Goal: Task Accomplishment & Management: Use online tool/utility

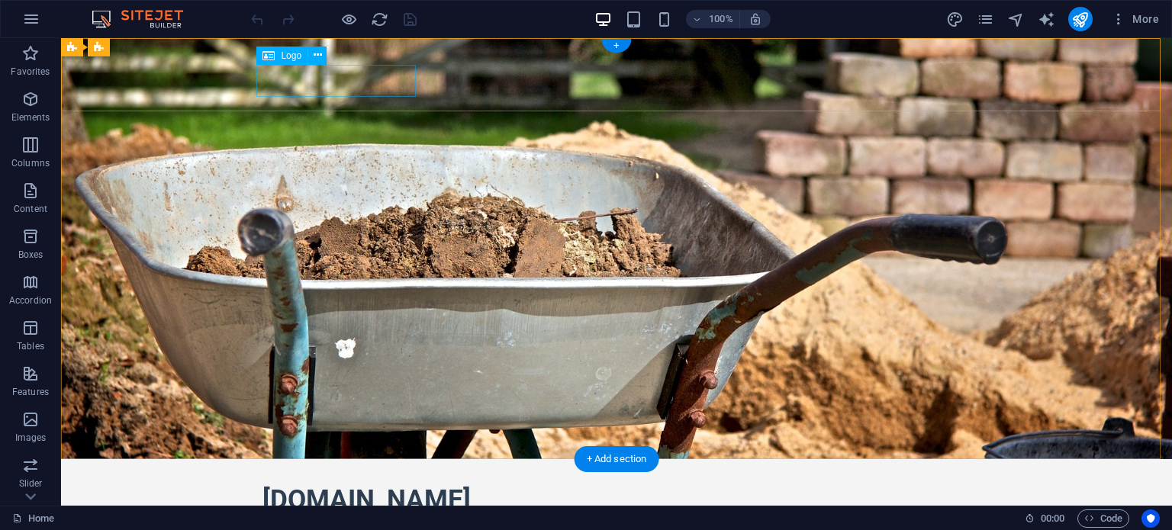
click at [329, 484] on div "ezofibre.com" at bounding box center [616, 500] width 708 height 32
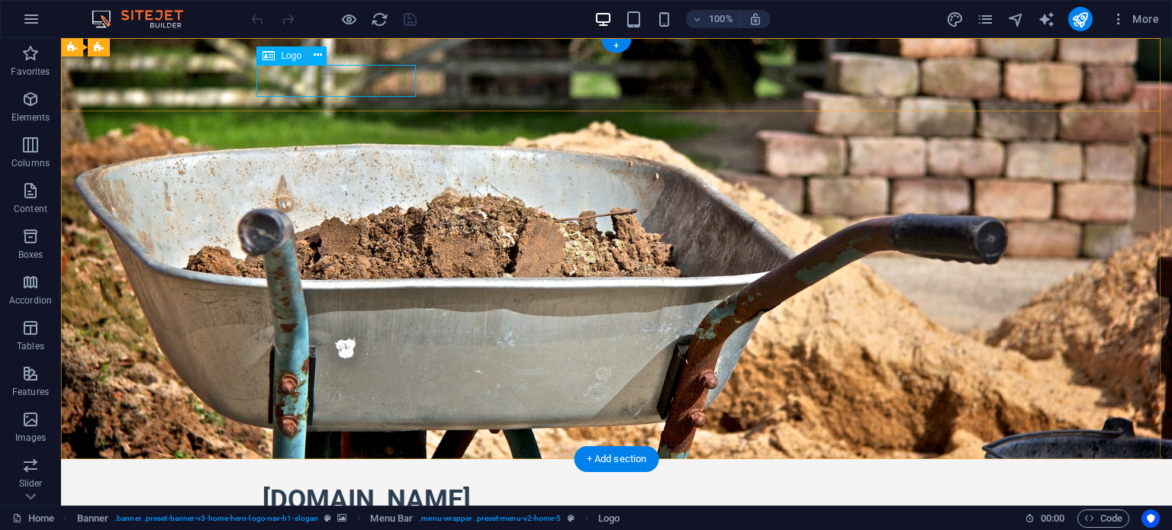
click at [324, 484] on div "ezofibre.com" at bounding box center [616, 500] width 708 height 32
click at [287, 60] on span "Logo" at bounding box center [291, 55] width 21 height 9
click at [315, 55] on icon at bounding box center [317, 55] width 8 height 16
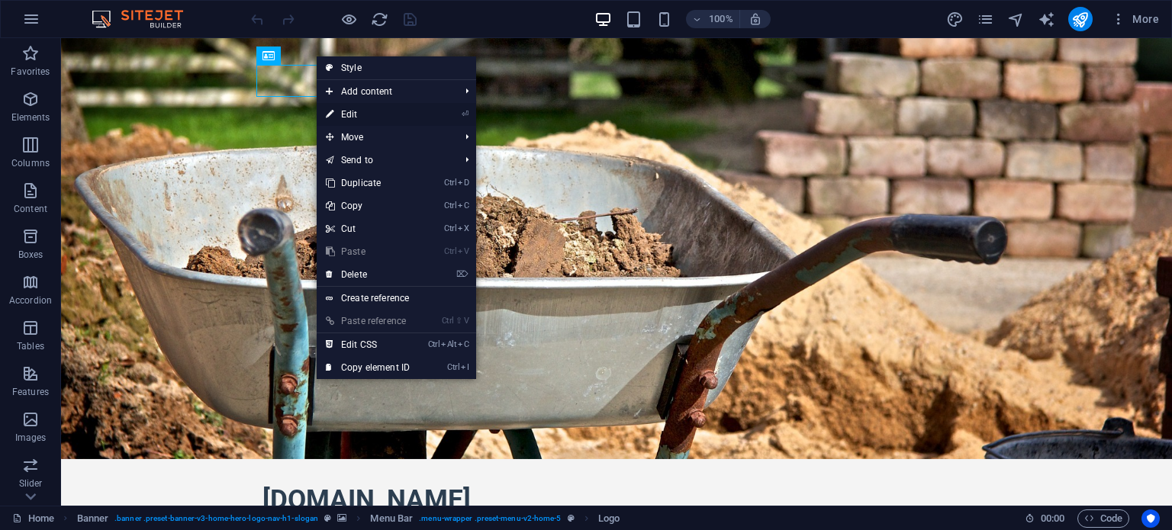
click at [360, 114] on link "⏎ Edit" at bounding box center [368, 114] width 102 height 23
select select "px"
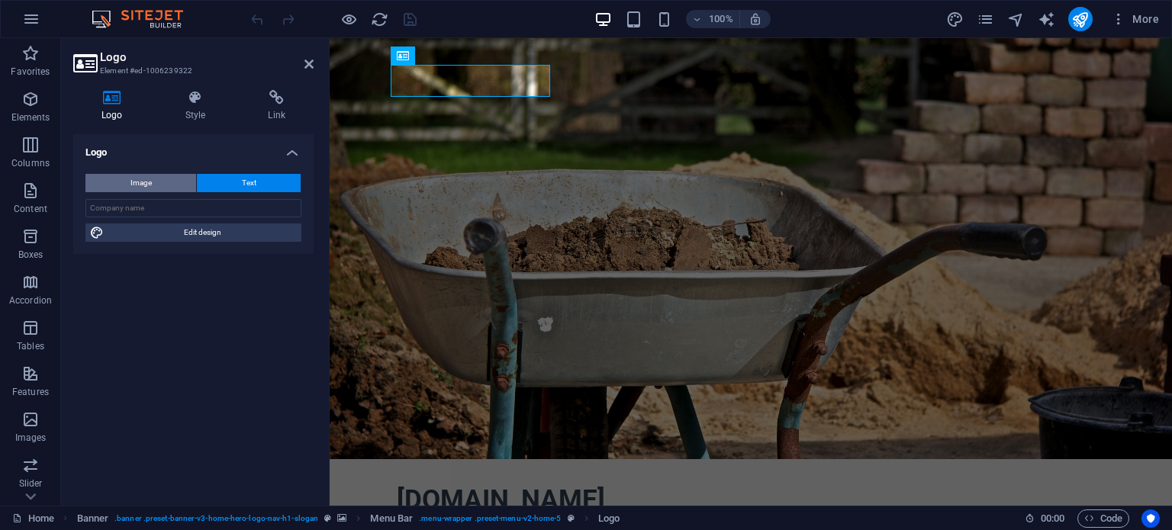
click at [175, 182] on button "Image" at bounding box center [140, 183] width 111 height 18
select select "DISABLED_OPTION_VALUE"
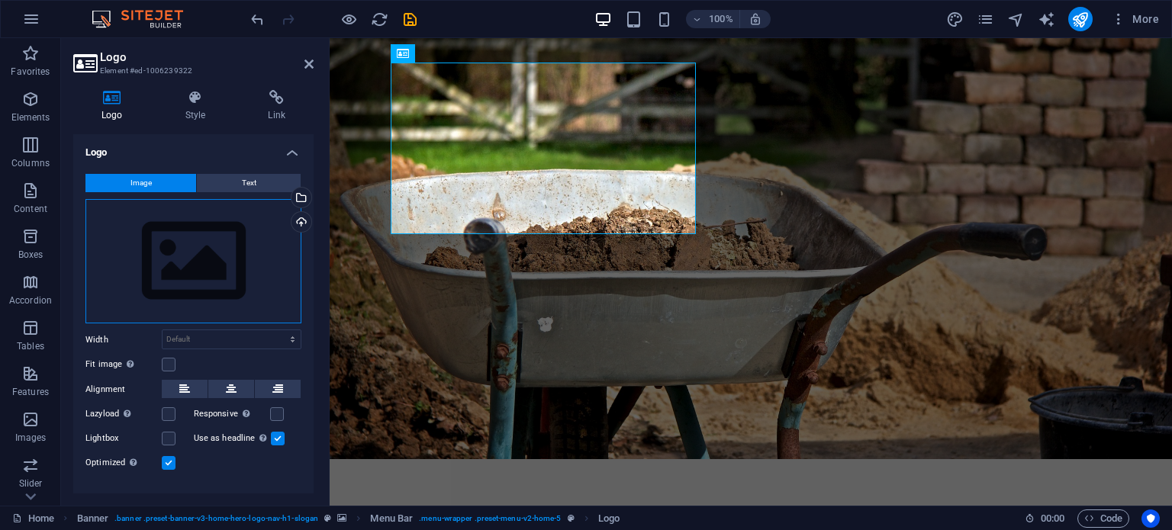
click at [200, 243] on div "Drag files here, click to choose files or select files from Files or our free s…" at bounding box center [193, 261] width 216 height 125
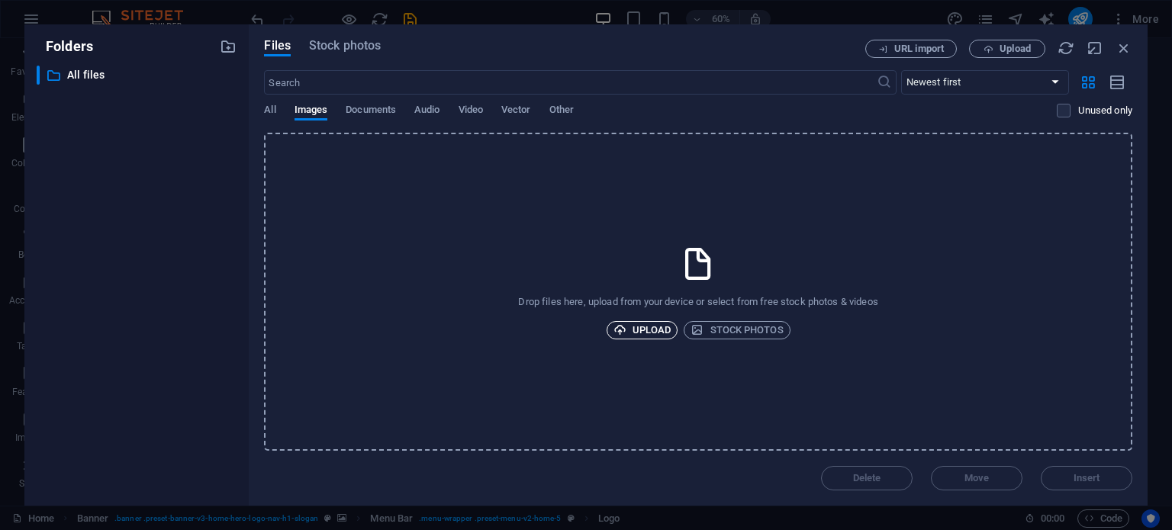
click at [635, 329] on span "Upload" at bounding box center [642, 330] width 58 height 18
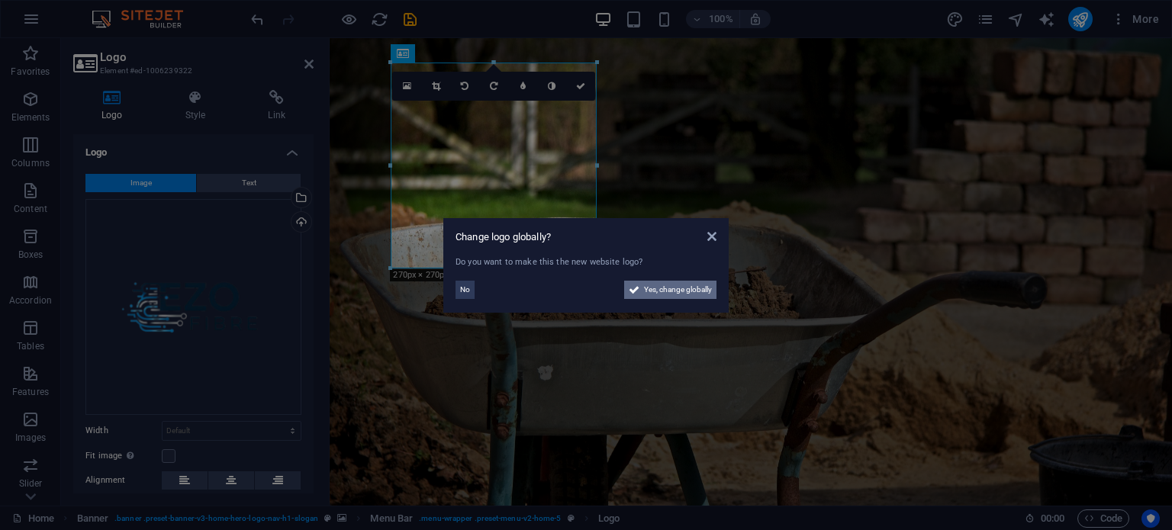
click at [667, 288] on span "Yes, change globally" at bounding box center [678, 290] width 68 height 18
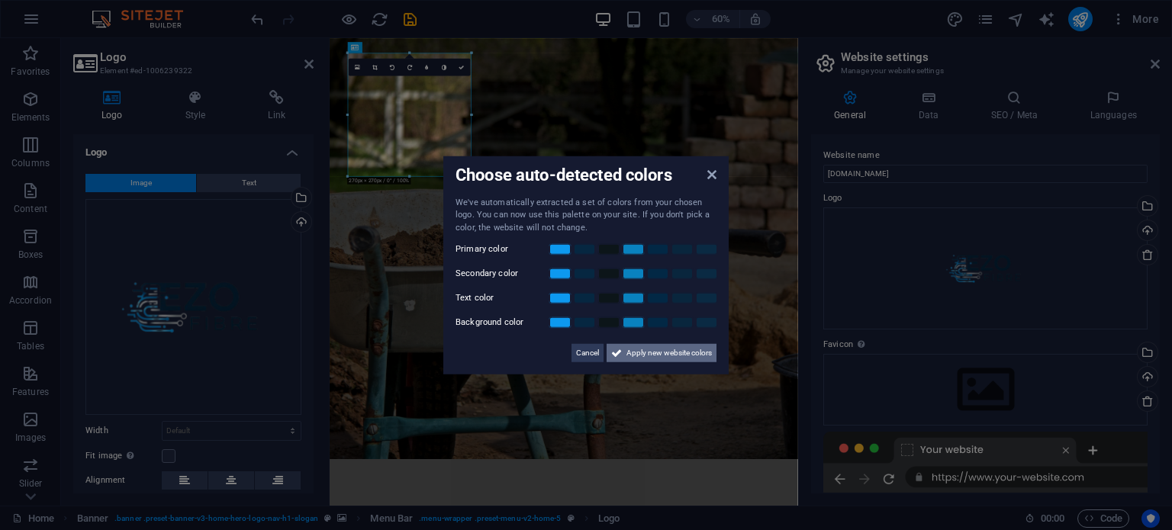
click at [635, 356] on span "Apply new website colors" at bounding box center [668, 353] width 85 height 18
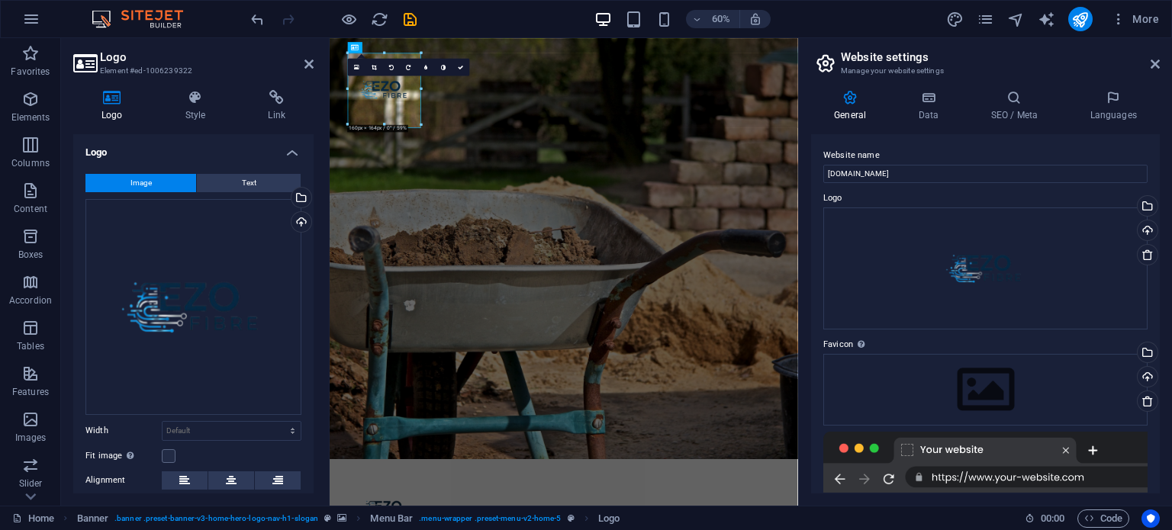
drag, startPoint x: 470, startPoint y: 175, endPoint x: 380, endPoint y: 81, distance: 130.6
type input "156"
select select "px"
drag, startPoint x: 418, startPoint y: 124, endPoint x: 395, endPoint y: 98, distance: 34.6
drag, startPoint x: 377, startPoint y: 111, endPoint x: 375, endPoint y: 87, distance: 24.5
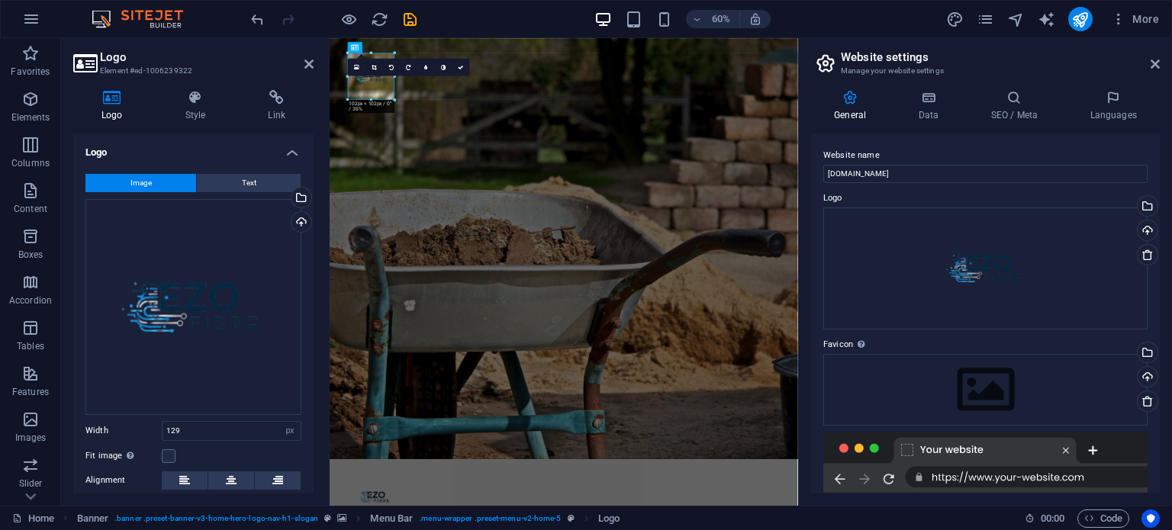
type input "102"
click at [461, 65] on icon at bounding box center [460, 66] width 5 height 5
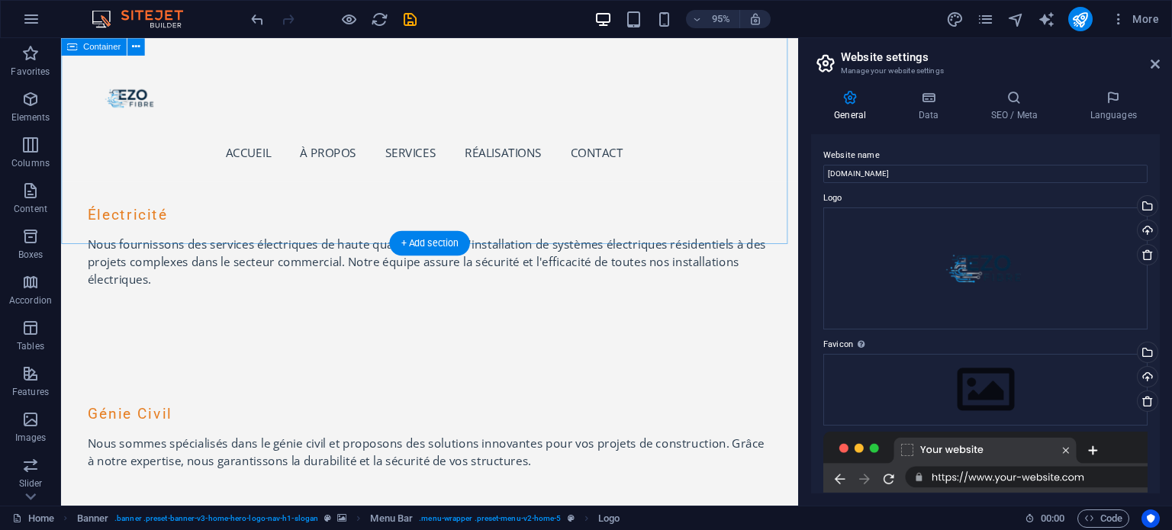
scroll to position [2363, 0]
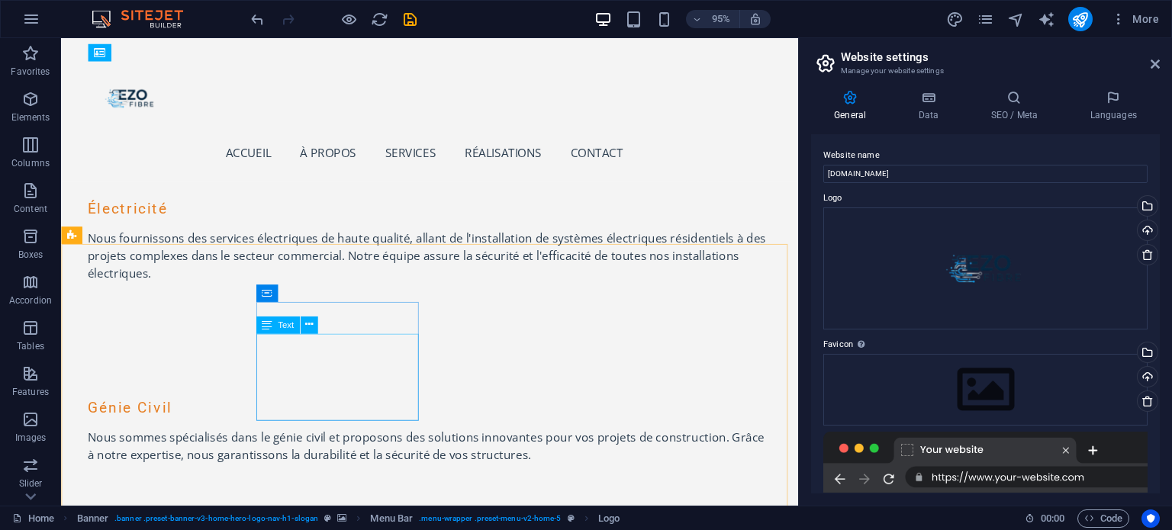
click at [275, 324] on div "Text" at bounding box center [277, 325] width 43 height 18
click at [308, 324] on icon at bounding box center [309, 324] width 8 height 15
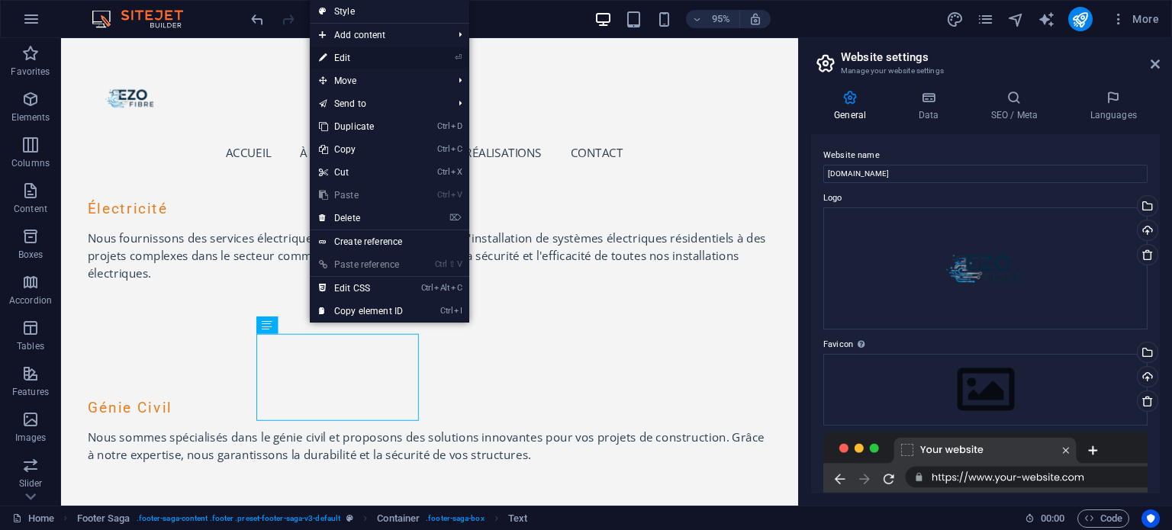
click at [359, 60] on link "⏎ Edit" at bounding box center [361, 58] width 102 height 23
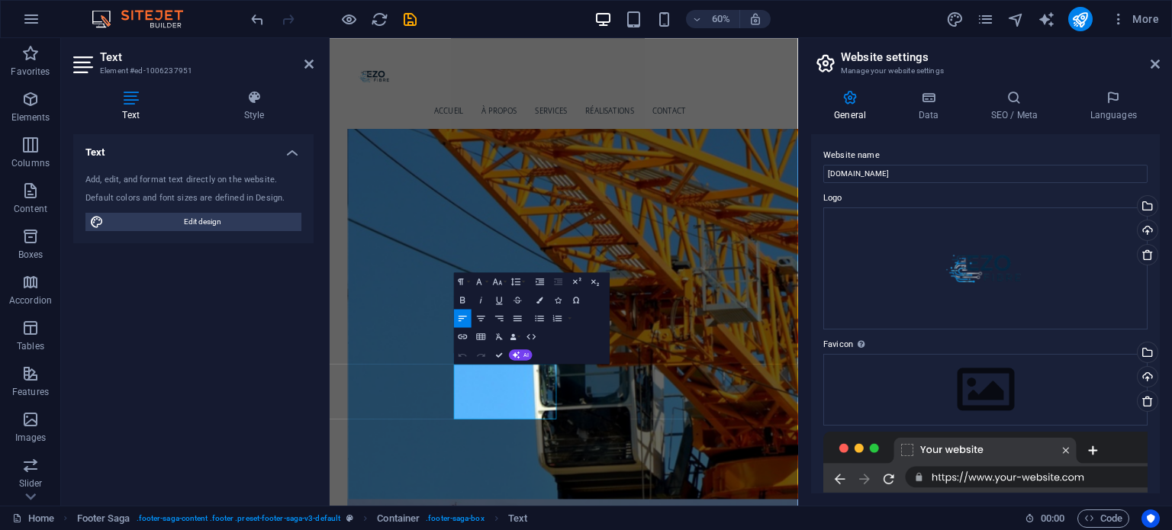
scroll to position [2390, 0]
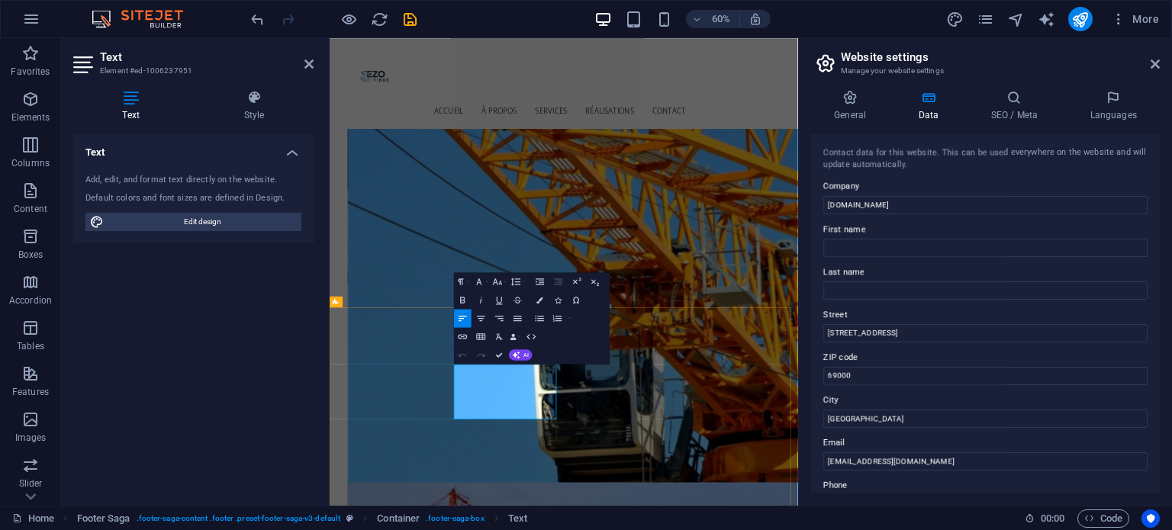
click at [870, 367] on input "69000" at bounding box center [985, 376] width 324 height 18
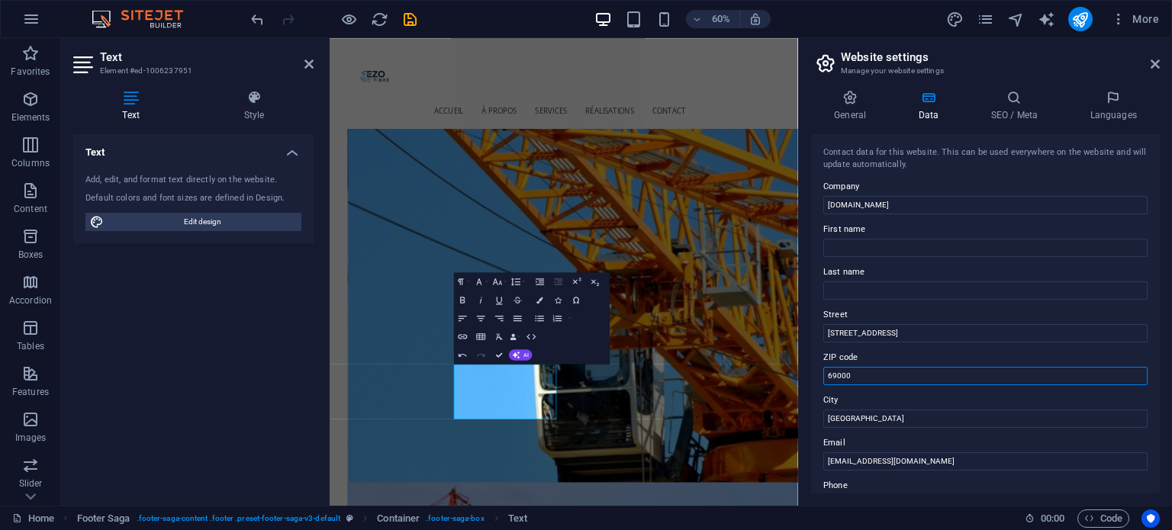
click at [870, 367] on input "69000" at bounding box center [985, 376] width 324 height 18
click at [896, 201] on input "ezofibre.com" at bounding box center [985, 205] width 324 height 18
type input "ezo fibre"
drag, startPoint x: 1264, startPoint y: 368, endPoint x: 1063, endPoint y: 496, distance: 238.0
click at [885, 335] on input "123 Rue de Technologie" at bounding box center [985, 333] width 324 height 18
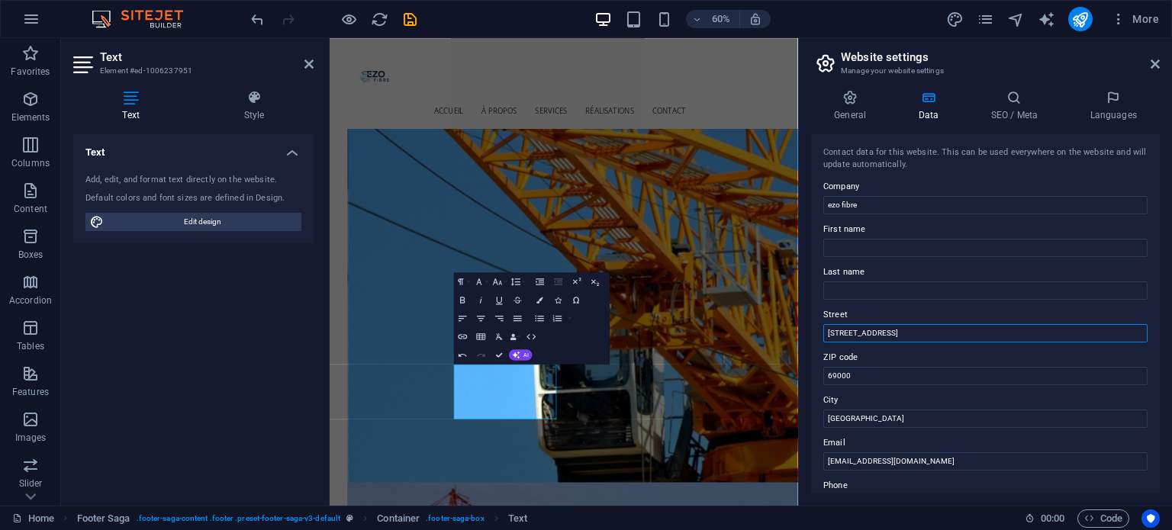
click at [885, 335] on input "123 Rue de Technologie" at bounding box center [985, 333] width 324 height 18
type input "1"
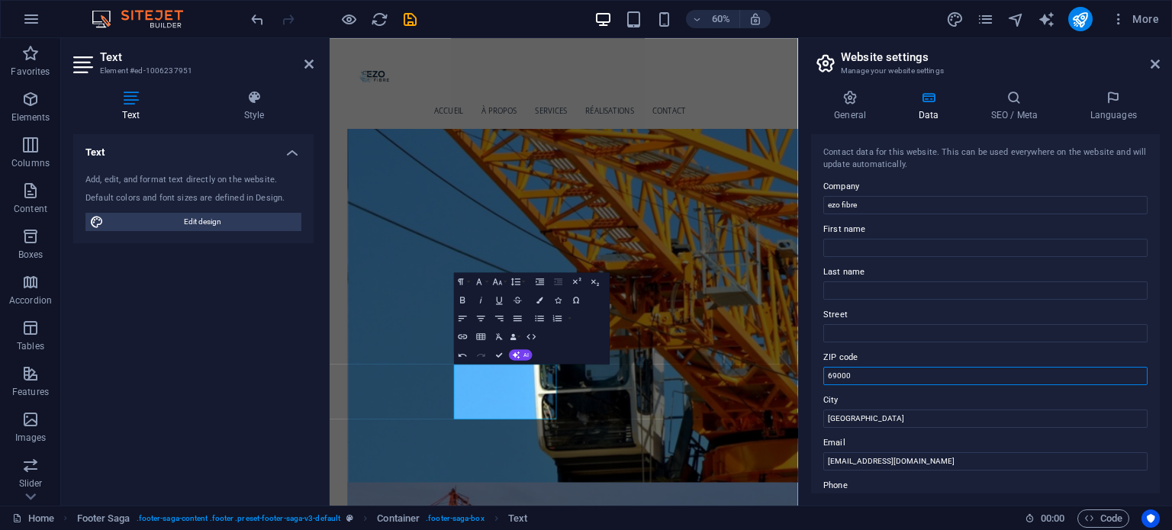
drag, startPoint x: 873, startPoint y: 375, endPoint x: 809, endPoint y: 367, distance: 65.3
click at [809, 367] on div "General Data SEO / Meta Languages Website name ezofibre.com Logo Drag files her…" at bounding box center [985, 292] width 373 height 428
drag, startPoint x: 1198, startPoint y: 459, endPoint x: 1094, endPoint y: 663, distance: 228.6
click at [866, 421] on input "Lyon" at bounding box center [985, 419] width 324 height 18
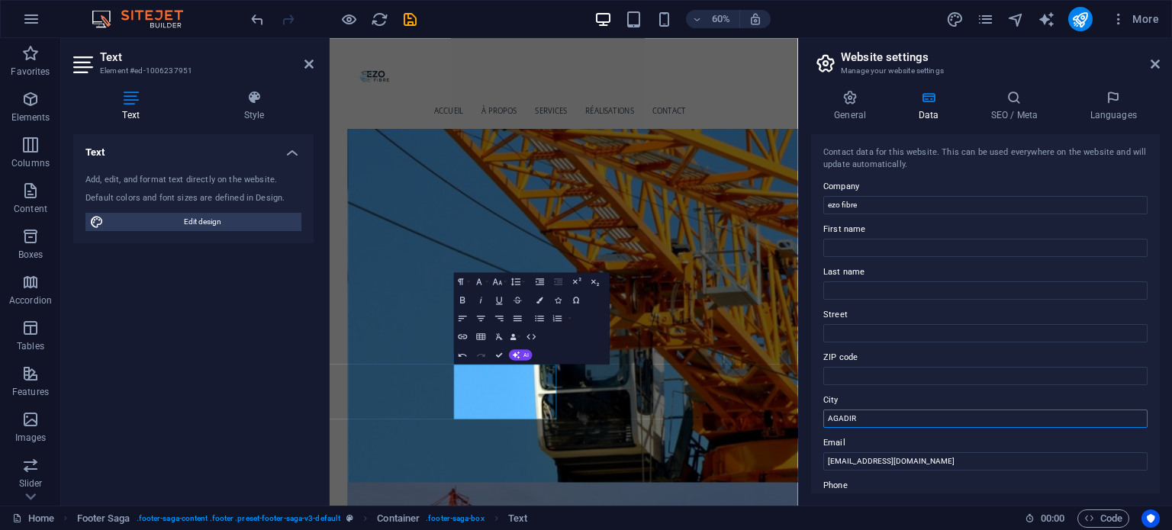
type input "AGADIR"
drag, startPoint x: 882, startPoint y: 214, endPoint x: 873, endPoint y: 201, distance: 16.5
click at [873, 201] on div "Contact data for this website. This can be used everywhere on the website and w…" at bounding box center [985, 313] width 349 height 359
click at [873, 201] on input "ezo fibre" at bounding box center [985, 205] width 324 height 18
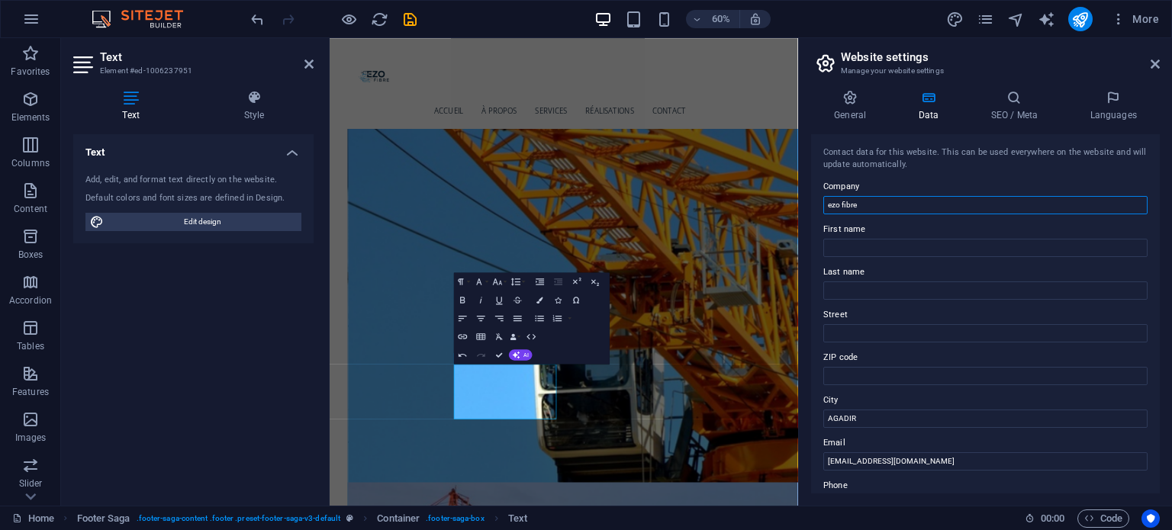
click at [873, 201] on input "ezo fibre" at bounding box center [985, 205] width 324 height 18
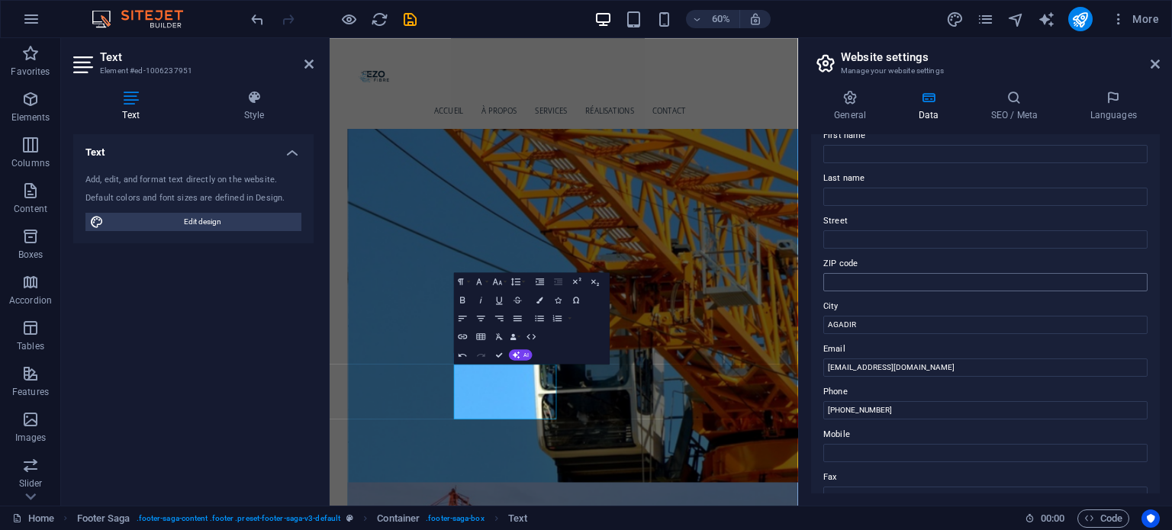
scroll to position [101, 0]
type input "EZO FIBRE"
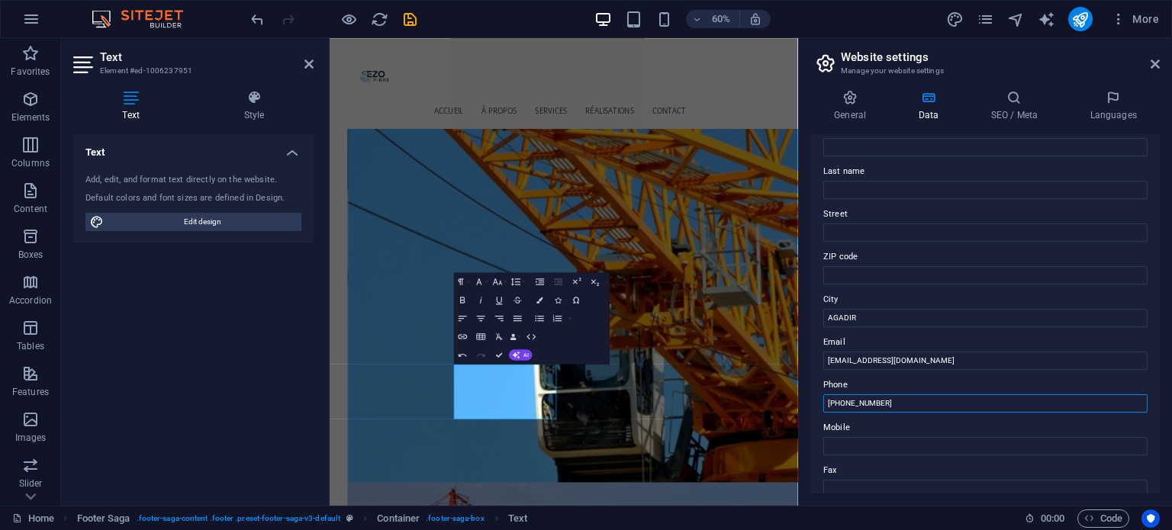
drag, startPoint x: 901, startPoint y: 399, endPoint x: 811, endPoint y: 400, distance: 90.0
click at [811, 400] on div "Contact data for this website. This can be used everywhere on the website and w…" at bounding box center [985, 313] width 349 height 359
type input "06 02 24 44 78"
click at [870, 359] on input "contact@ezofibre.com" at bounding box center [985, 361] width 324 height 18
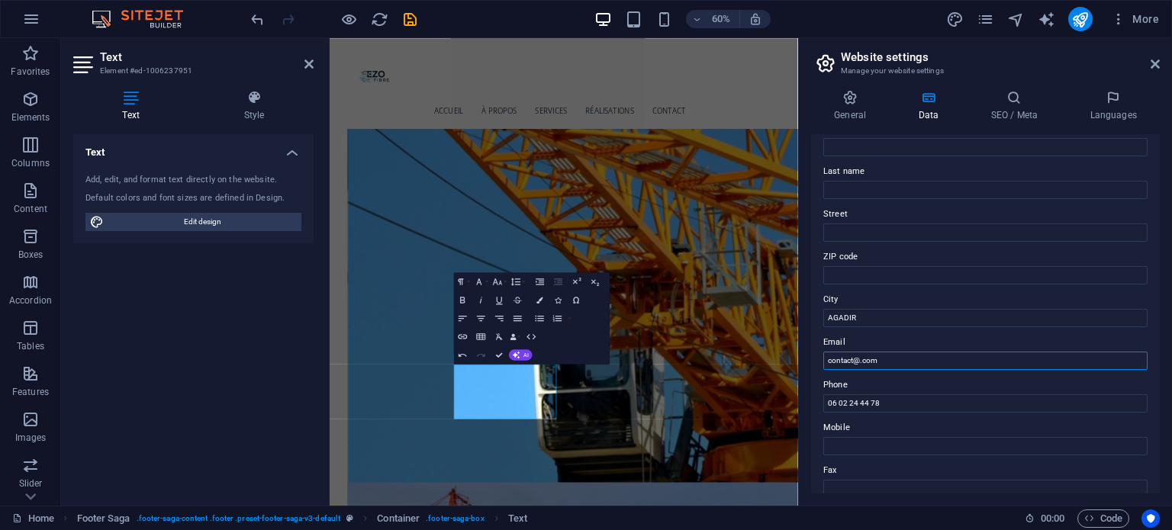
click at [838, 359] on input "contact@.com" at bounding box center [985, 361] width 324 height 18
paste input "ezofibre"
click at [862, 361] on input "ezofibre@.com" at bounding box center [985, 361] width 324 height 18
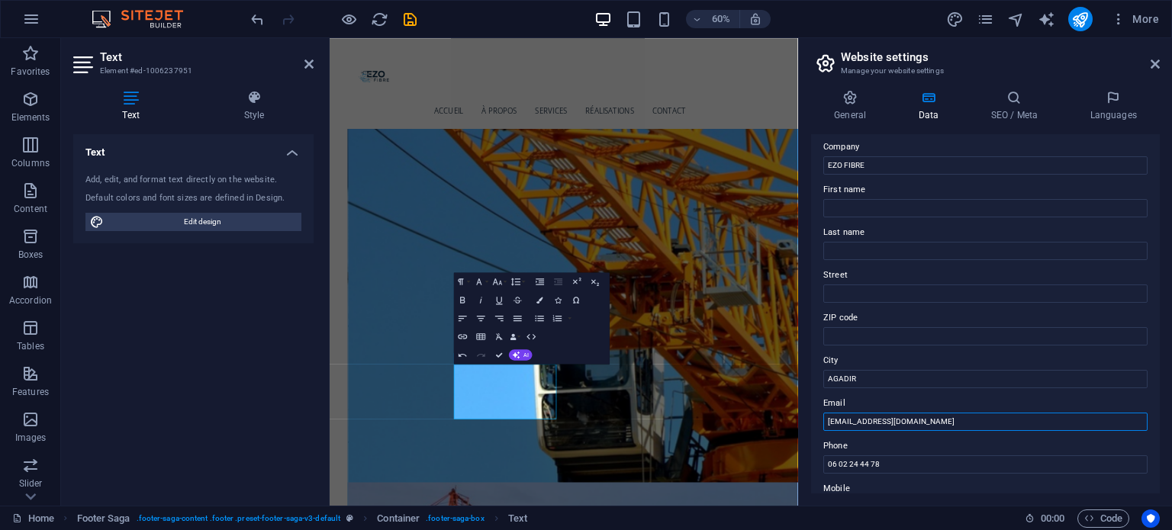
scroll to position [0, 0]
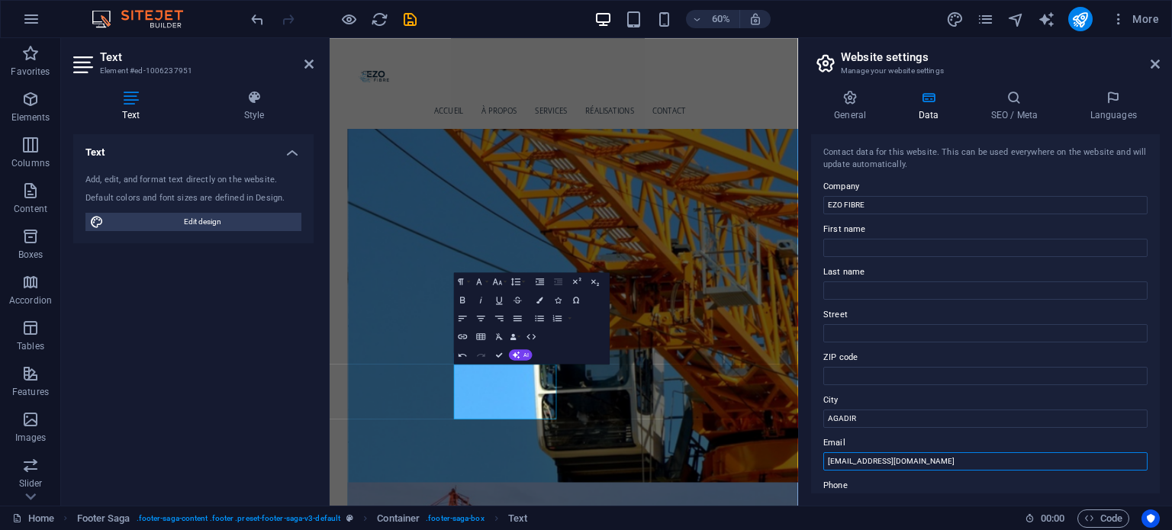
type input "[EMAIL_ADDRESS][DOMAIN_NAME]"
click at [936, 161] on div "Contact data for this website. This can be used everywhere on the website and w…" at bounding box center [985, 158] width 324 height 25
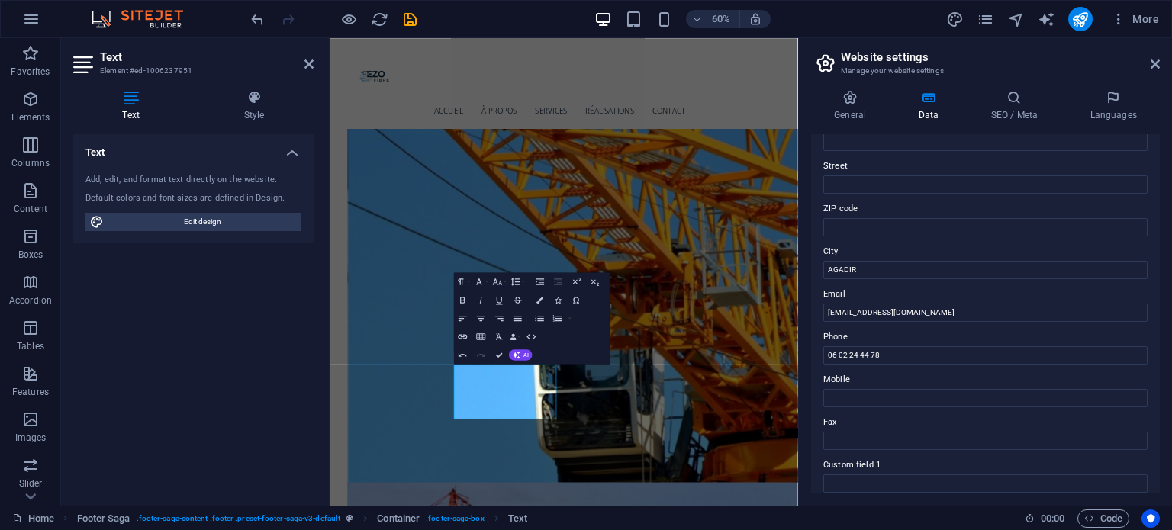
scroll to position [149, 0]
click at [896, 358] on input "06 02 24 44 78" at bounding box center [985, 355] width 324 height 18
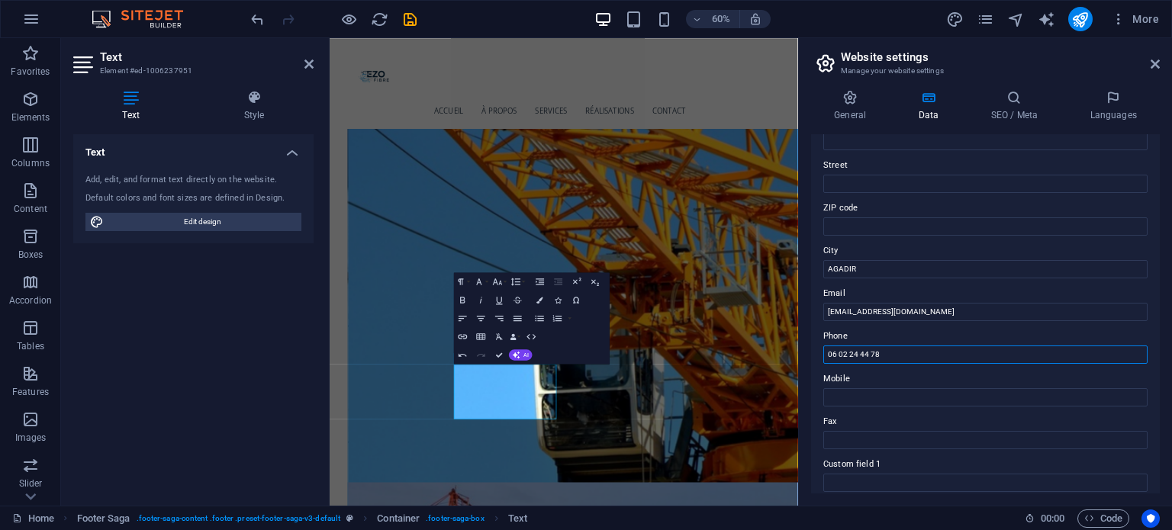
click at [896, 358] on input "06 02 24 44 78" at bounding box center [985, 355] width 324 height 18
click at [1156, 60] on icon at bounding box center [1154, 64] width 9 height 12
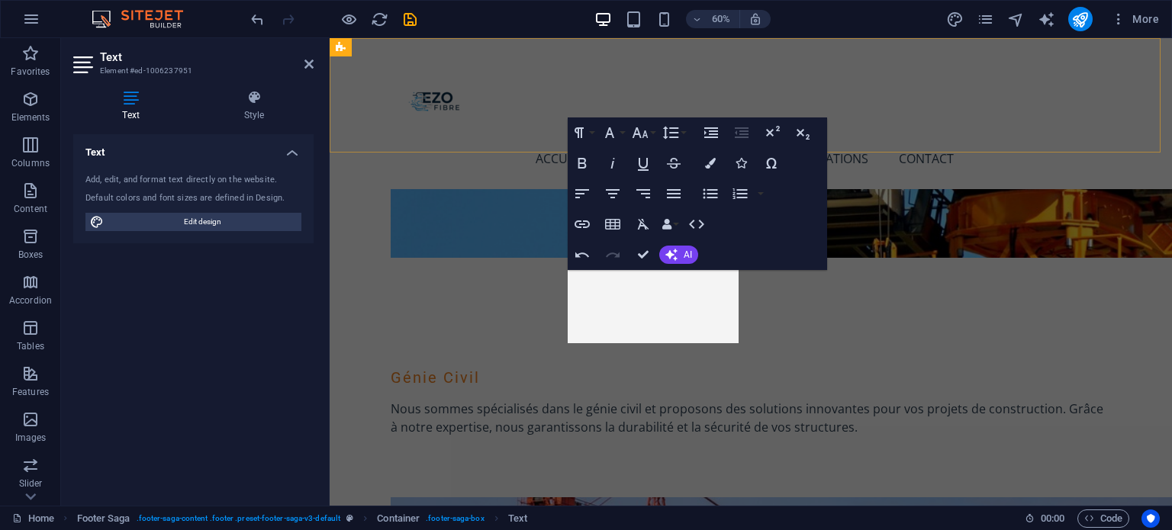
scroll to position [2434, 0]
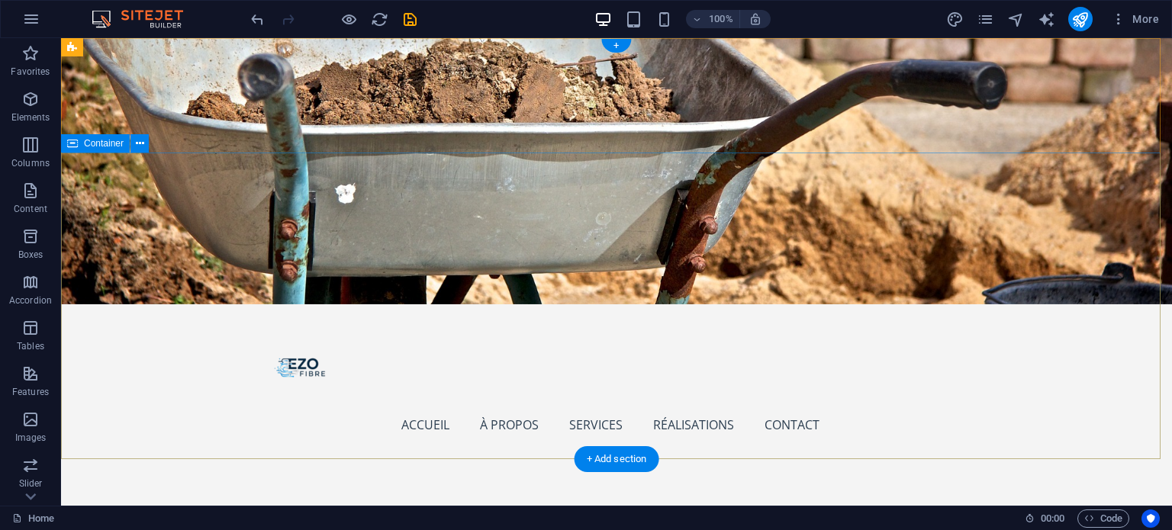
scroll to position [0, 0]
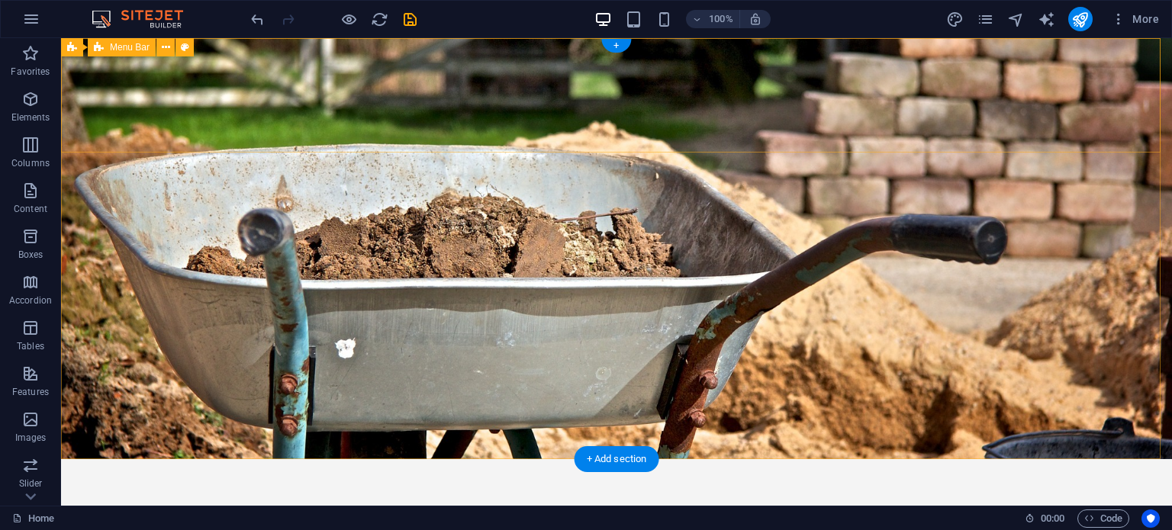
click at [995, 459] on div "Accueil À propos Services Réalisations Contact Menu" at bounding box center [616, 534] width 1111 height 151
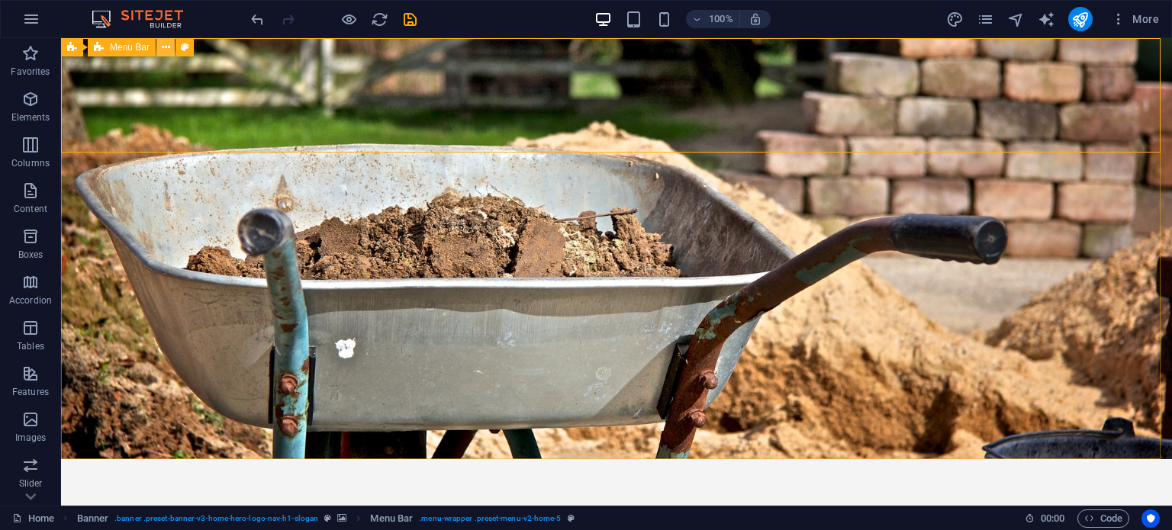
click at [162, 48] on icon at bounding box center [166, 48] width 8 height 16
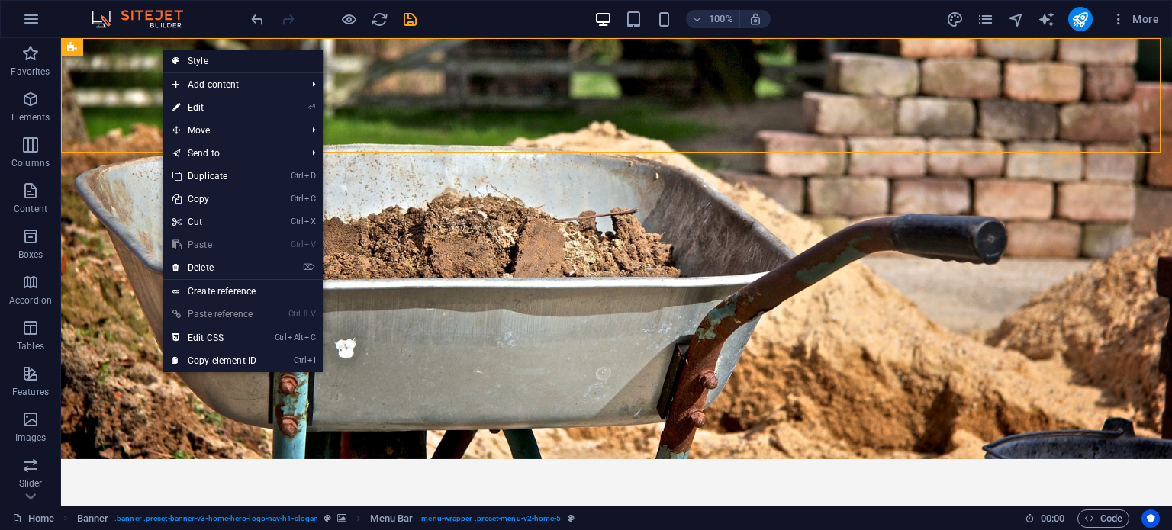
click at [183, 56] on link "Style" at bounding box center [242, 61] width 159 height 23
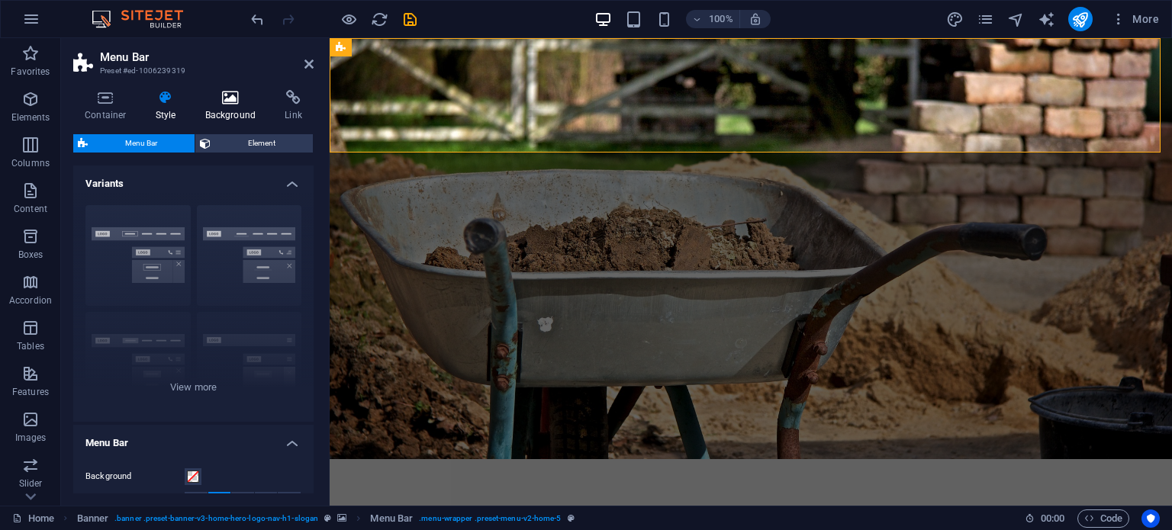
click at [234, 95] on icon at bounding box center [231, 97] width 74 height 15
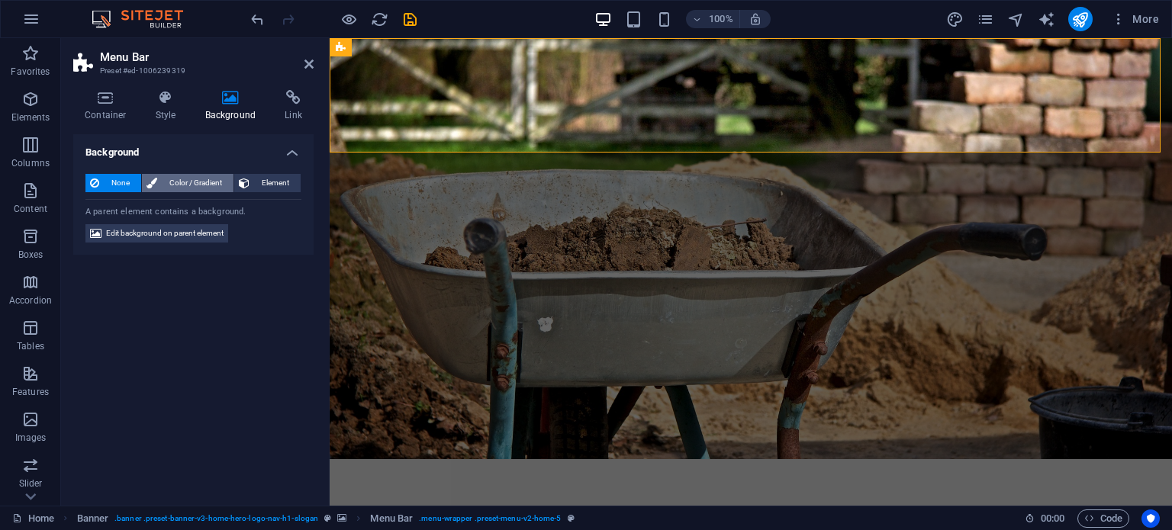
click at [195, 182] on span "Color / Gradient" at bounding box center [195, 183] width 67 height 18
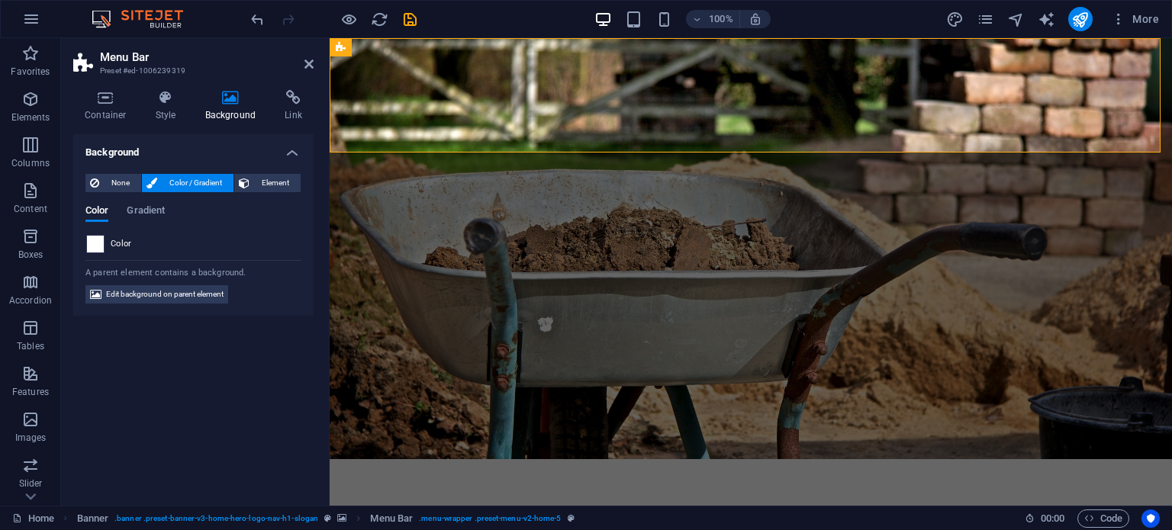
click at [95, 244] on span at bounding box center [95, 244] width 17 height 17
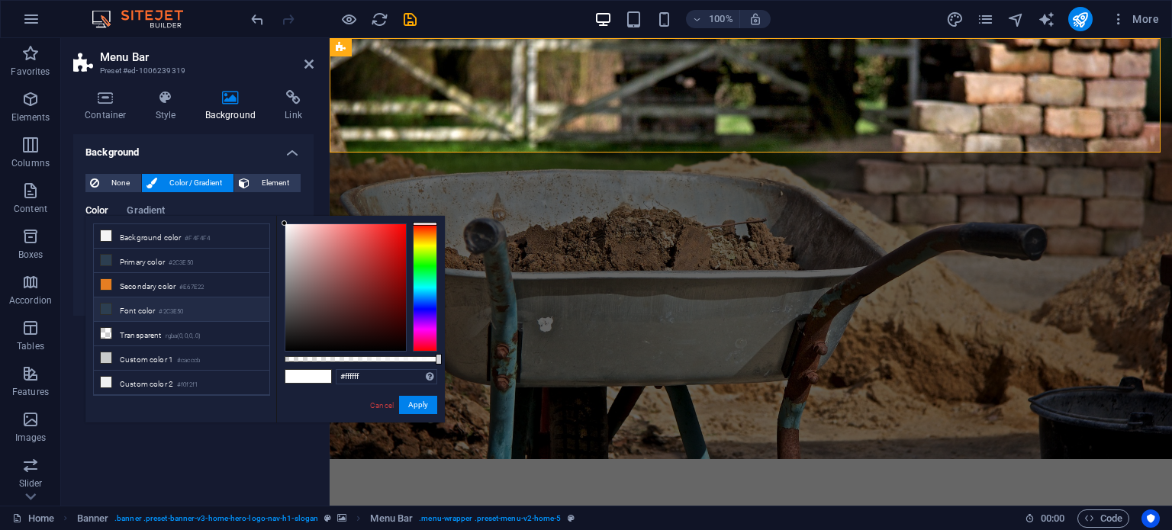
click at [119, 307] on li "Font color #2C3E50" at bounding box center [181, 309] width 175 height 24
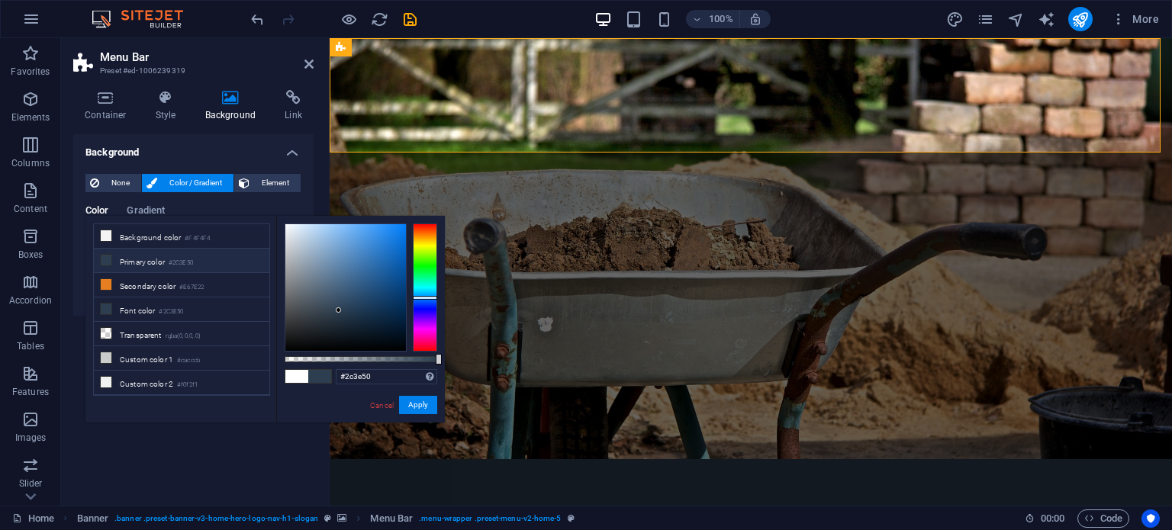
click at [137, 261] on li "Primary color #2C3E50" at bounding box center [181, 261] width 175 height 24
click at [146, 234] on li "Background color #F4F4F4" at bounding box center [181, 236] width 175 height 24
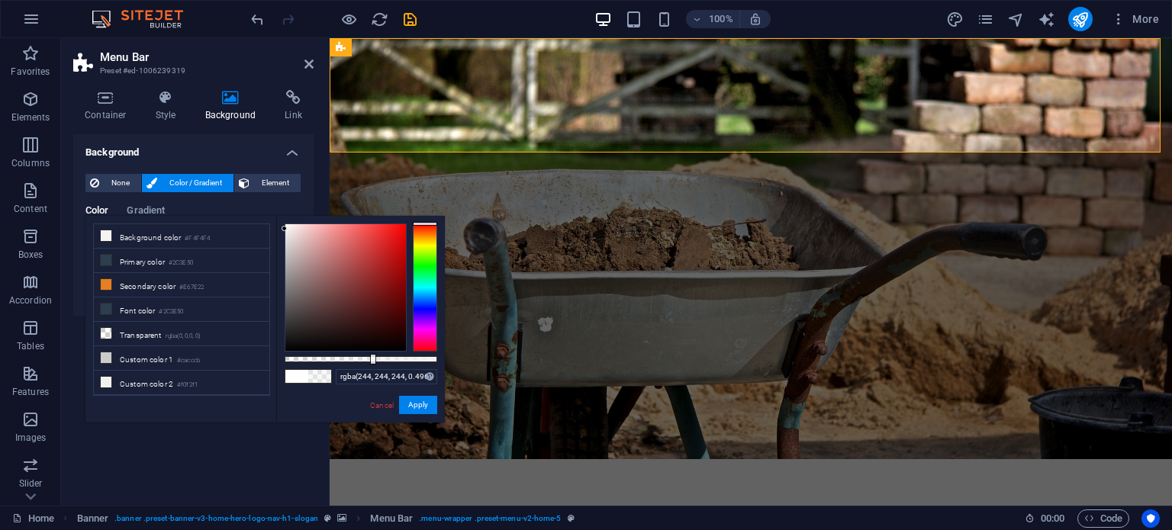
type input "rgba(244, 244, 244, 0.491)"
drag, startPoint x: 371, startPoint y: 356, endPoint x: 359, endPoint y: 355, distance: 12.3
click at [359, 356] on div at bounding box center [361, 359] width 153 height 6
click at [278, 407] on div "rgba(244, 244, 244, 0.491) Supported formats #0852ed rgb(8, 82, 237) rgba(8, 82…" at bounding box center [360, 430] width 169 height 428
click at [420, 408] on button "Apply" at bounding box center [418, 405] width 38 height 18
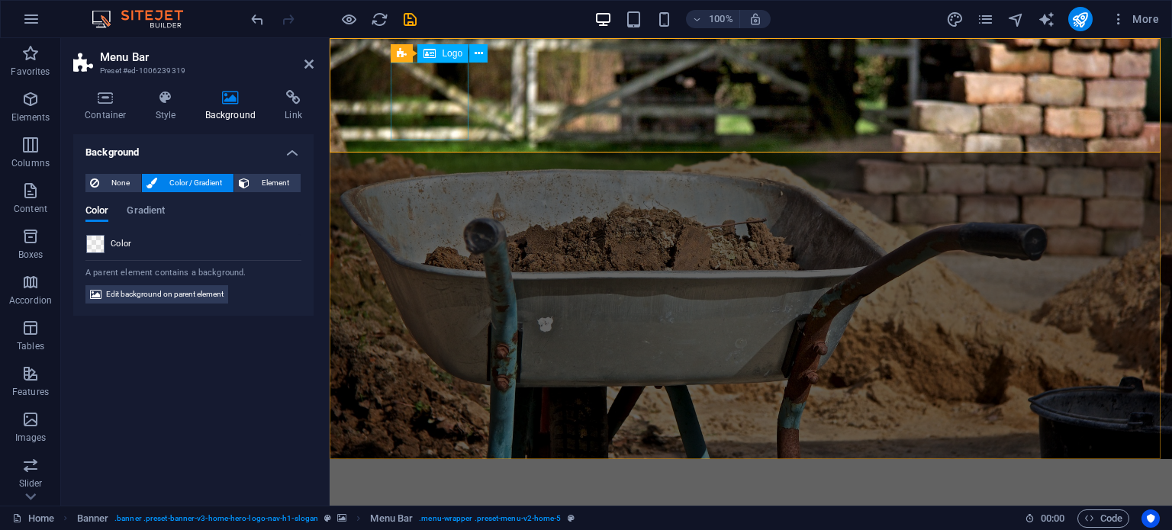
click at [431, 484] on div at bounding box center [751, 523] width 708 height 78
click at [475, 53] on icon at bounding box center [478, 54] width 8 height 16
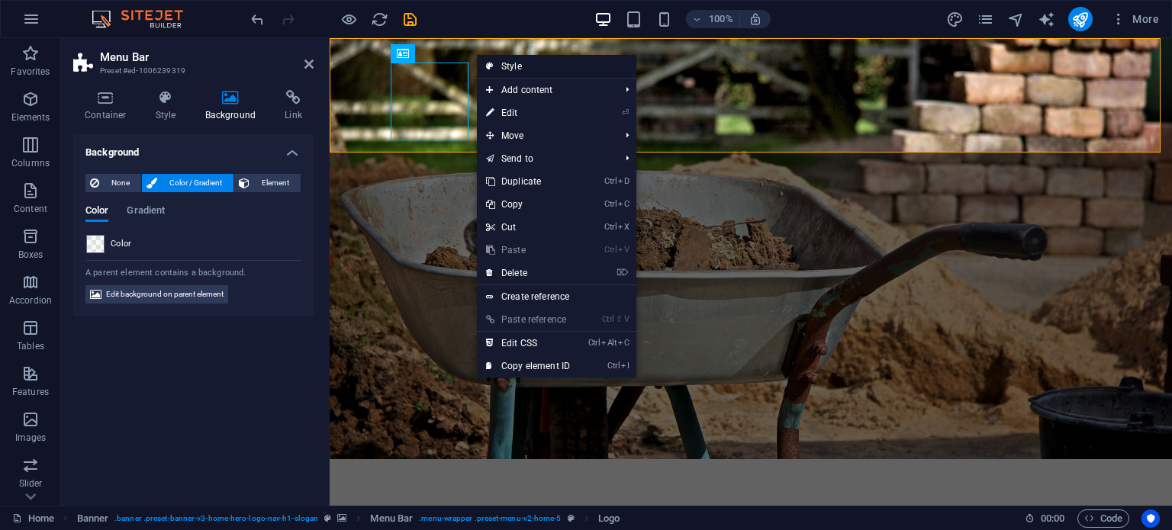
click at [511, 69] on link "Style" at bounding box center [556, 66] width 159 height 23
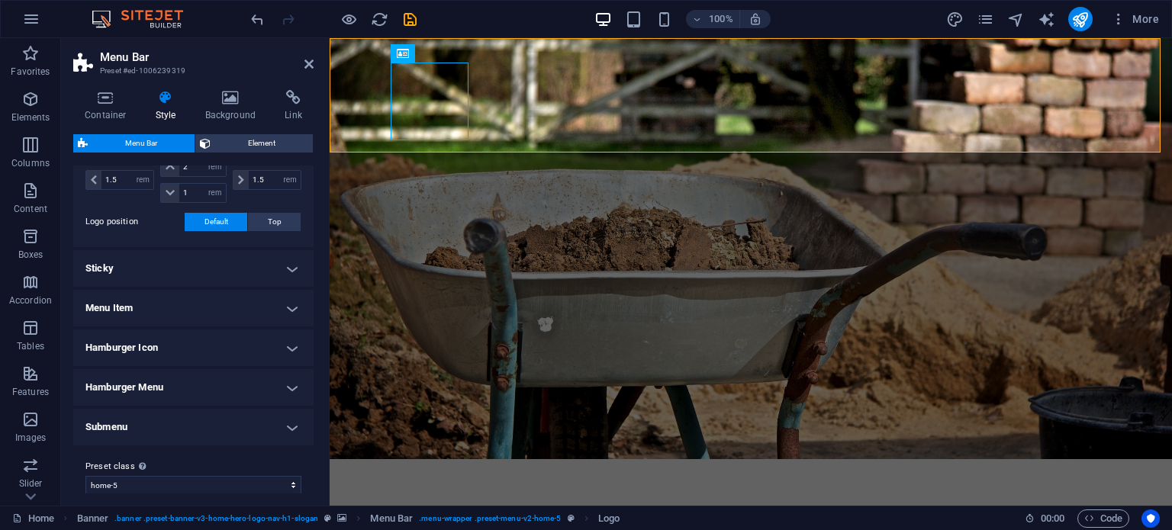
scroll to position [387, 0]
click at [435, 484] on div at bounding box center [751, 523] width 708 height 78
click at [458, 484] on div at bounding box center [751, 523] width 708 height 78
click at [477, 54] on icon at bounding box center [478, 54] width 8 height 16
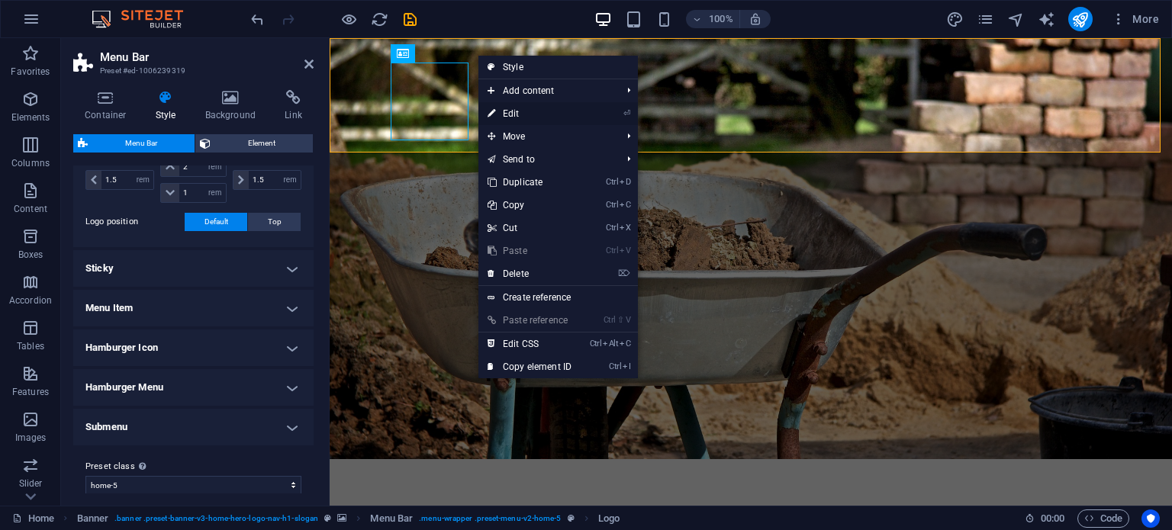
click at [500, 112] on link "⏎ Edit" at bounding box center [529, 113] width 102 height 23
select select "px"
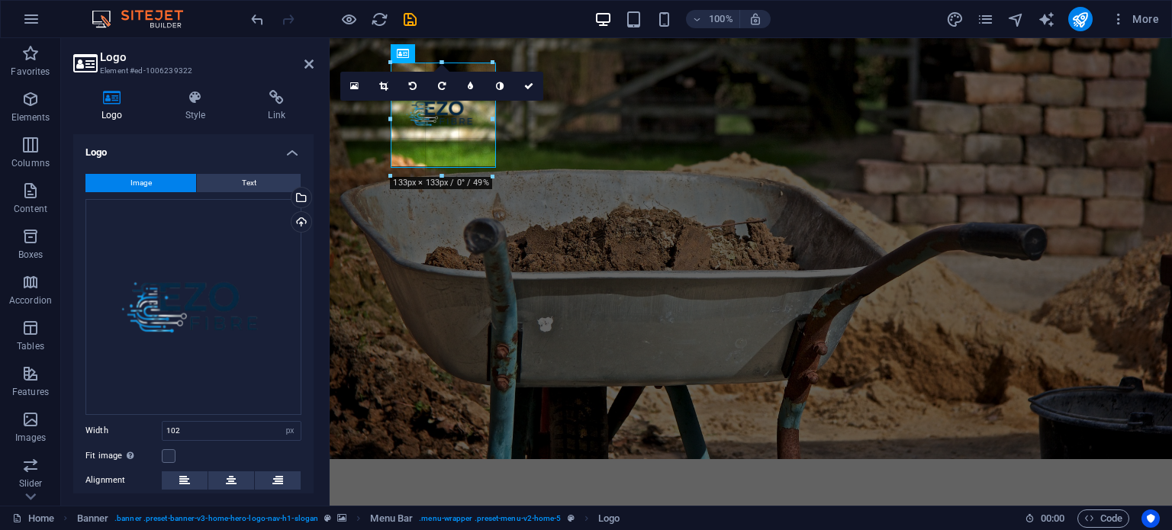
drag, startPoint x: 468, startPoint y: 141, endPoint x: 503, endPoint y: 111, distance: 46.6
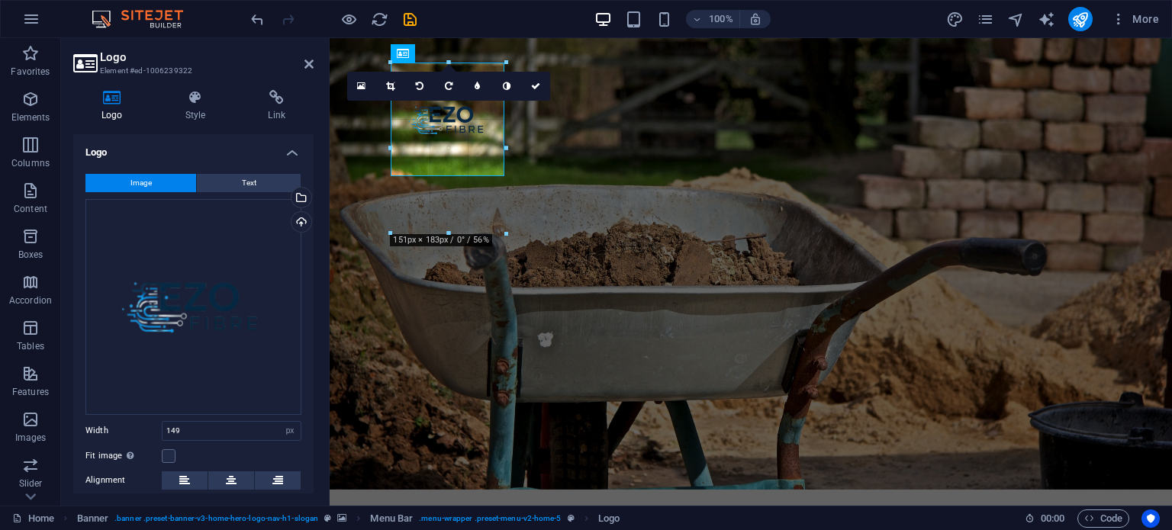
drag, startPoint x: 505, startPoint y: 119, endPoint x: 532, endPoint y: 111, distance: 27.8
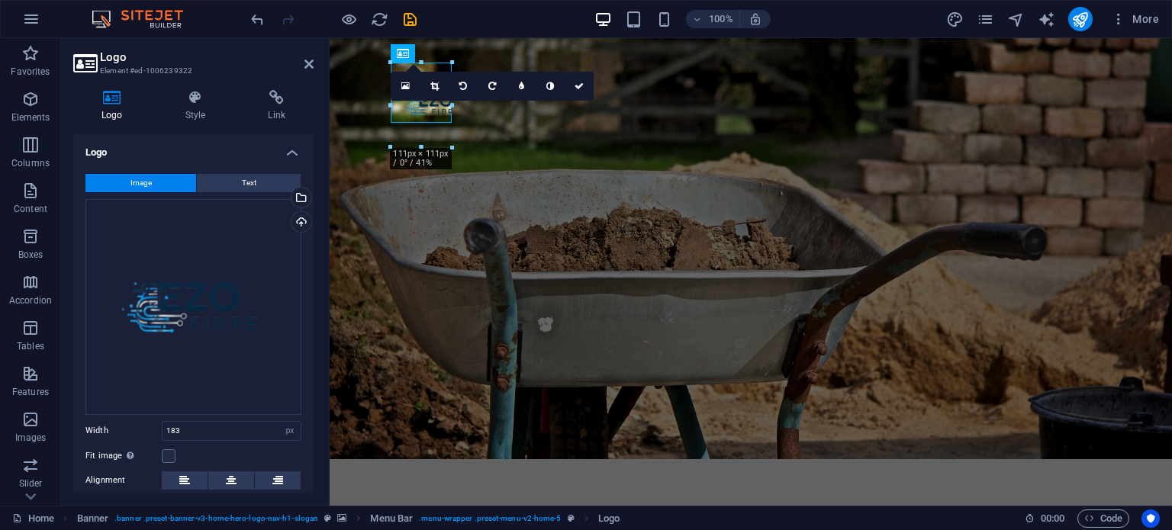
drag, startPoint x: 460, startPoint y: 201, endPoint x: 457, endPoint y: 122, distance: 79.4
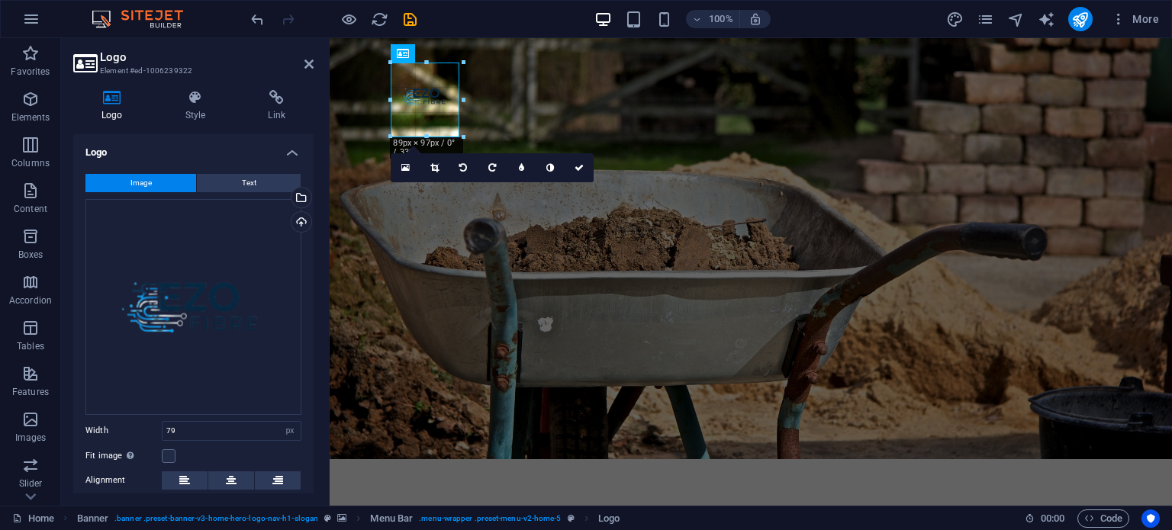
drag, startPoint x: 424, startPoint y: 125, endPoint x: 429, endPoint y: 143, distance: 19.1
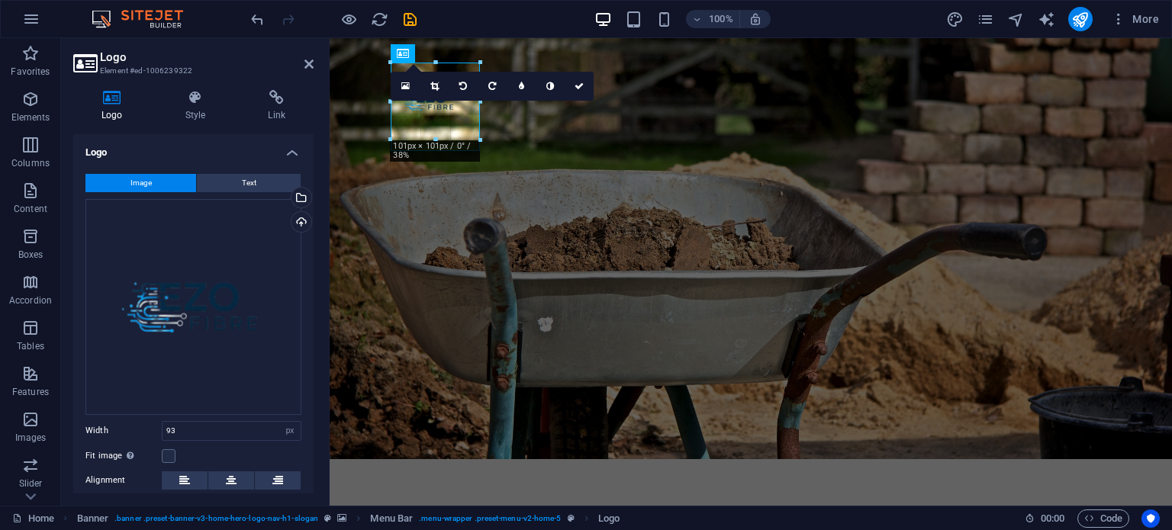
drag, startPoint x: 427, startPoint y: 134, endPoint x: 432, endPoint y: 152, distance: 18.1
type input "116"
click at [576, 88] on icon at bounding box center [578, 86] width 9 height 9
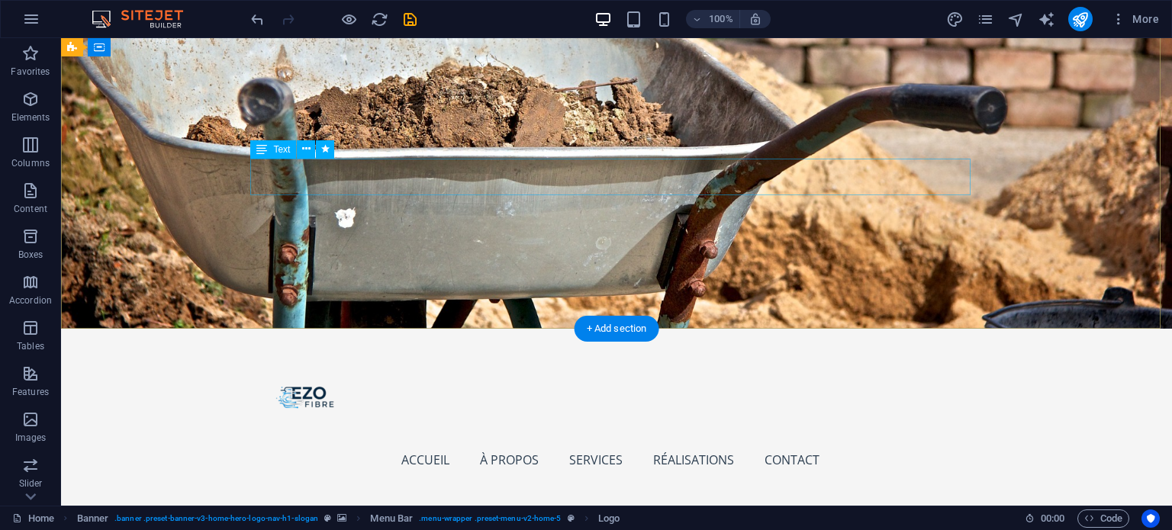
scroll to position [0, 0]
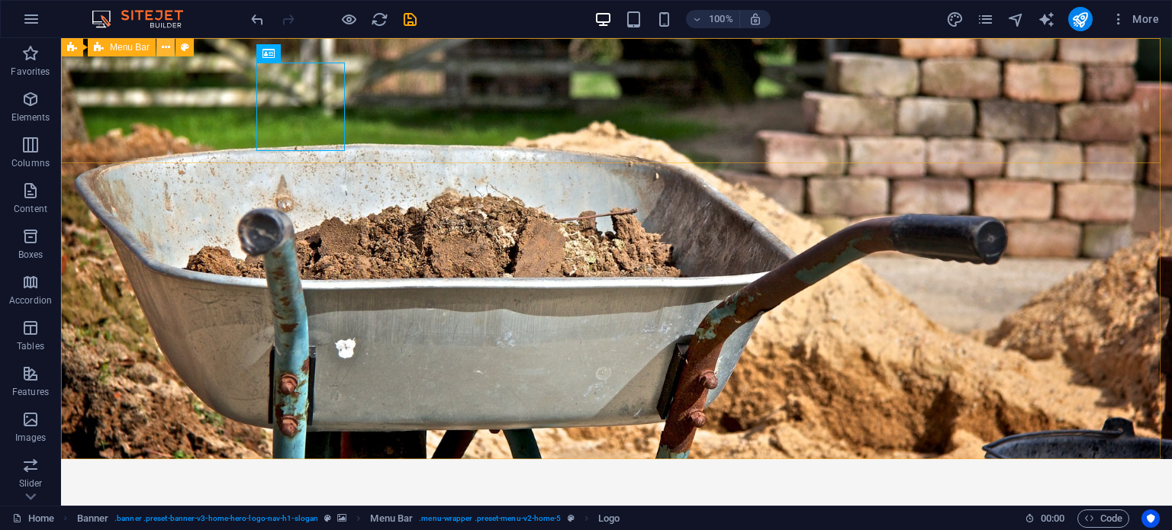
click at [166, 45] on icon at bounding box center [166, 48] width 8 height 16
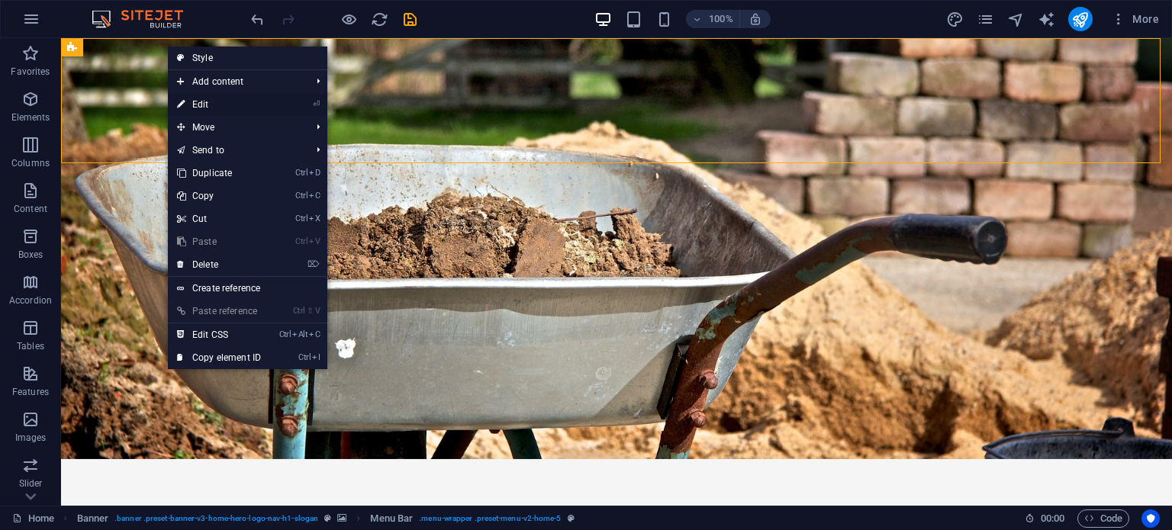
click at [196, 102] on link "⏎ Edit" at bounding box center [219, 104] width 102 height 23
select select "rem"
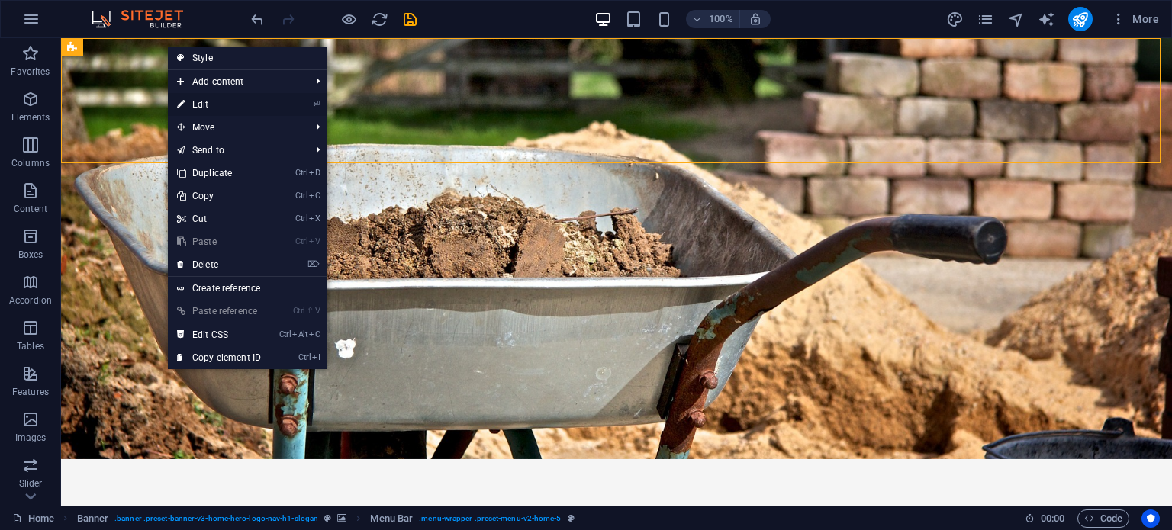
select select "preset-menu-v2-home-5"
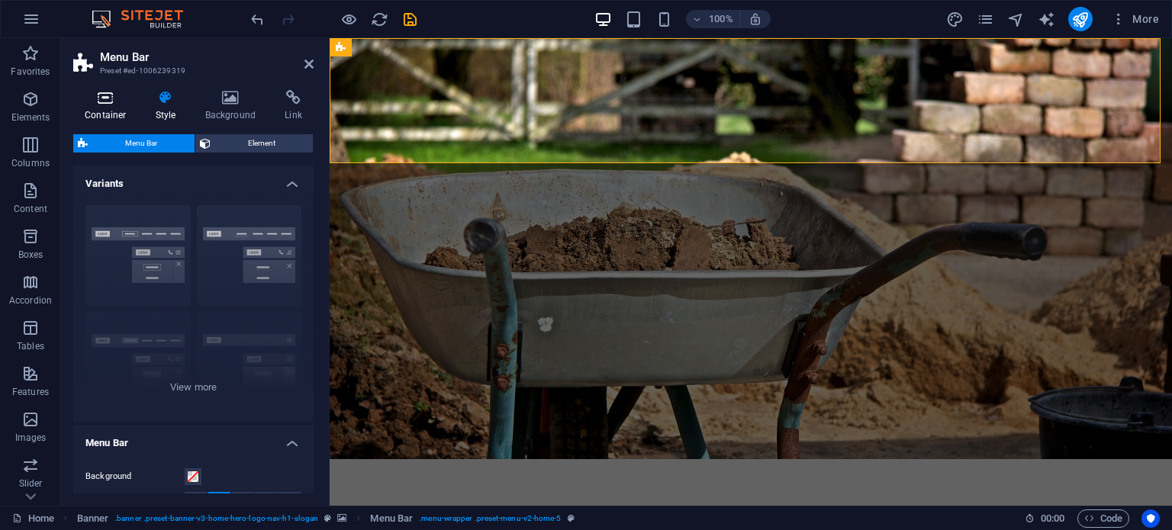
click at [110, 94] on icon at bounding box center [105, 97] width 65 height 15
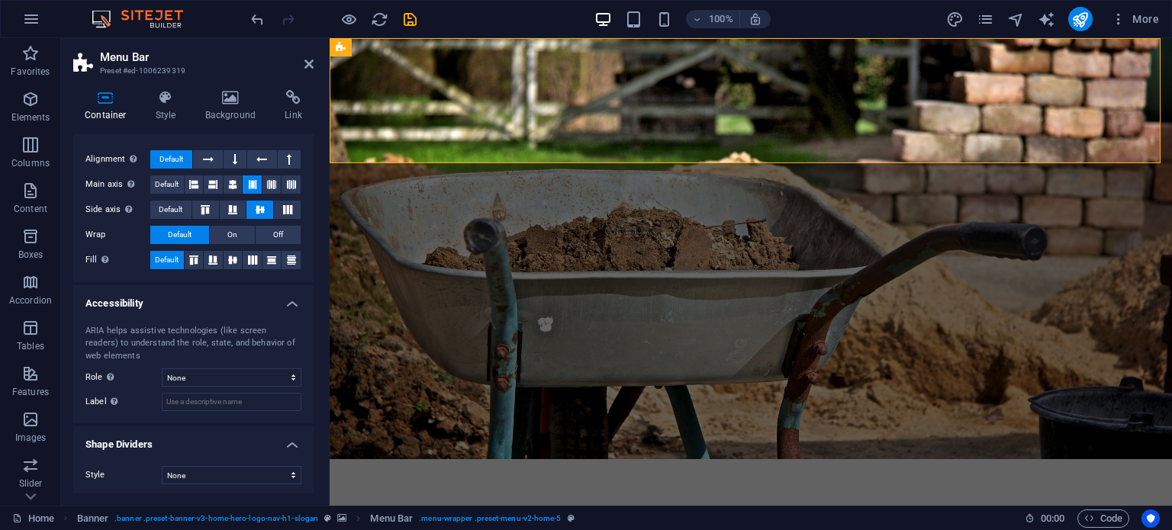
scroll to position [230, 0]
click at [169, 112] on h4 "Style" at bounding box center [169, 106] width 50 height 32
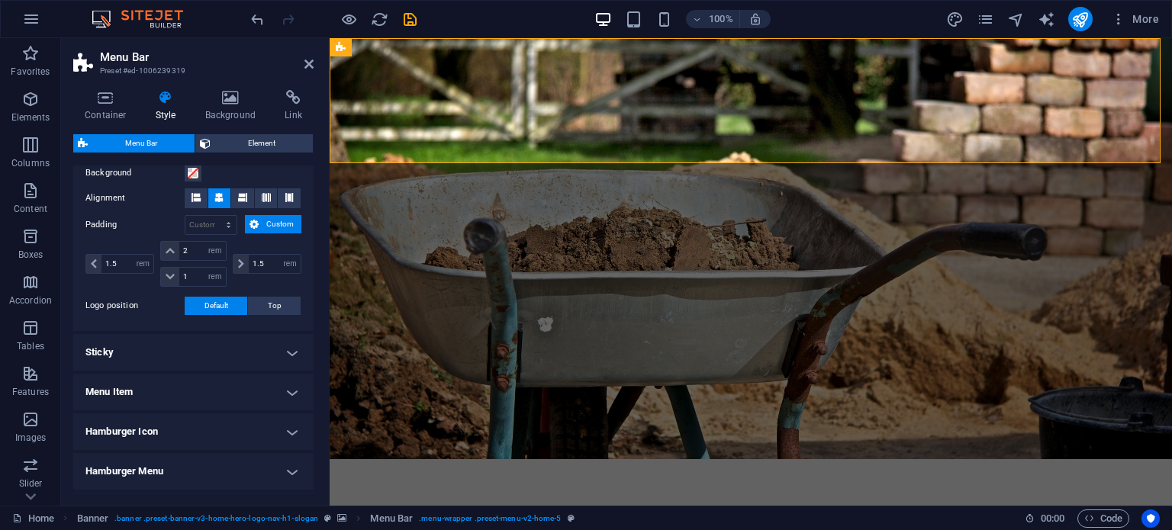
scroll to position [304, 0]
click at [281, 342] on h4 "Sticky" at bounding box center [193, 351] width 240 height 37
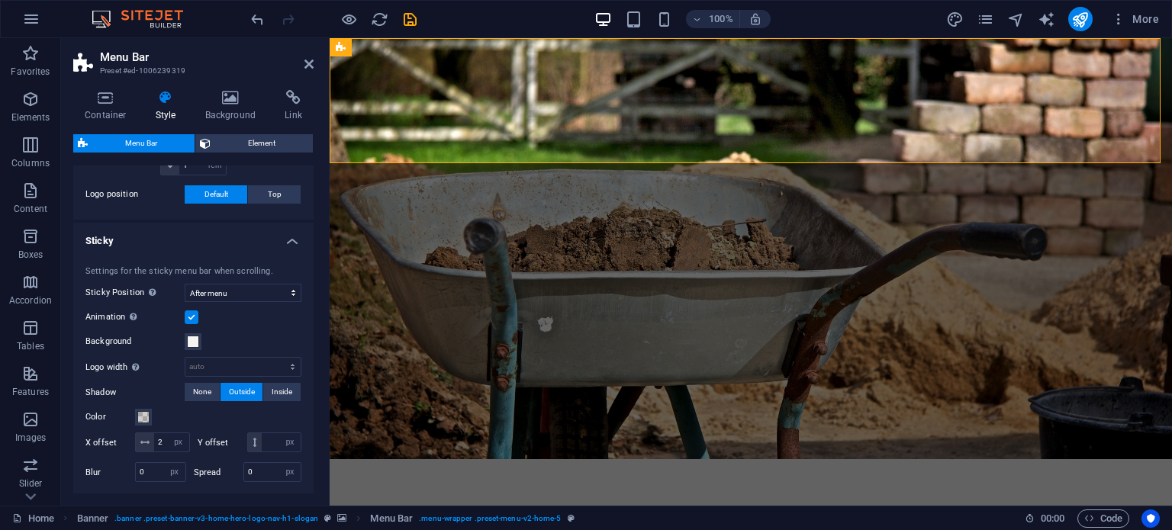
scroll to position [433, 0]
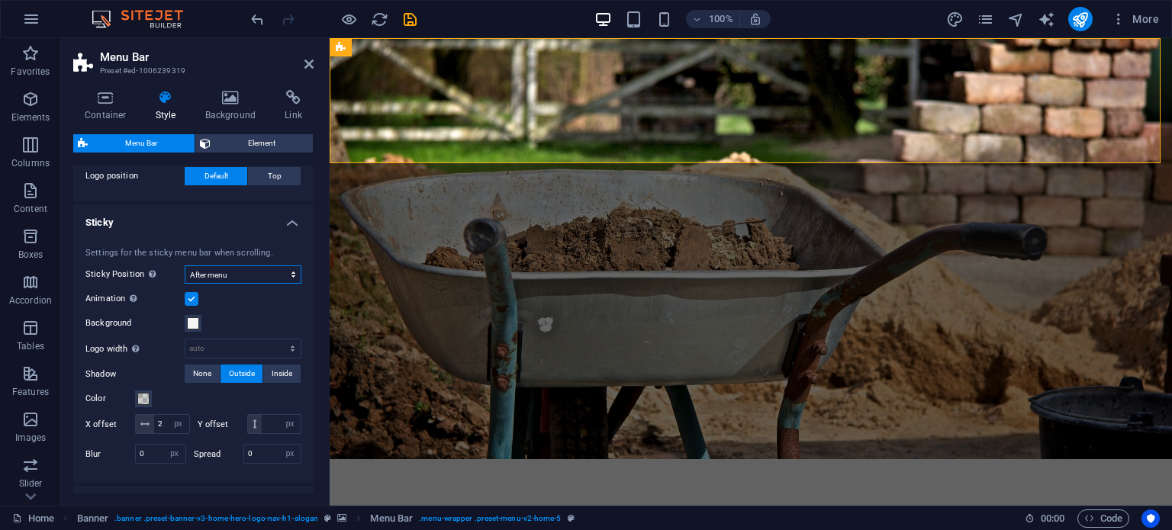
click at [224, 269] on select "Off Instant After menu After banner When scrolling up" at bounding box center [243, 274] width 117 height 18
select select "sticky_none"
click at [185, 265] on select "Off Instant After menu After banner When scrolling up" at bounding box center [243, 274] width 117 height 18
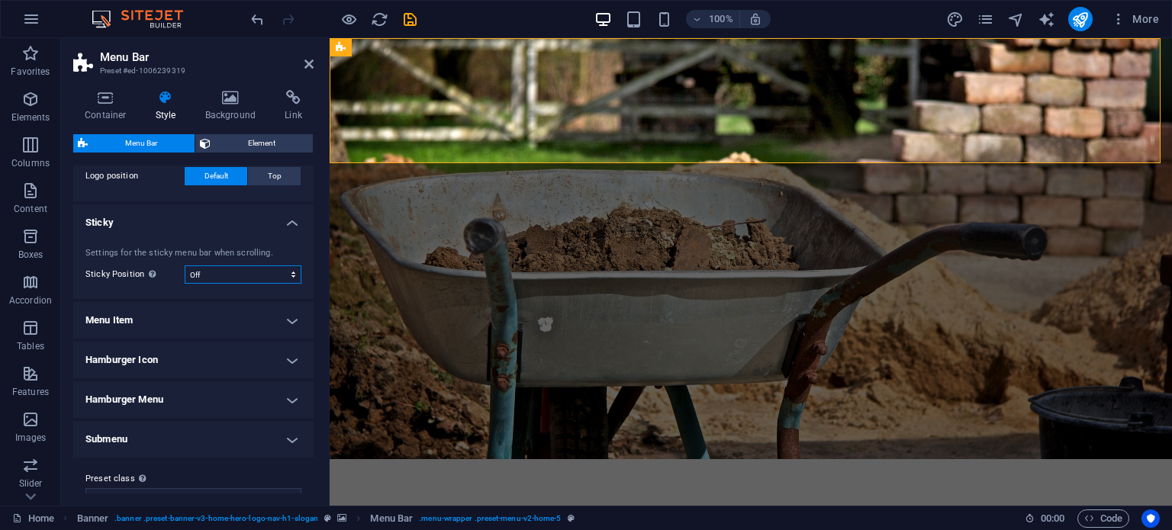
scroll to position [457, 0]
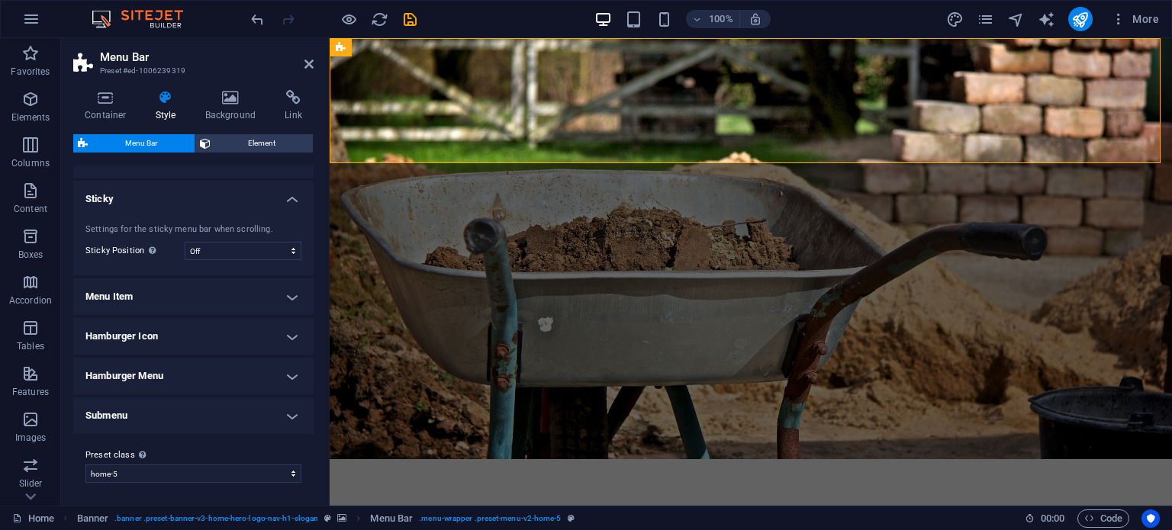
click at [232, 333] on h4 "Hamburger Icon" at bounding box center [193, 336] width 240 height 37
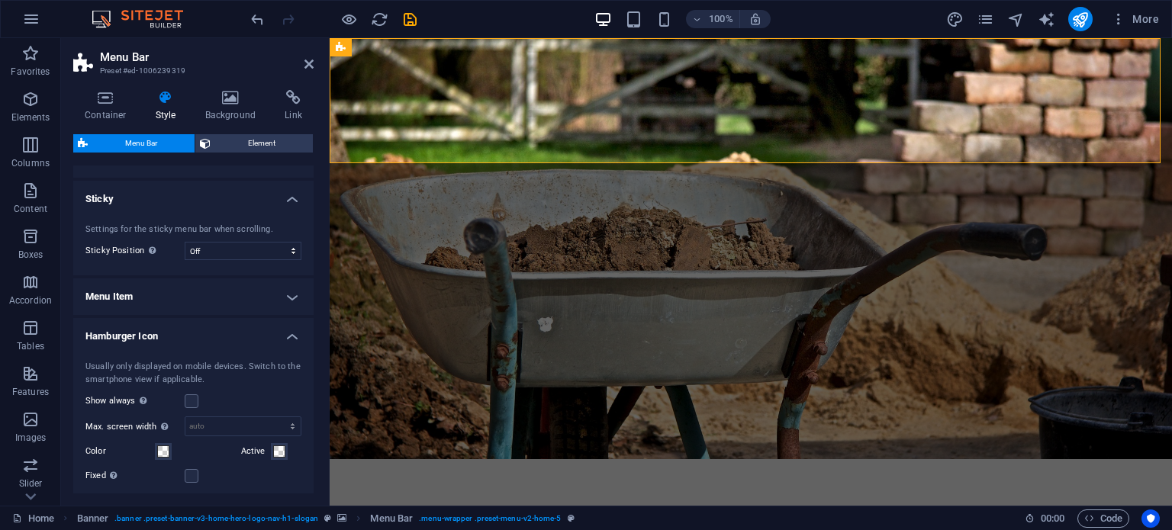
click at [232, 333] on h4 "Hamburger Icon" at bounding box center [193, 331] width 240 height 27
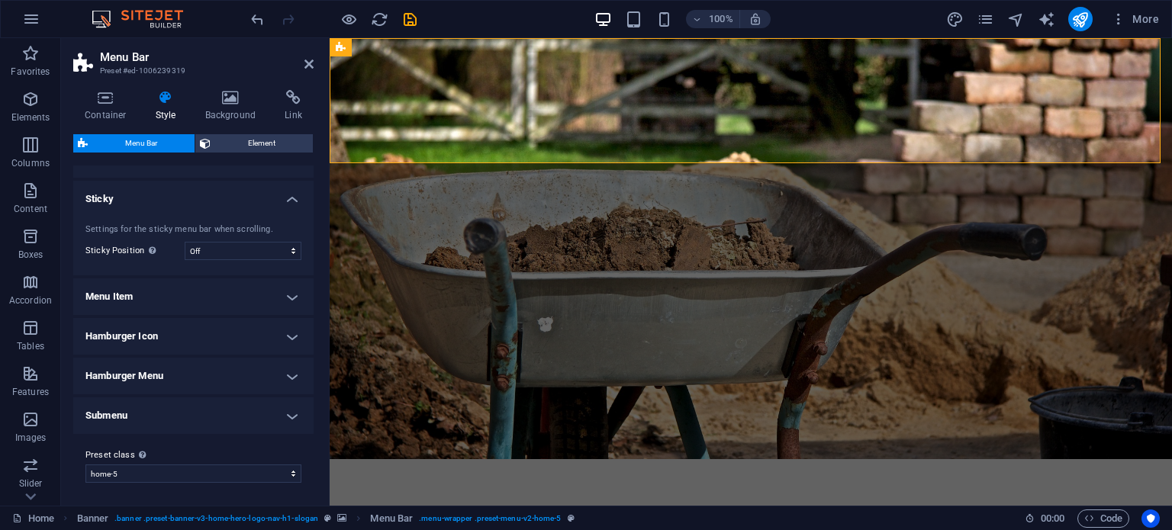
click at [229, 371] on h4 "Hamburger Menu" at bounding box center [193, 376] width 240 height 37
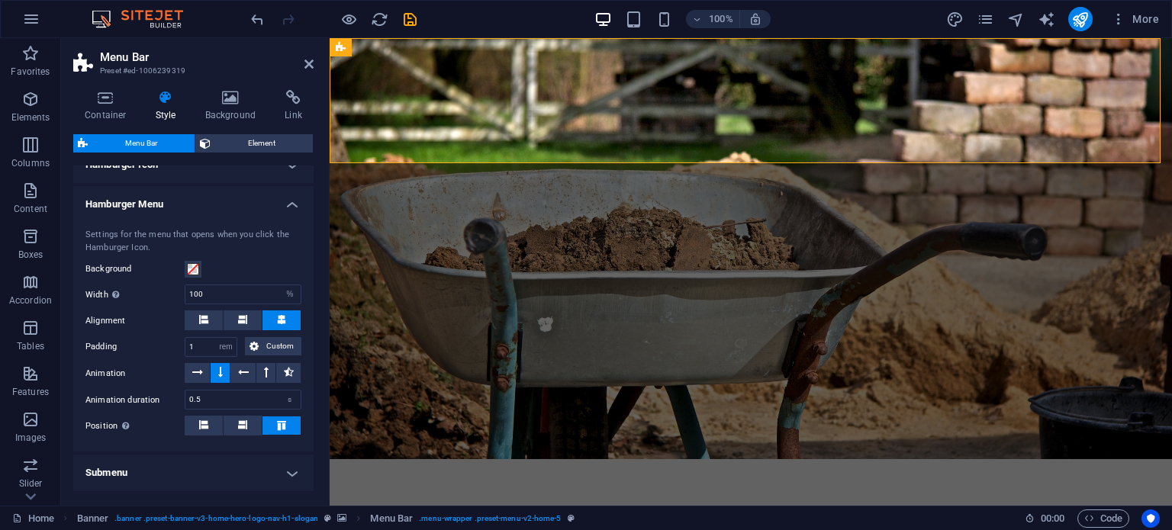
scroll to position [631, 0]
click at [244, 201] on h4 "Hamburger Menu" at bounding box center [193, 197] width 240 height 27
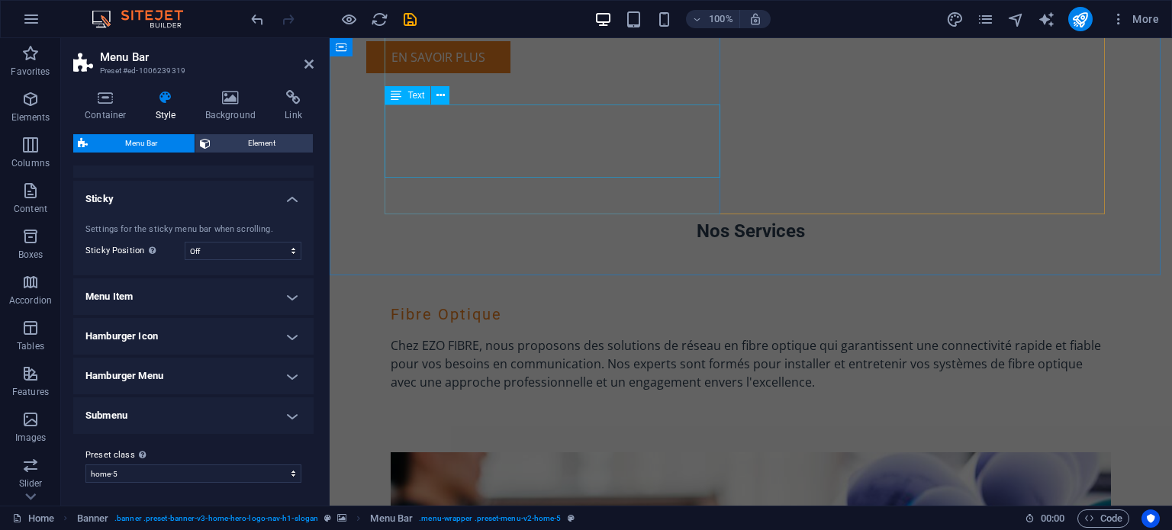
scroll to position [1403, 0]
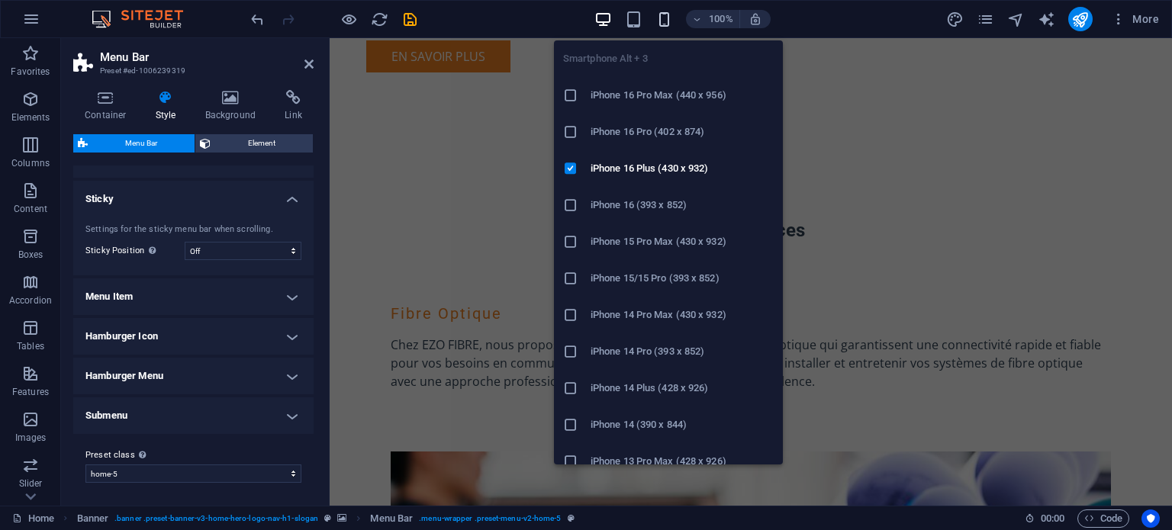
click at [662, 11] on icon "button" at bounding box center [664, 20] width 18 height 18
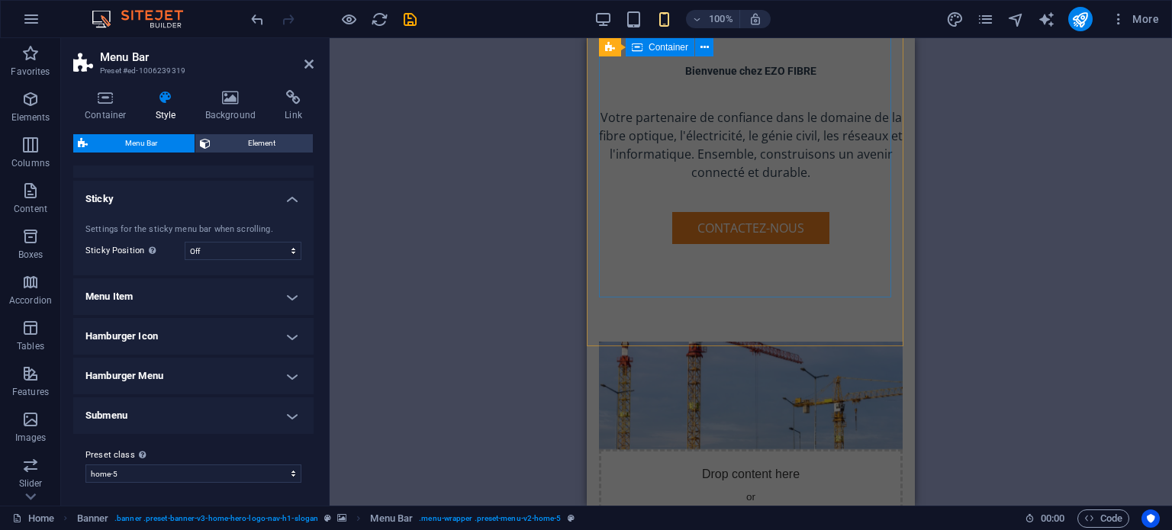
scroll to position [0, 0]
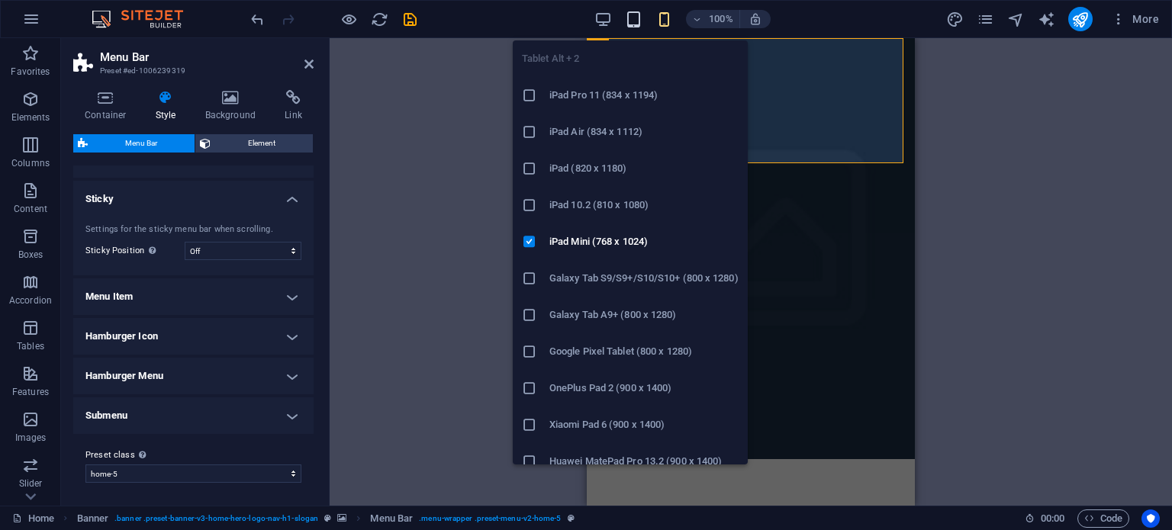
click at [632, 21] on icon "button" at bounding box center [634, 20] width 18 height 18
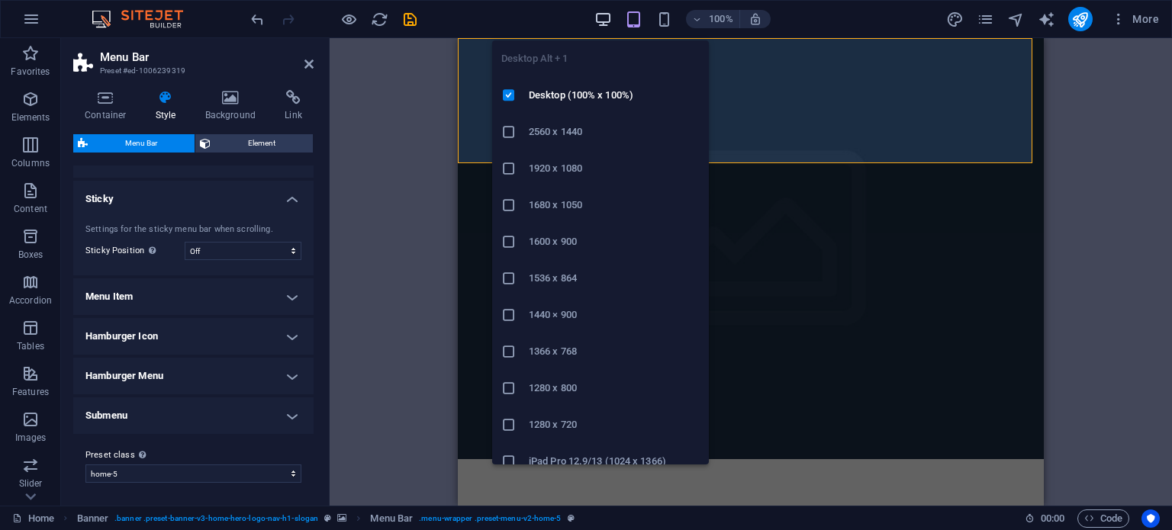
click at [602, 24] on icon "button" at bounding box center [603, 20] width 18 height 18
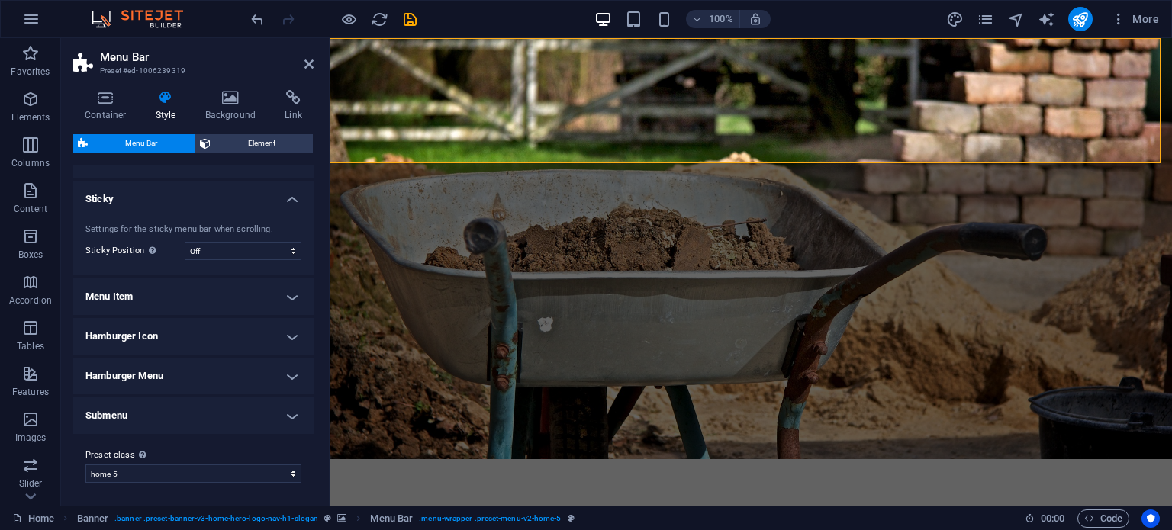
click at [232, 88] on div "Container Style Background Link Size Height Default px rem % vh vw Min. height …" at bounding box center [193, 292] width 265 height 428
click at [235, 105] on h4 "Background" at bounding box center [234, 106] width 80 height 32
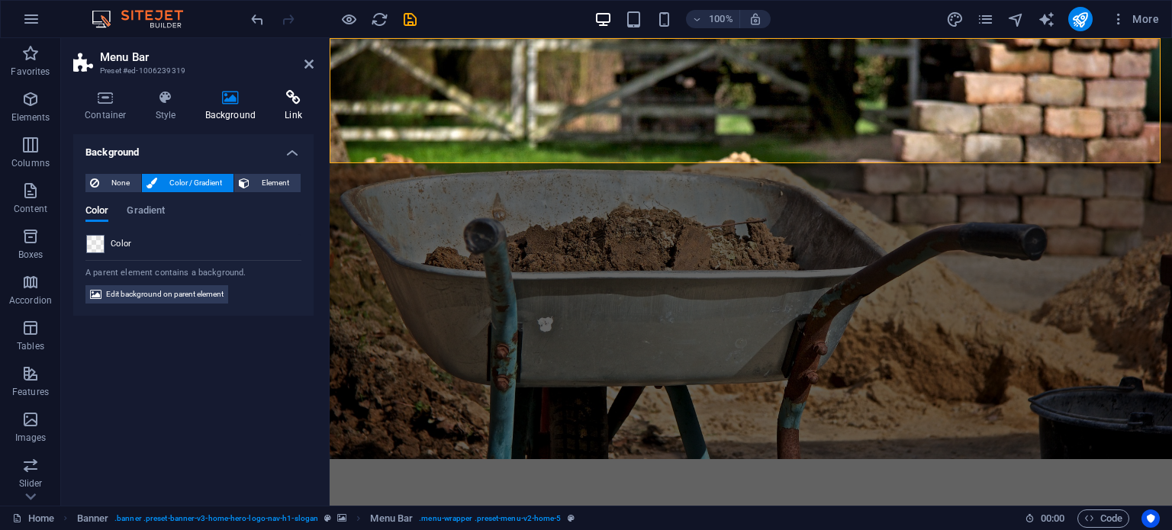
click at [288, 96] on icon at bounding box center [293, 97] width 40 height 15
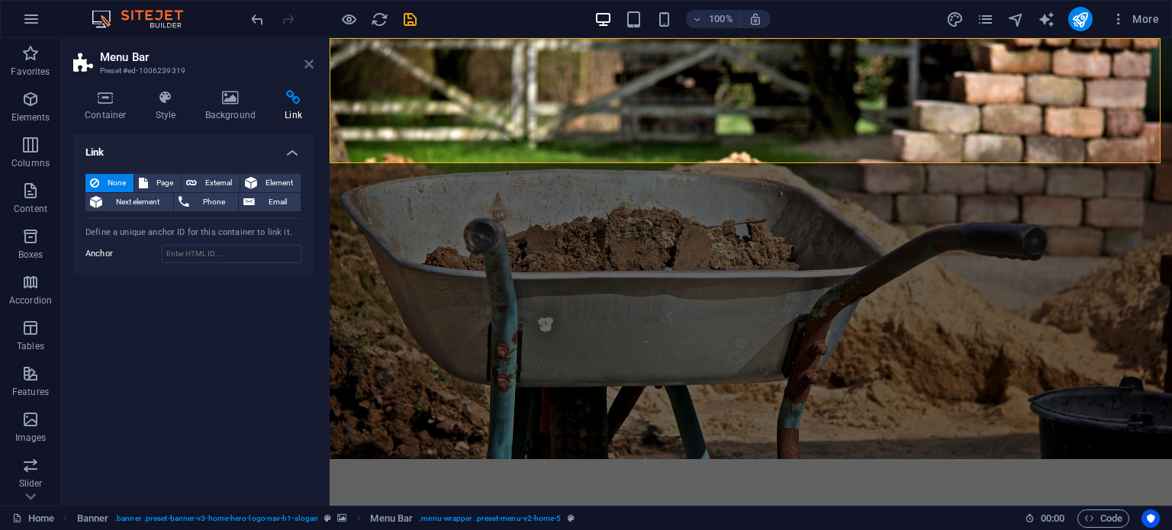
click at [308, 63] on icon at bounding box center [308, 64] width 9 height 12
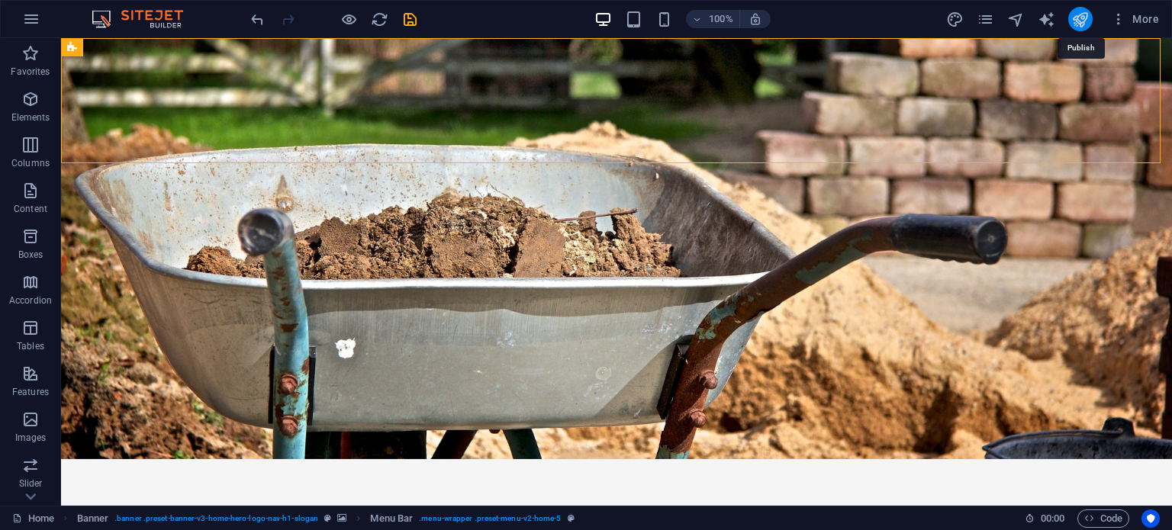
click at [1083, 19] on icon "publish" at bounding box center [1080, 20] width 18 height 18
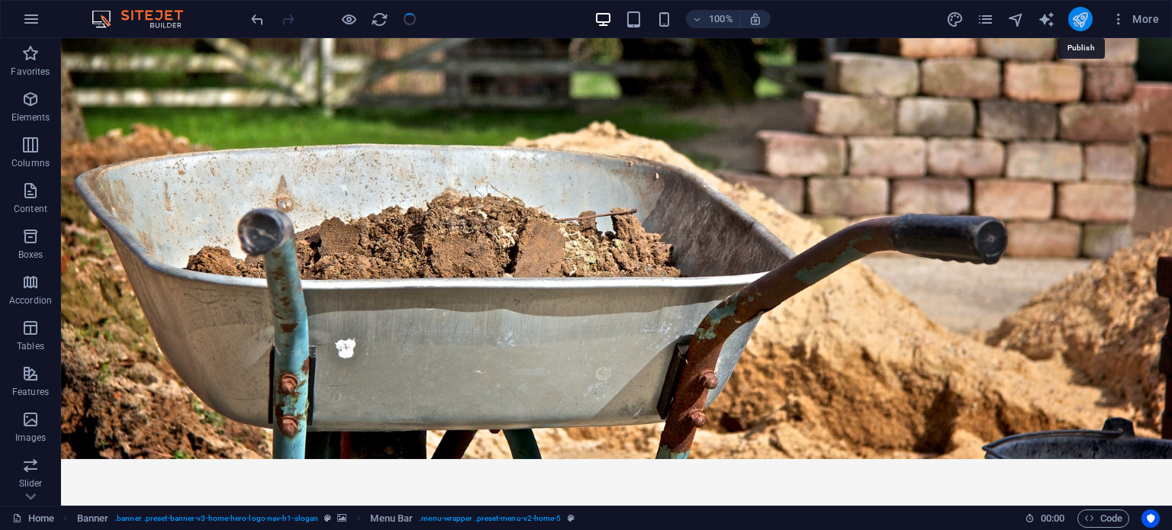
checkbox input "false"
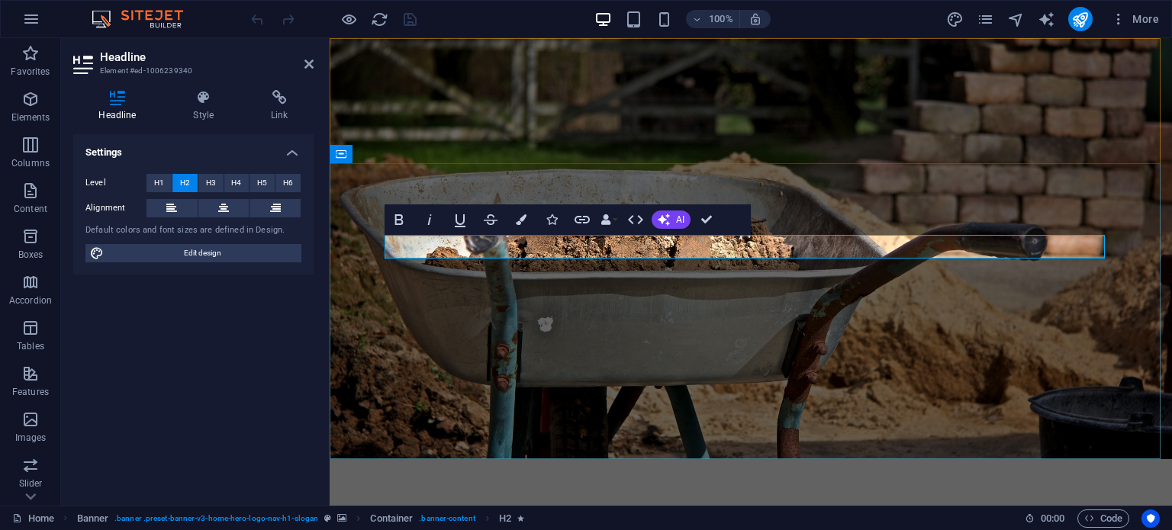
drag, startPoint x: 708, startPoint y: 242, endPoint x: 808, endPoint y: 241, distance: 99.9
click at [519, 224] on icon "button" at bounding box center [521, 219] width 11 height 11
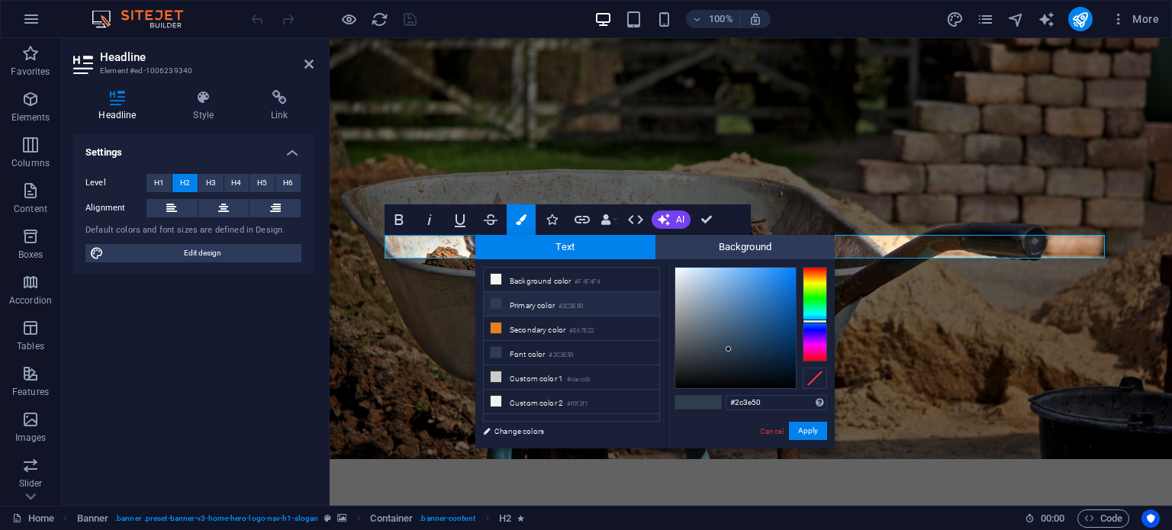
click at [529, 305] on li "Primary color #2C3E50" at bounding box center [571, 304] width 175 height 24
click at [809, 431] on button "Apply" at bounding box center [808, 431] width 38 height 18
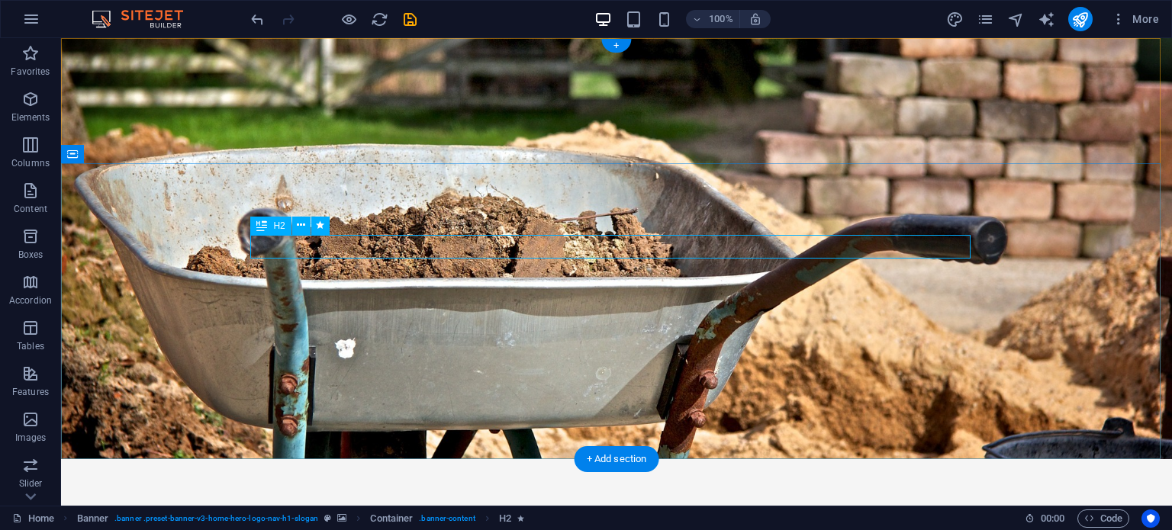
click at [301, 228] on icon at bounding box center [301, 225] width 8 height 16
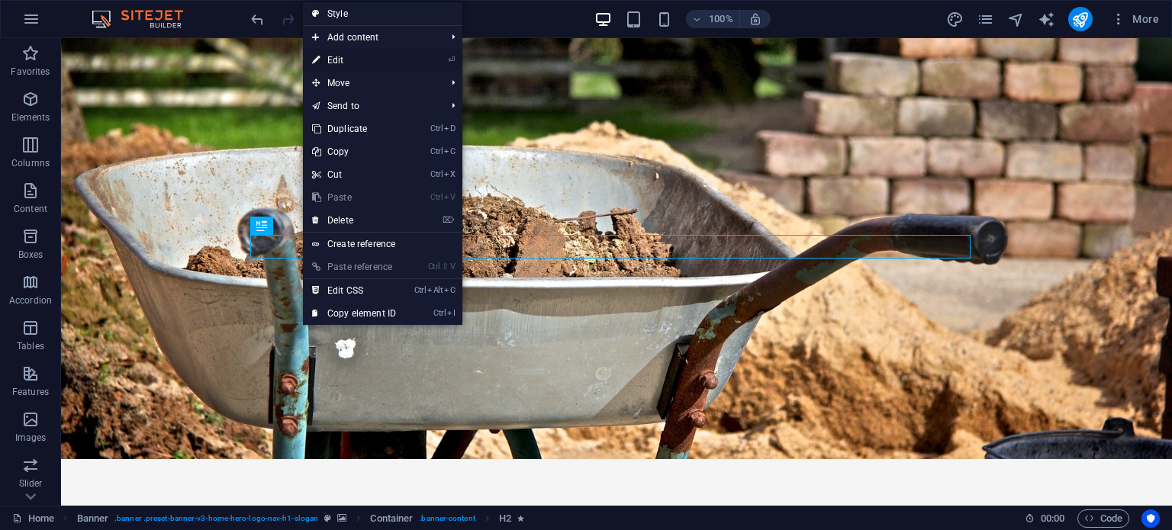
click at [353, 56] on link "⏎ Edit" at bounding box center [354, 60] width 102 height 23
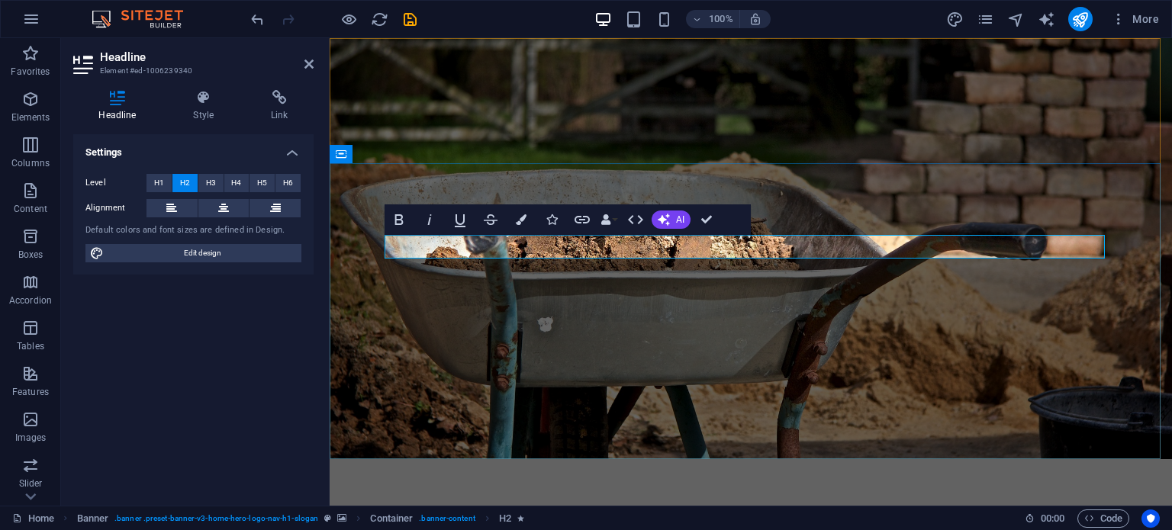
drag, startPoint x: 707, startPoint y: 246, endPoint x: 806, endPoint y: 240, distance: 99.3
click at [525, 228] on button "Colors" at bounding box center [520, 219] width 29 height 31
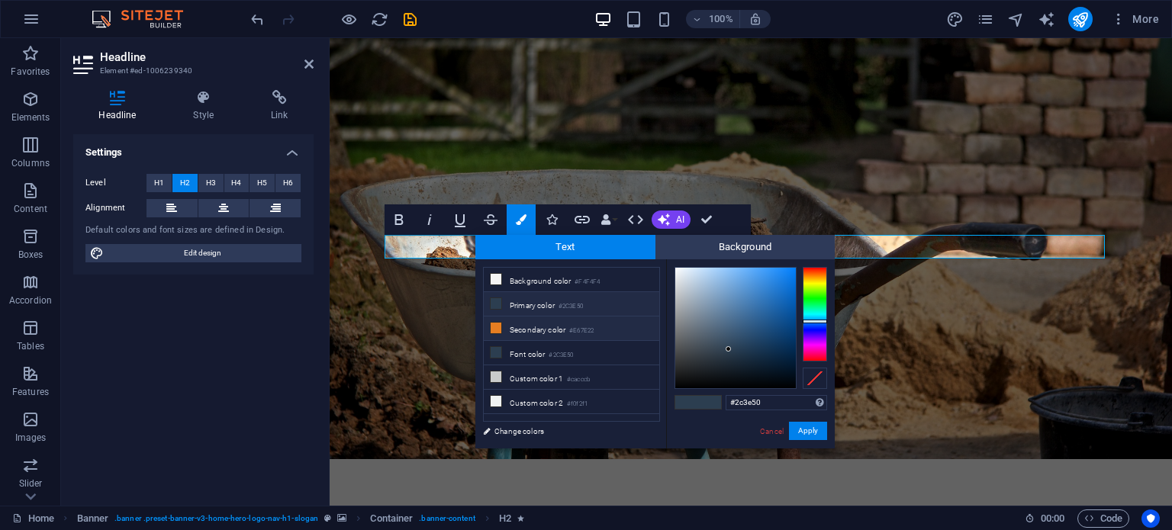
click at [528, 321] on li "Secondary color #E67E22" at bounding box center [571, 329] width 175 height 24
type input "#e67e22"
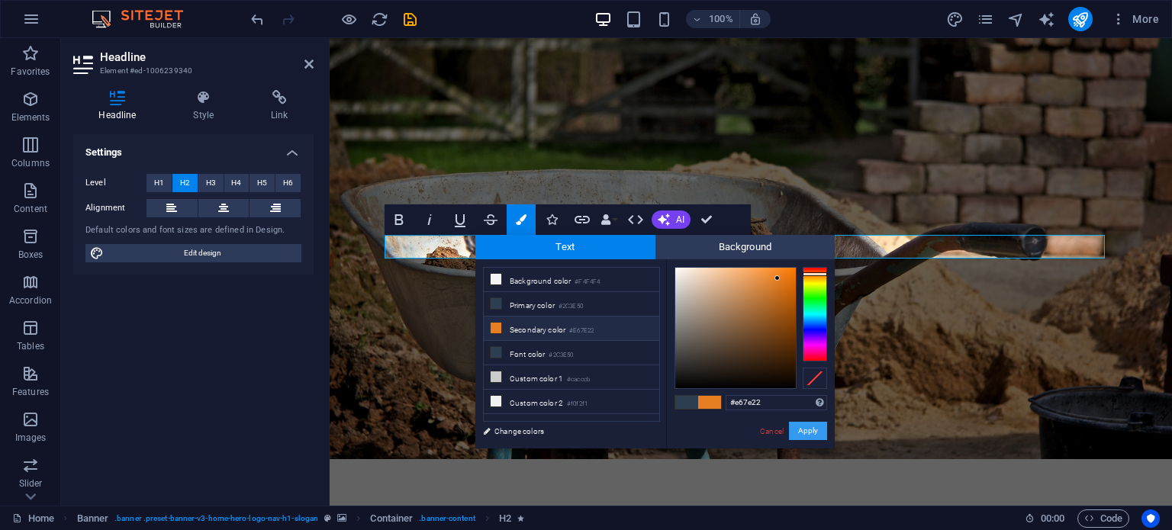
click at [804, 435] on button "Apply" at bounding box center [808, 431] width 38 height 18
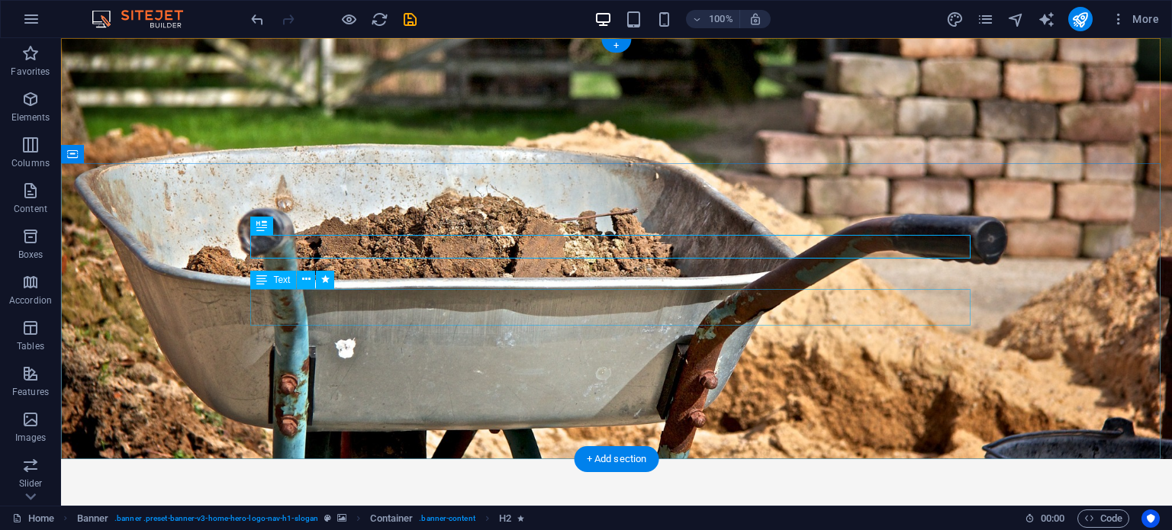
click at [305, 280] on icon at bounding box center [306, 280] width 8 height 16
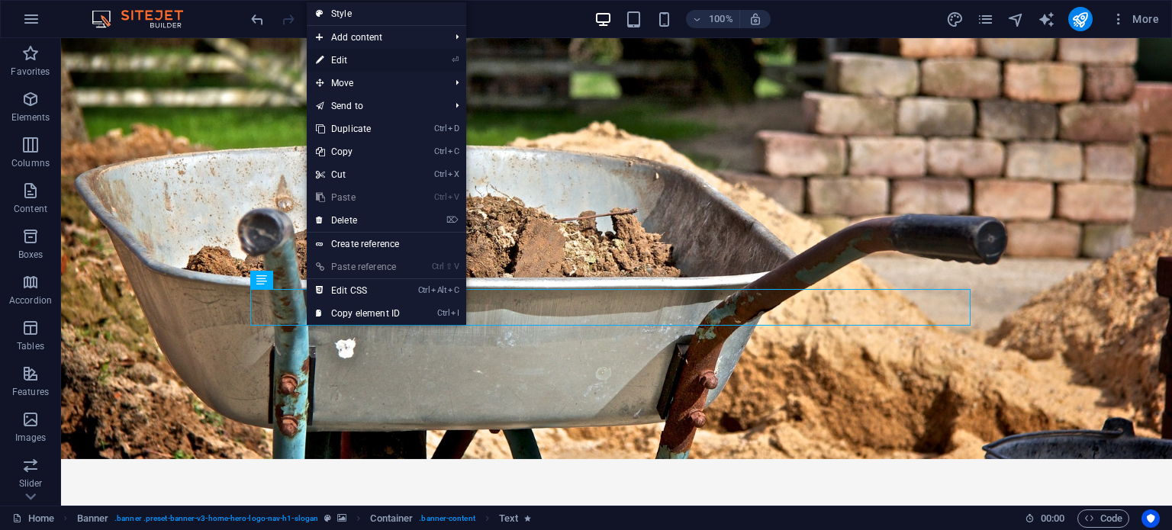
click at [342, 57] on link "⏎ Edit" at bounding box center [358, 60] width 102 height 23
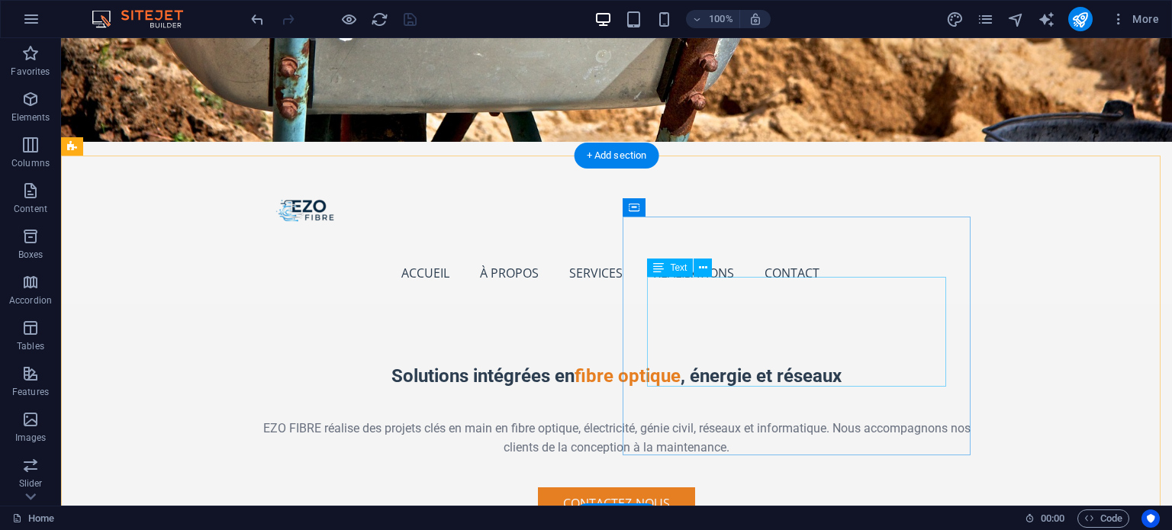
scroll to position [323, 0]
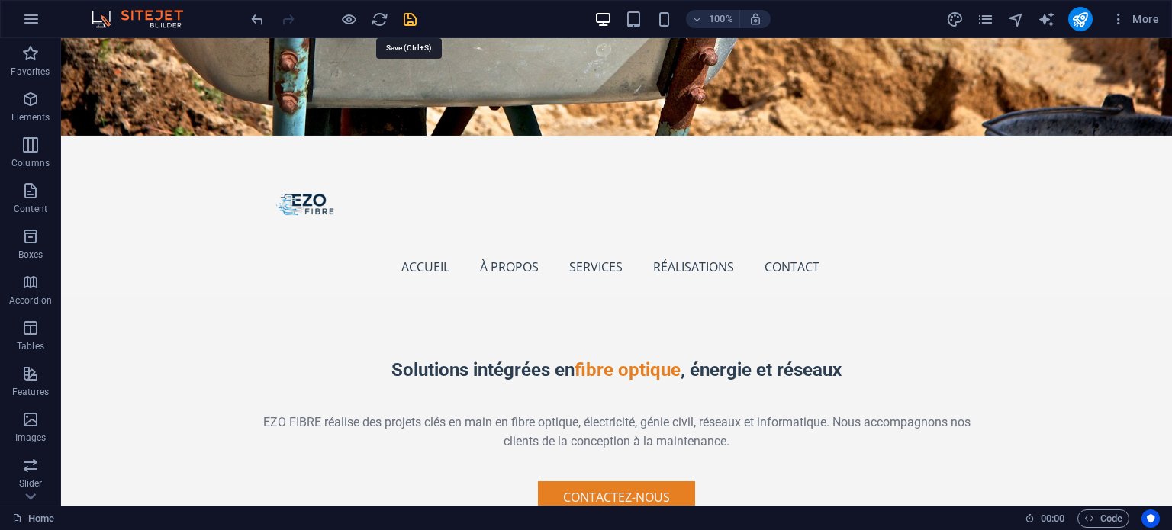
click at [408, 21] on icon "save" at bounding box center [410, 20] width 18 height 18
checkbox input "false"
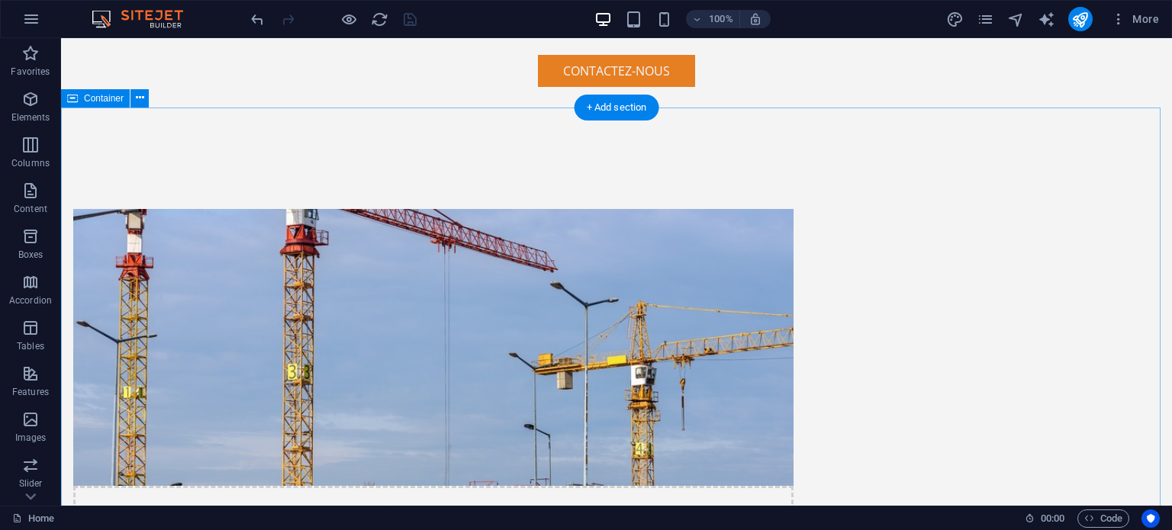
scroll to position [751, 0]
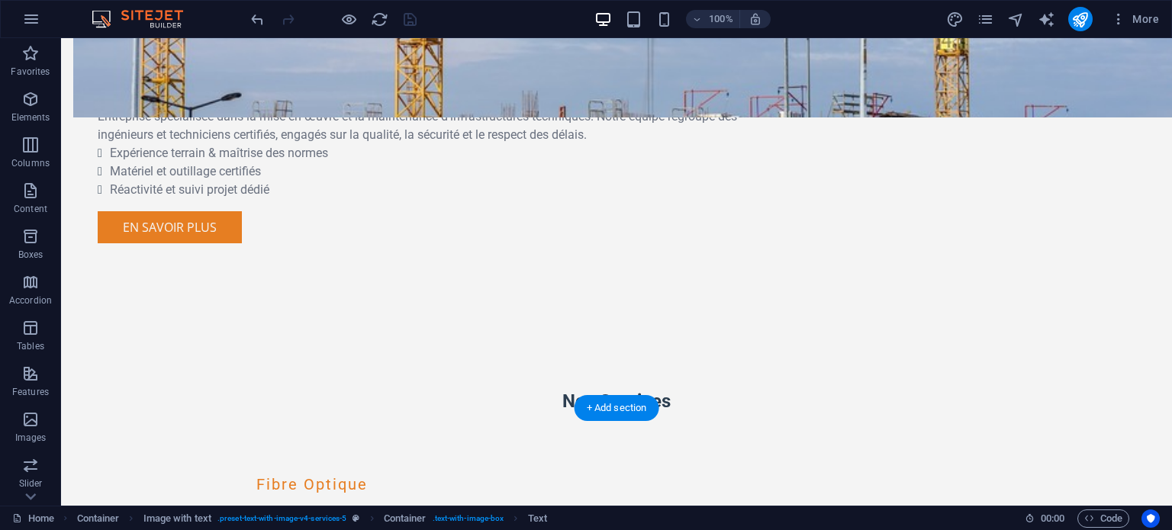
scroll to position [1309, 0]
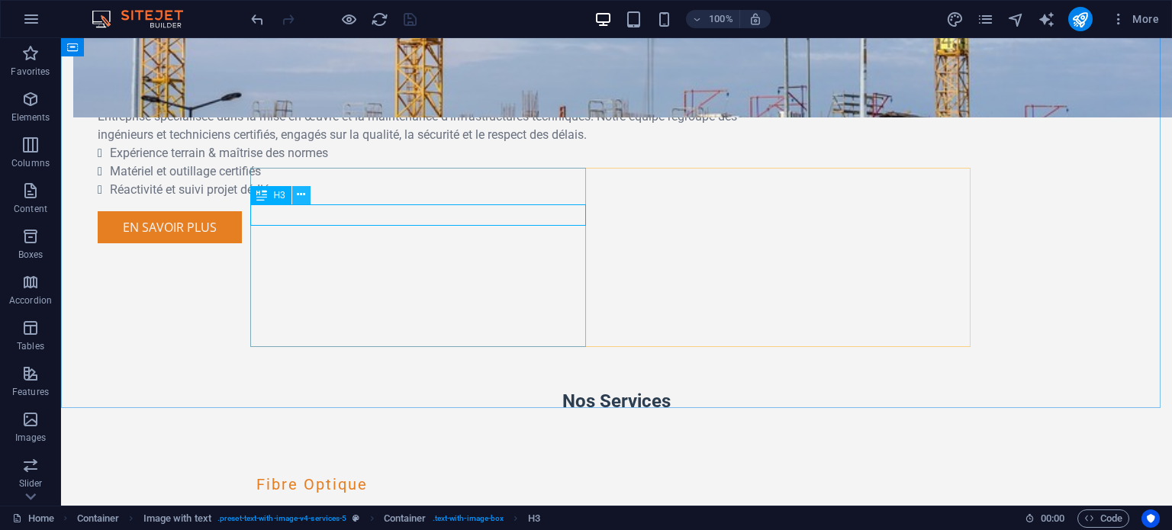
click at [299, 195] on icon at bounding box center [301, 195] width 8 height 16
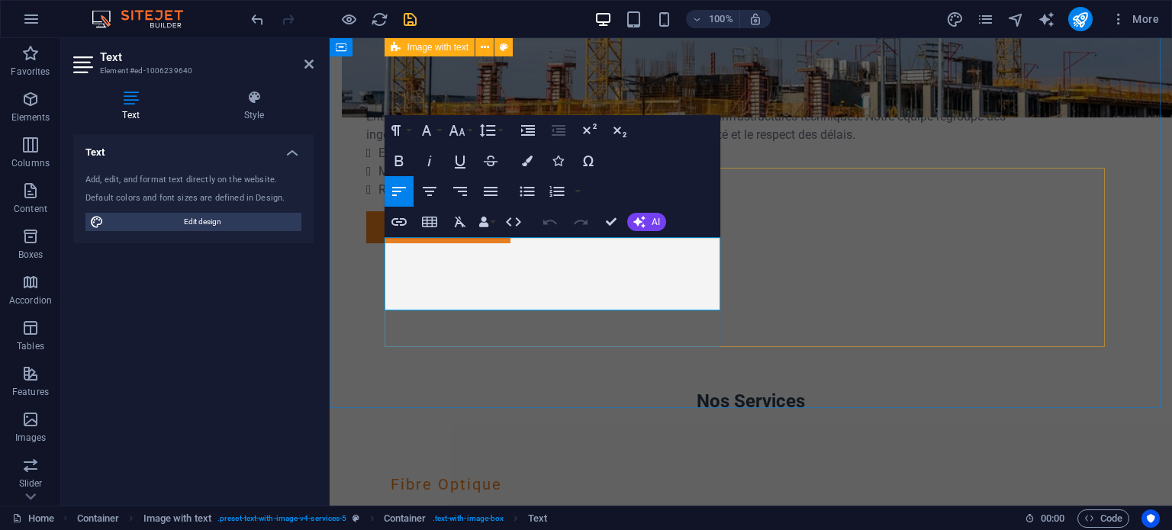
drag, startPoint x: 564, startPoint y: 244, endPoint x: 655, endPoint y: 295, distance: 104.2
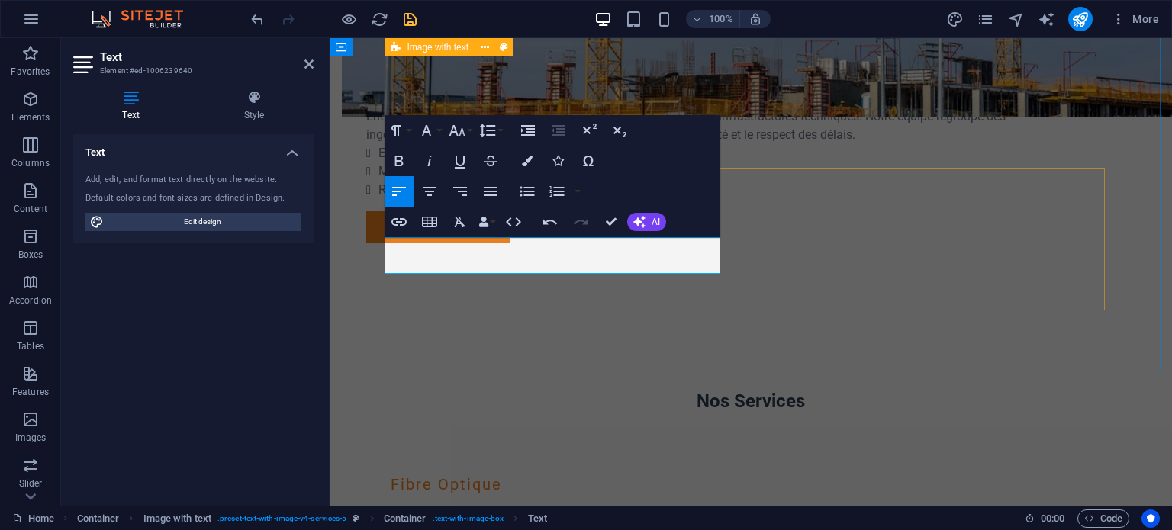
drag, startPoint x: 534, startPoint y: 249, endPoint x: 555, endPoint y: 249, distance: 21.4
drag, startPoint x: 480, startPoint y: 246, endPoint x: 529, endPoint y: 246, distance: 49.6
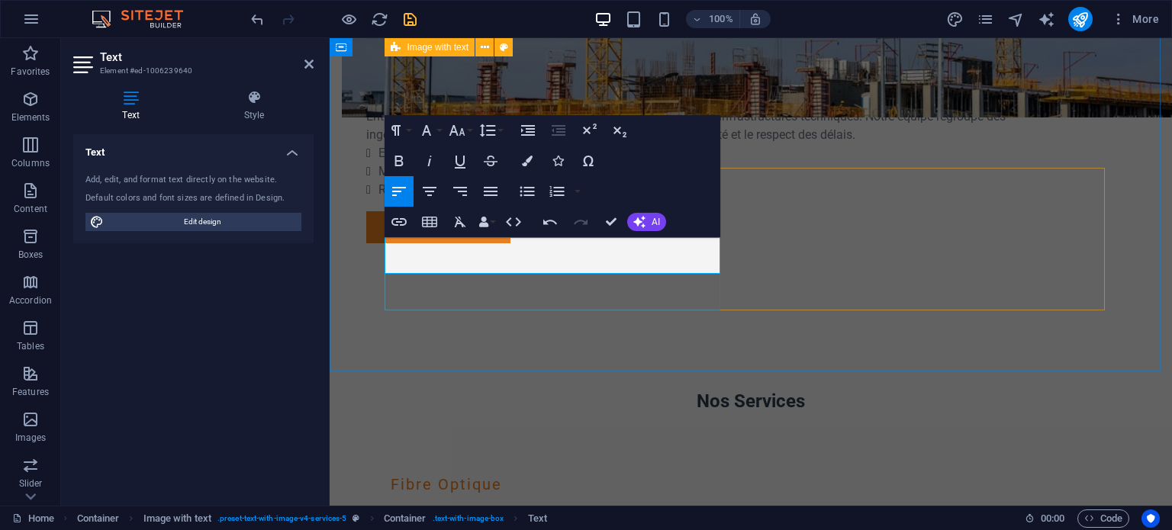
drag, startPoint x: 571, startPoint y: 248, endPoint x: 609, endPoint y: 251, distance: 37.5
click at [510, 47] on button at bounding box center [503, 47] width 18 height 18
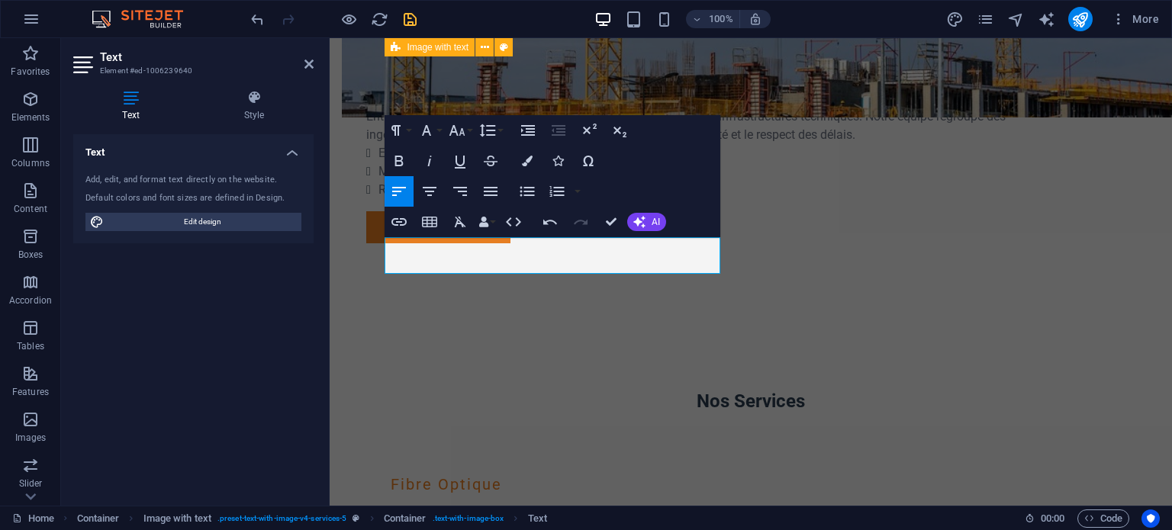
select select "rem"
select select "px"
select select "preset-text-with-image-v4-services-5"
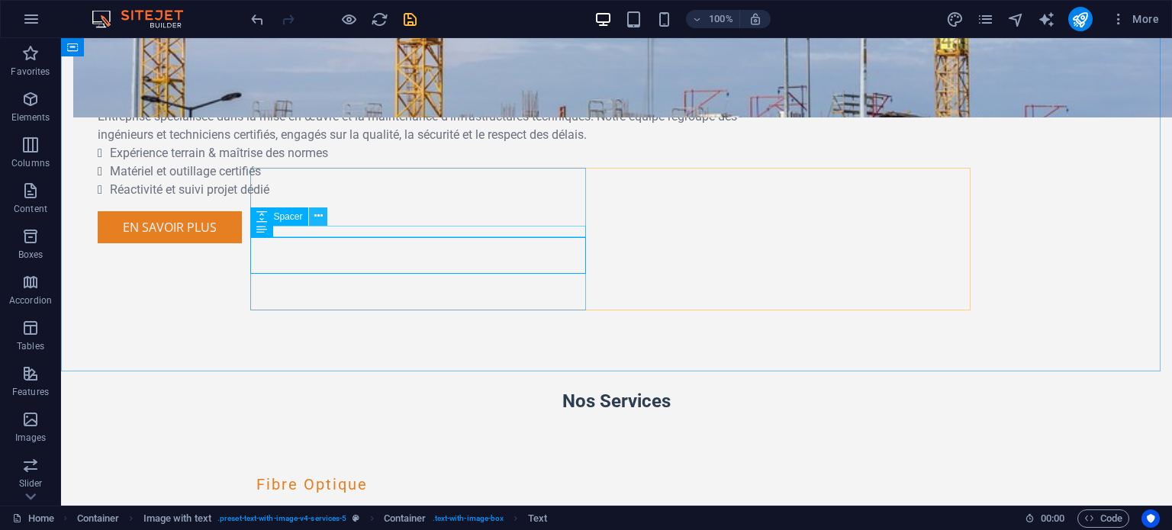
click at [322, 214] on icon at bounding box center [318, 216] width 8 height 16
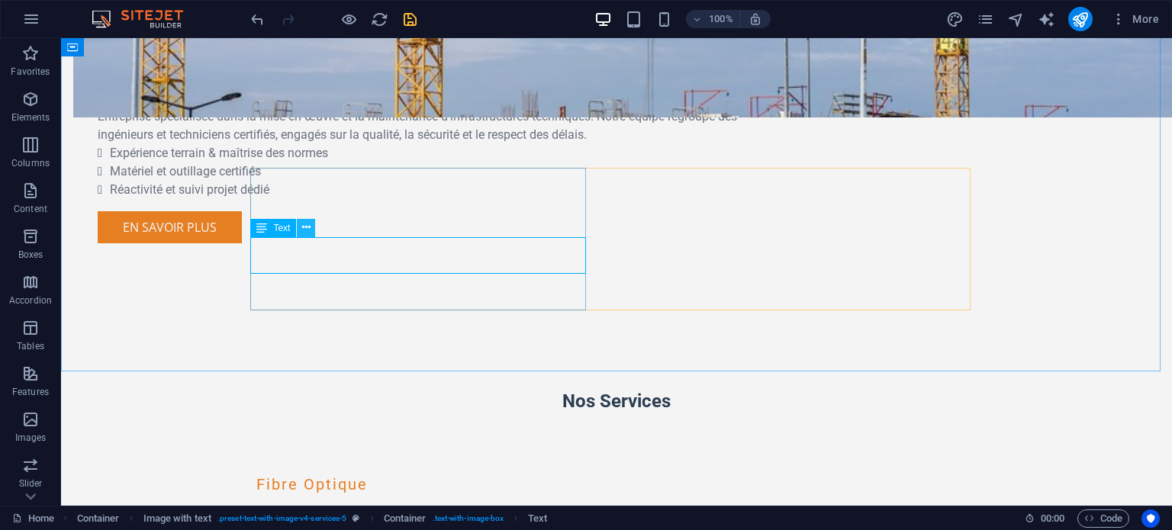
click at [308, 225] on icon at bounding box center [306, 228] width 8 height 16
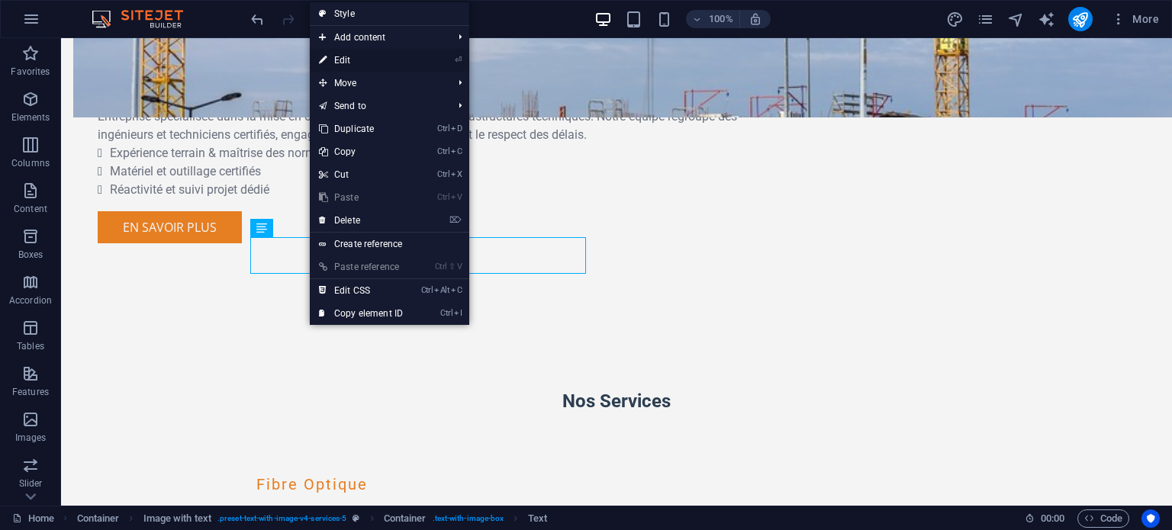
click at [367, 58] on link "⏎ Edit" at bounding box center [361, 60] width 102 height 23
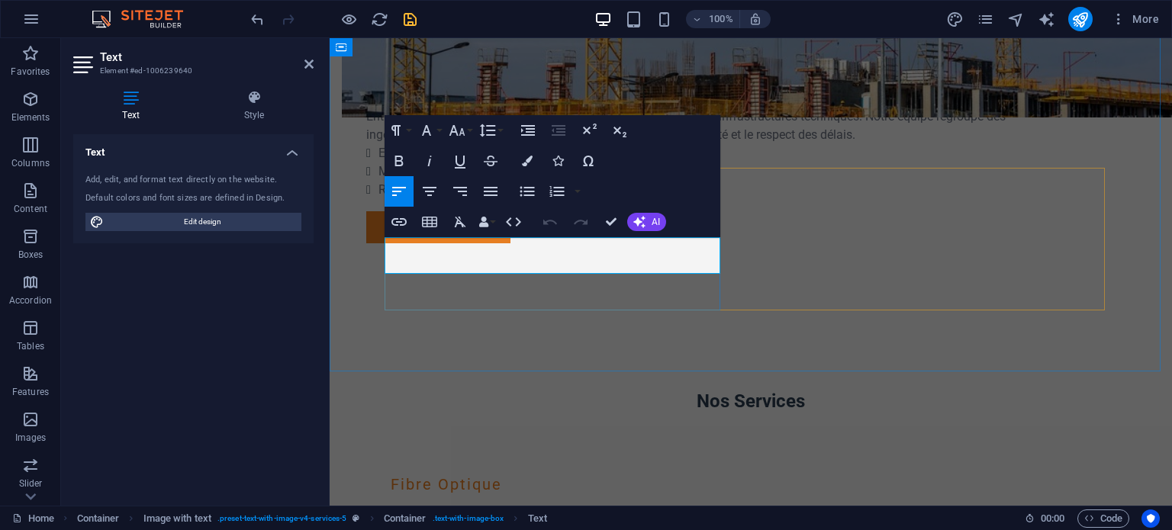
drag, startPoint x: 477, startPoint y: 246, endPoint x: 412, endPoint y: 239, distance: 65.2
click at [180, 220] on span "Edit design" at bounding box center [202, 222] width 188 height 18
select select "px"
select select "200"
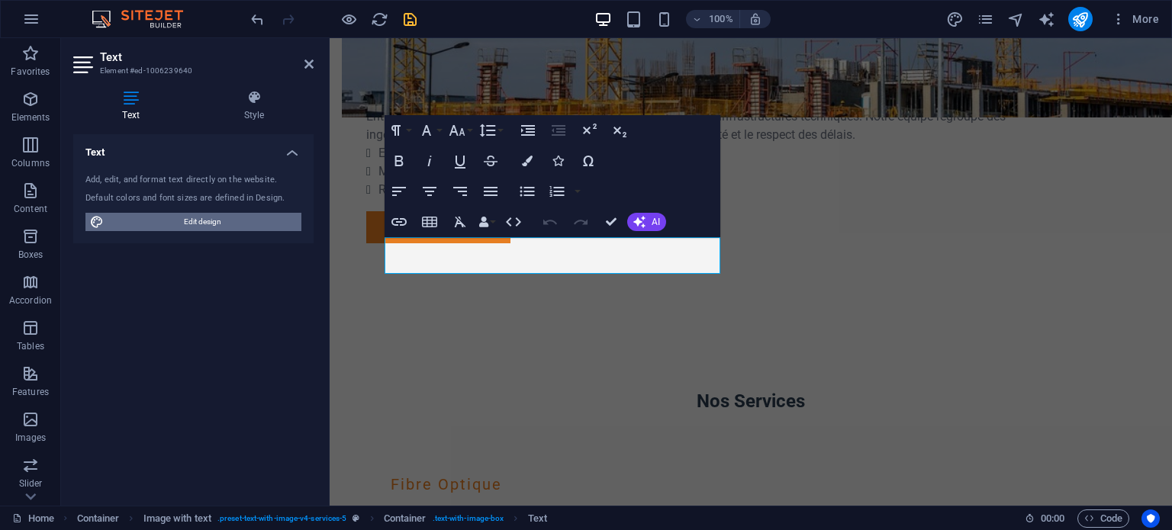
select select "px"
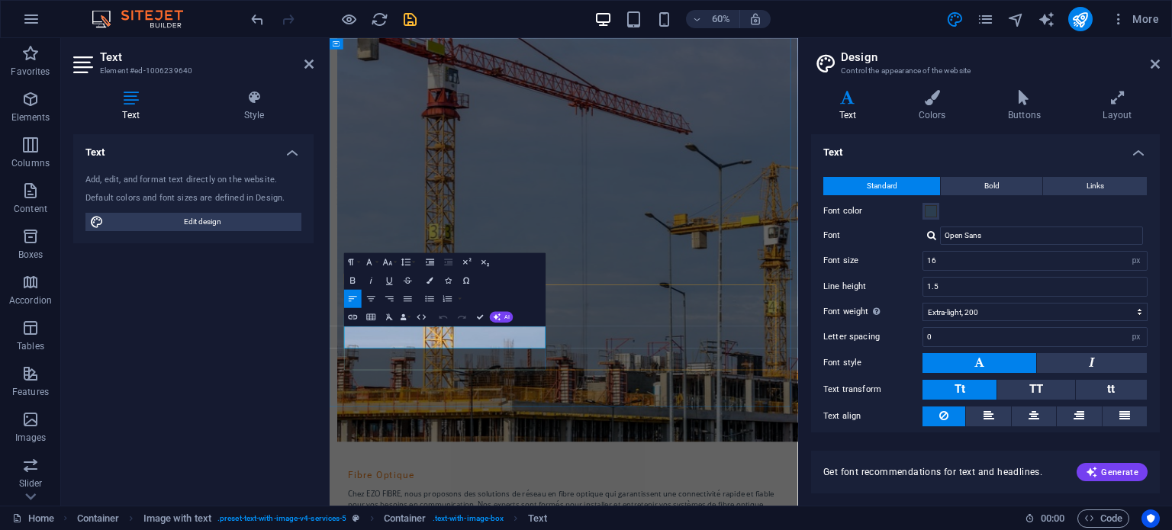
drag, startPoint x: 545, startPoint y: 526, endPoint x: 625, endPoint y: 526, distance: 80.1
drag, startPoint x: 533, startPoint y: 526, endPoint x: 554, endPoint y: 550, distance: 31.9
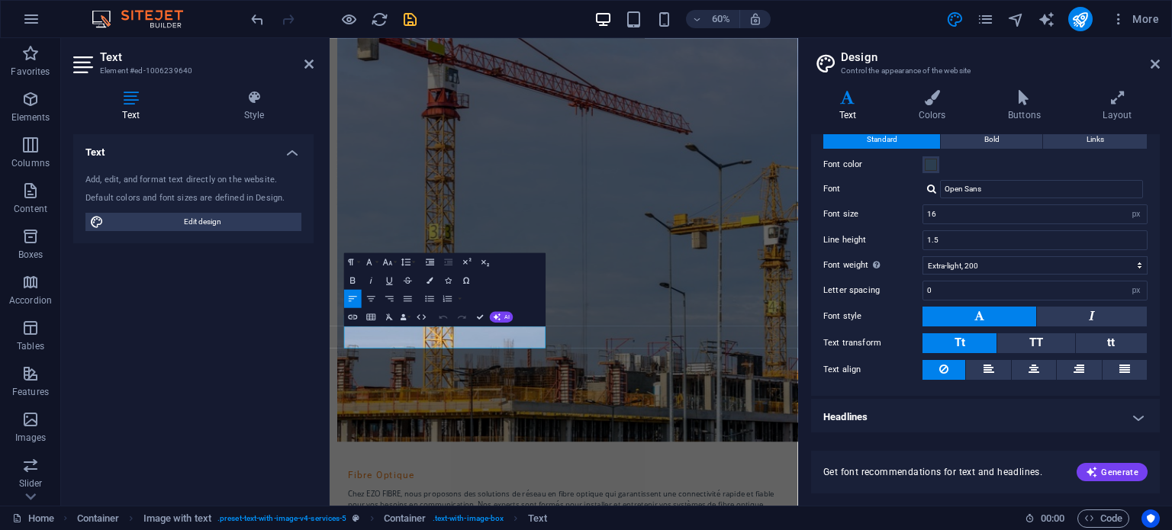
scroll to position [0, 0]
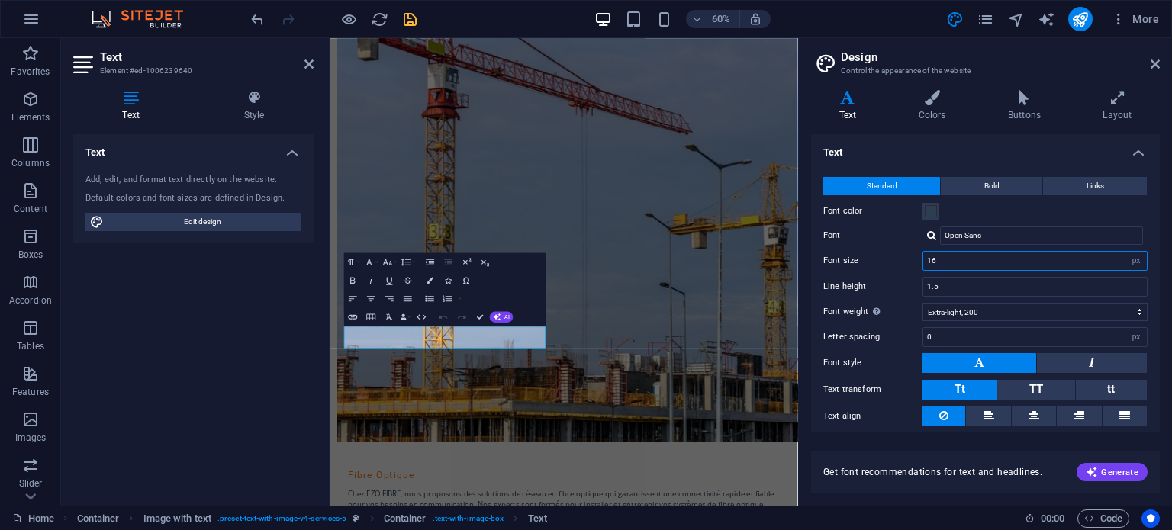
click at [979, 254] on input "16" at bounding box center [1034, 261] width 223 height 18
click at [979, 278] on input "1.5" at bounding box center [1034, 287] width 223 height 18
drag, startPoint x: 561, startPoint y: 544, endPoint x: 532, endPoint y: 527, distance: 32.8
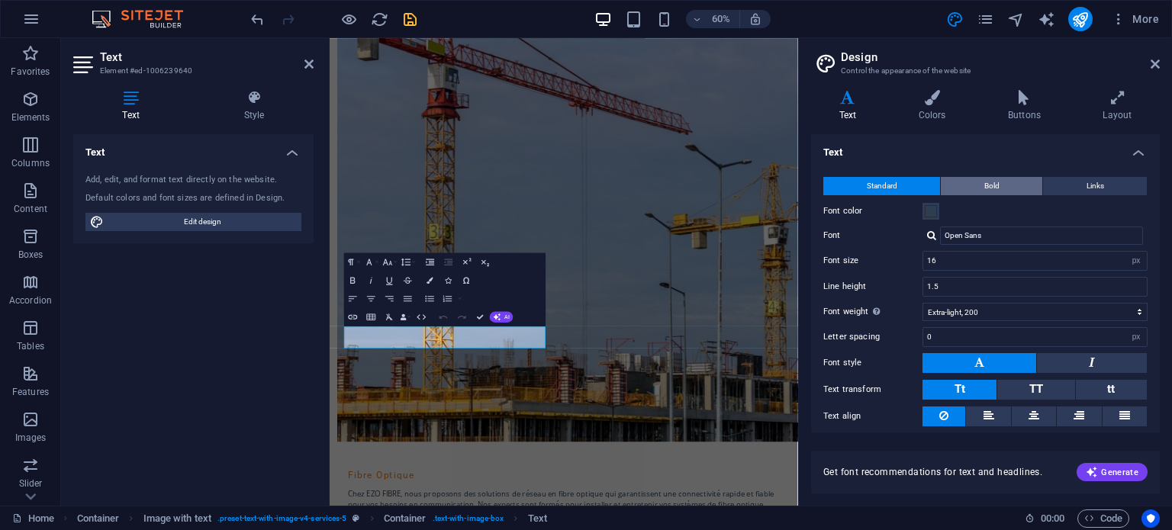
click at [1014, 184] on button "Bold" at bounding box center [990, 186] width 101 height 18
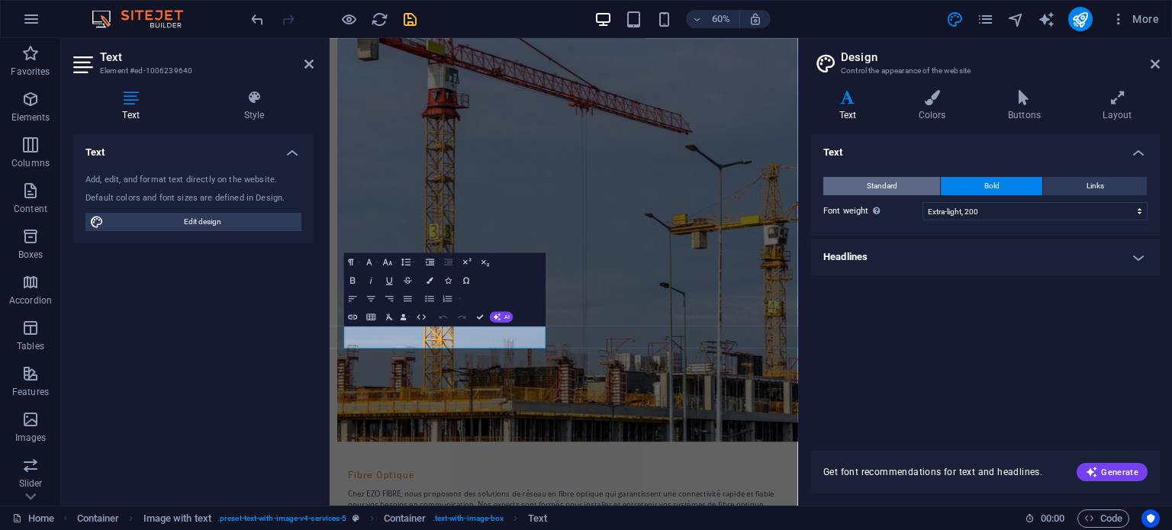
click at [889, 186] on span "Standard" at bounding box center [881, 186] width 31 height 18
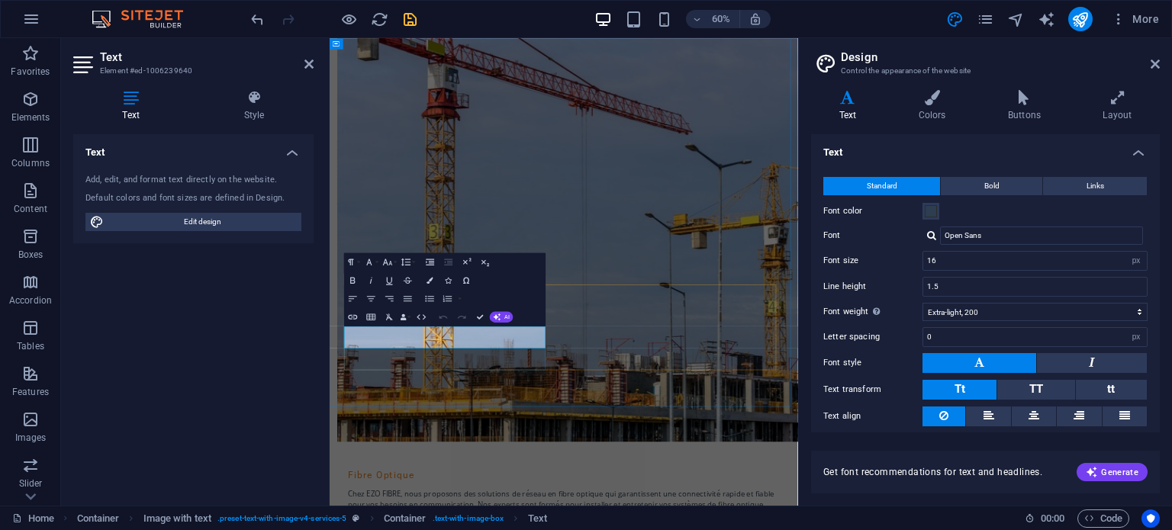
drag, startPoint x: 603, startPoint y: 544, endPoint x: 657, endPoint y: 371, distance: 181.6
click at [951, 259] on input "16" at bounding box center [1034, 261] width 223 height 18
type input "16"
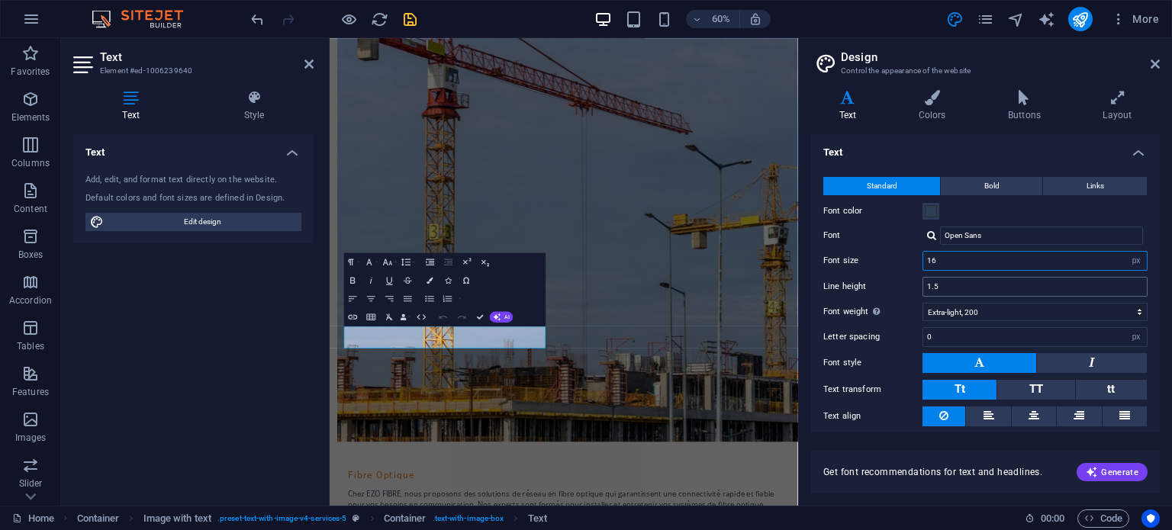
drag, startPoint x: 951, startPoint y: 259, endPoint x: 975, endPoint y: 286, distance: 35.7
click at [975, 286] on div "Standard Bold Links Font color Font Open Sans Font size 16 rem px Line height 1…" at bounding box center [985, 302] width 355 height 281
click at [975, 286] on input "1.5" at bounding box center [1034, 287] width 223 height 18
click at [991, 185] on span "Bold" at bounding box center [991, 186] width 15 height 18
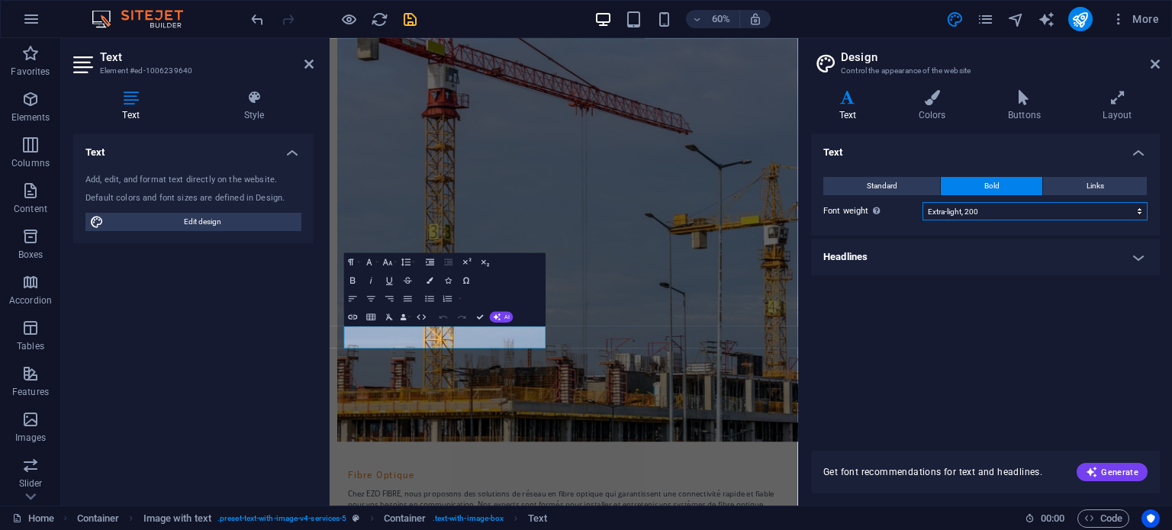
click at [967, 209] on select "Thin, 100 Extra-light, 200 Light, 300 Regular, 400 Medium, 500 Semi-bold, 600 B…" at bounding box center [1034, 211] width 225 height 18
click at [922, 202] on select "Thin, 100 Extra-light, 200 Light, 300 Regular, 400 Medium, 500 Semi-bold, 600 B…" at bounding box center [1034, 211] width 225 height 18
click at [978, 205] on select "Thin, 100 Extra-light, 200 Light, 300 Regular, 400 Medium, 500 Semi-bold, 600 B…" at bounding box center [1034, 211] width 225 height 18
select select "200"
click at [922, 202] on select "Thin, 100 Extra-light, 200 Light, 300 Regular, 400 Medium, 500 Semi-bold, 600 B…" at bounding box center [1034, 211] width 225 height 18
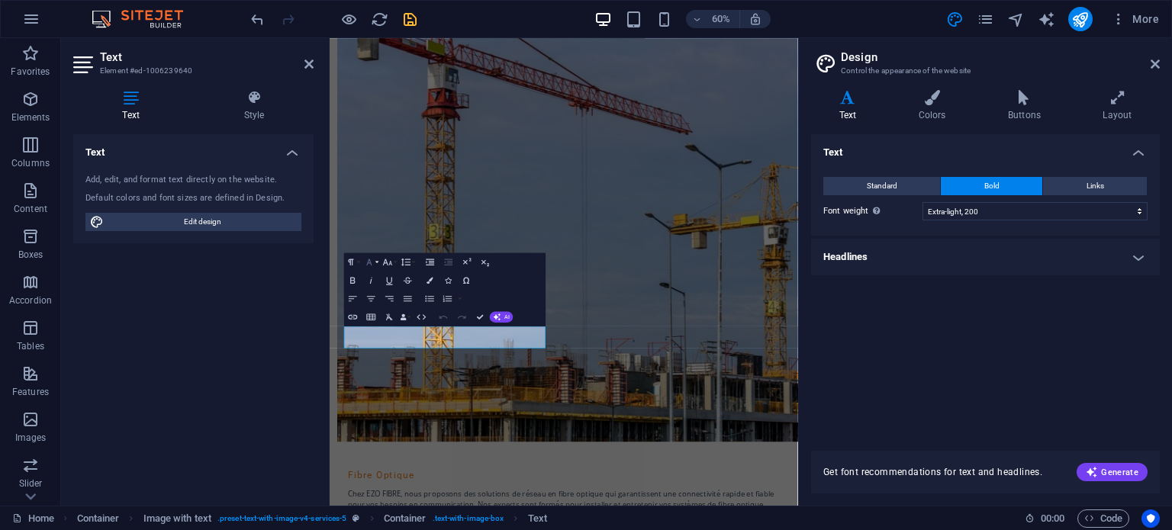
click at [371, 265] on icon "button" at bounding box center [369, 261] width 11 height 11
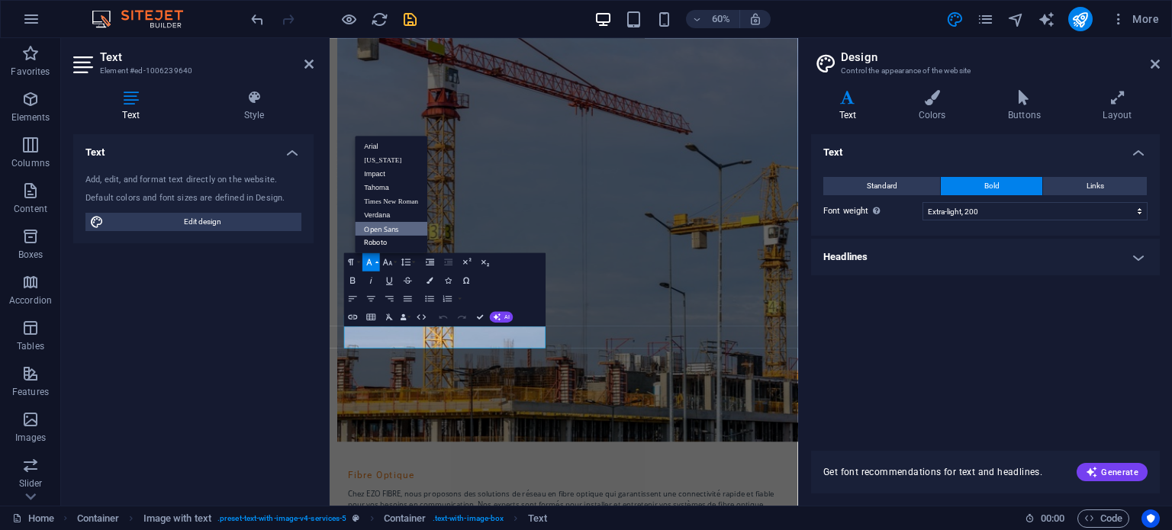
click at [387, 228] on link "Open Sans" at bounding box center [391, 228] width 72 height 14
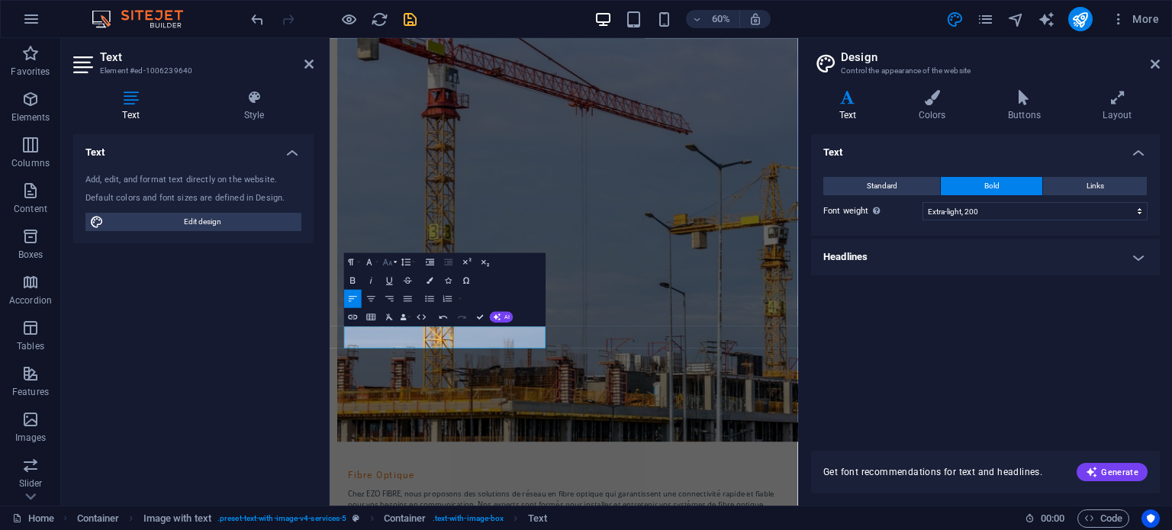
click at [386, 265] on icon "button" at bounding box center [387, 261] width 11 height 11
click at [381, 220] on link "18" at bounding box center [382, 220] width 33 height 14
click at [390, 260] on icon "button" at bounding box center [387, 261] width 11 height 11
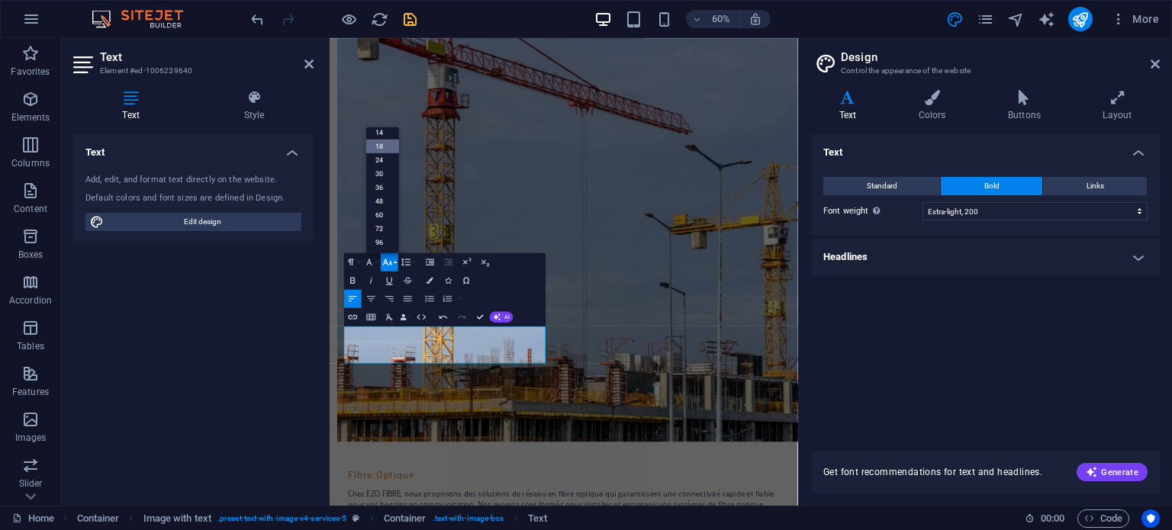
scroll to position [122, 0]
click at [384, 137] on link "14" at bounding box center [382, 133] width 33 height 14
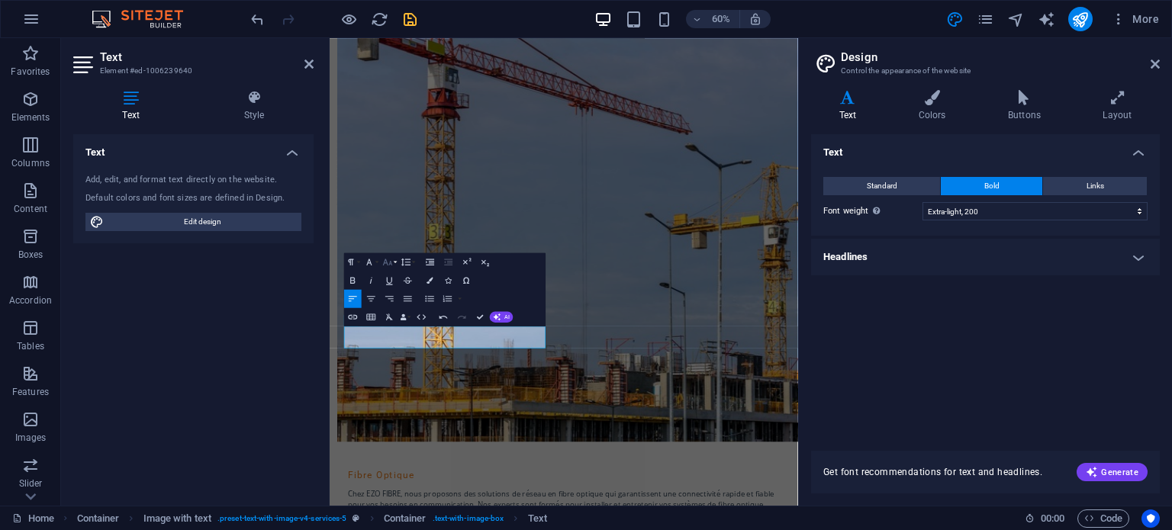
click at [384, 262] on icon "button" at bounding box center [387, 261] width 11 height 11
click at [382, 179] on link "18" at bounding box center [382, 182] width 33 height 14
click at [924, 189] on button "Standard" at bounding box center [881, 186] width 117 height 18
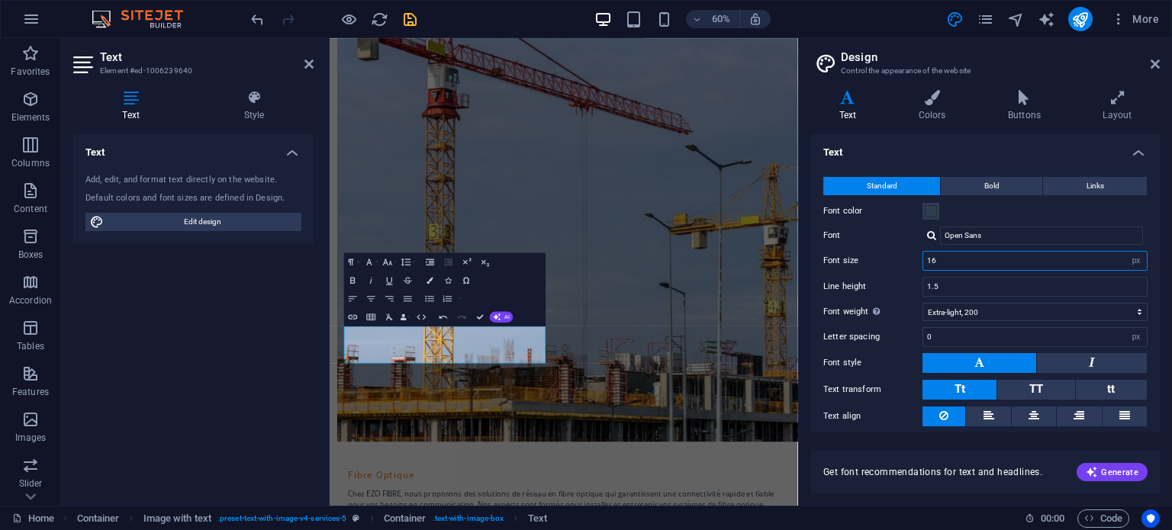
click at [947, 268] on input "16" at bounding box center [1034, 261] width 223 height 18
type input "16"
click at [1006, 234] on input "Open Sans" at bounding box center [1041, 236] width 203 height 18
click at [1153, 59] on icon at bounding box center [1154, 64] width 9 height 12
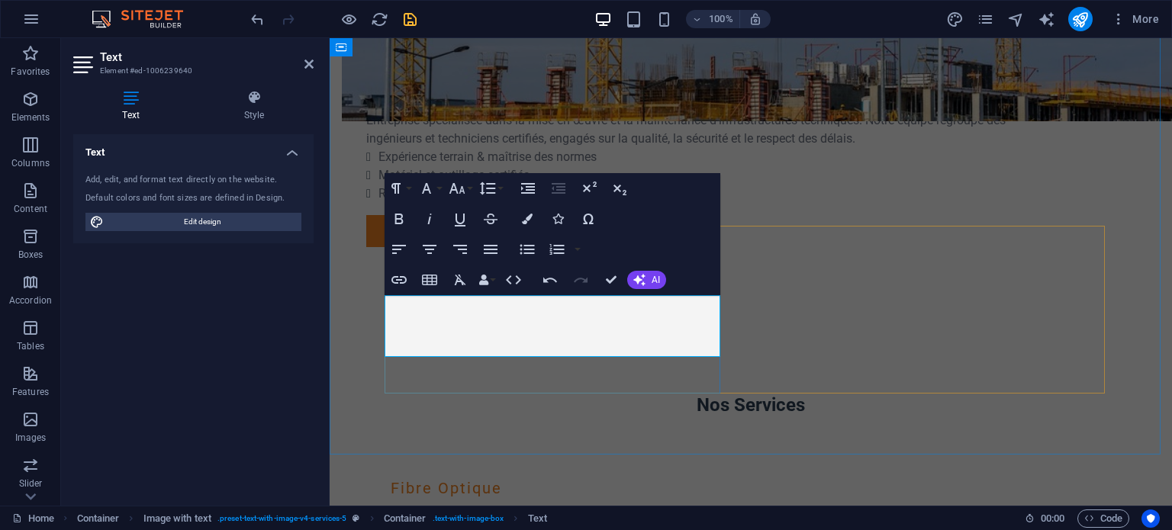
scroll to position [1205, 0]
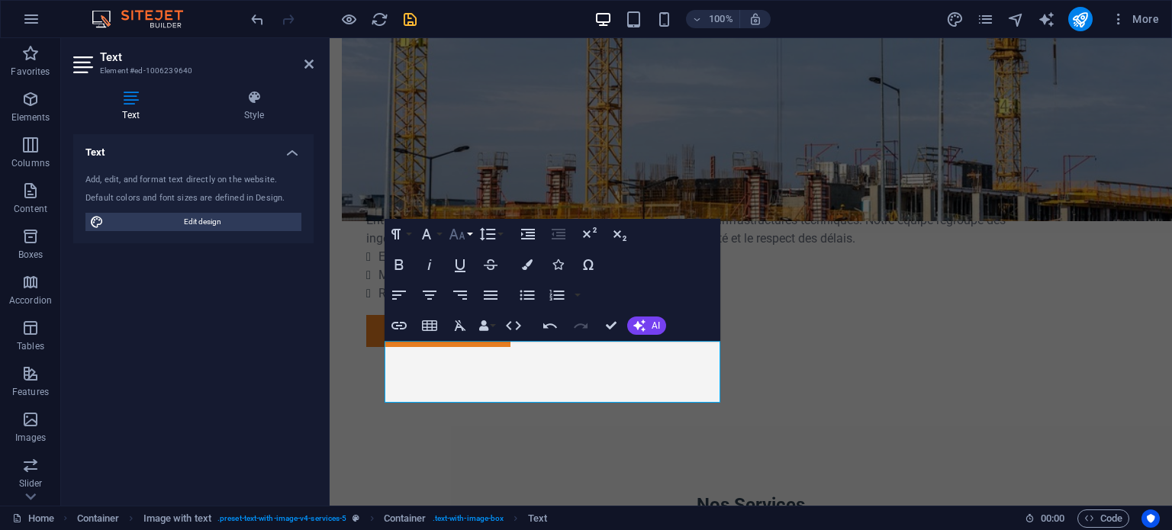
click at [464, 235] on icon "button" at bounding box center [457, 234] width 16 height 11
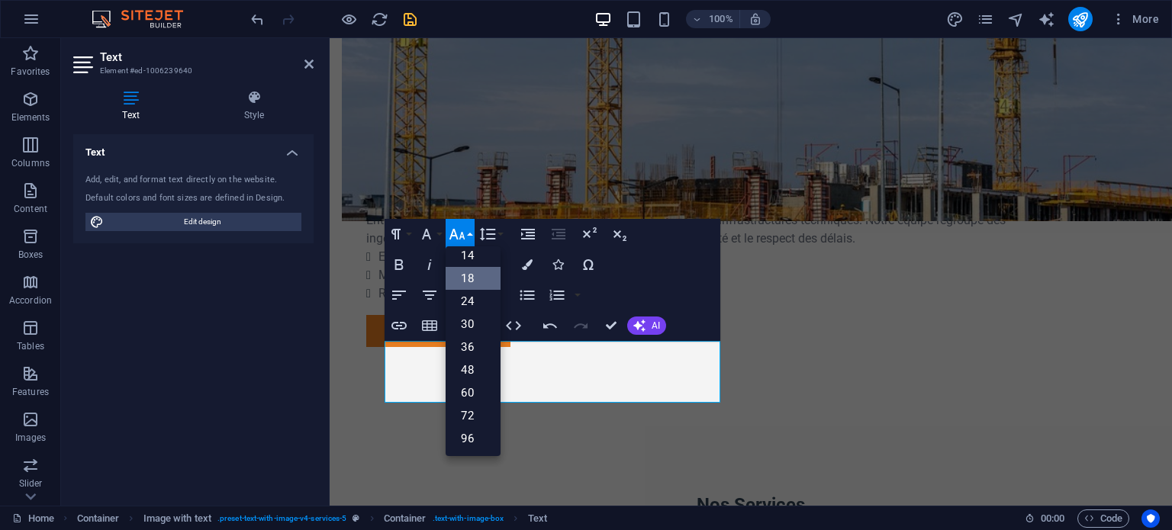
scroll to position [122, 0]
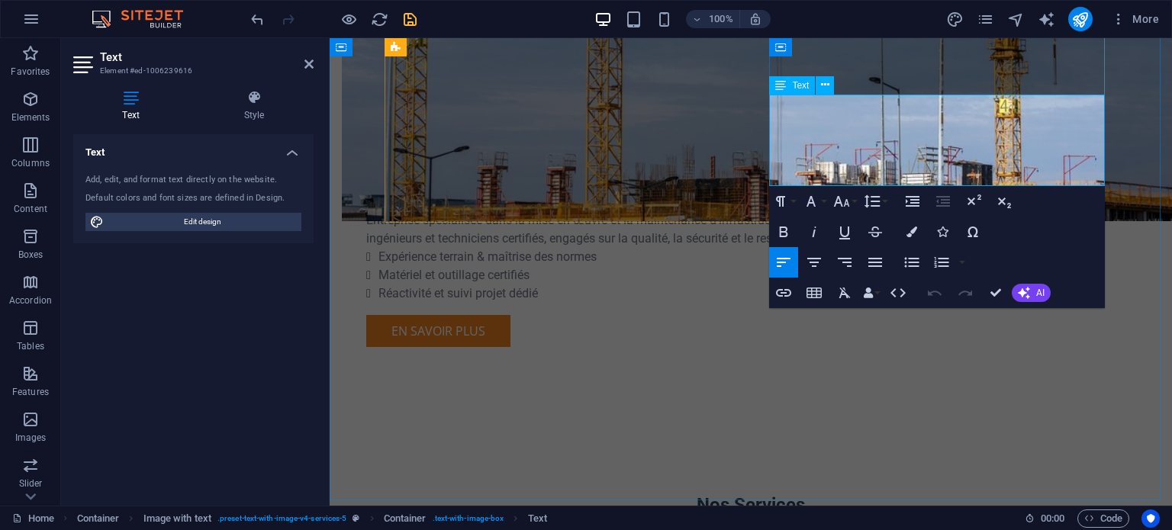
click at [823, 88] on icon at bounding box center [825, 85] width 8 height 16
click at [251, 102] on icon at bounding box center [254, 97] width 119 height 15
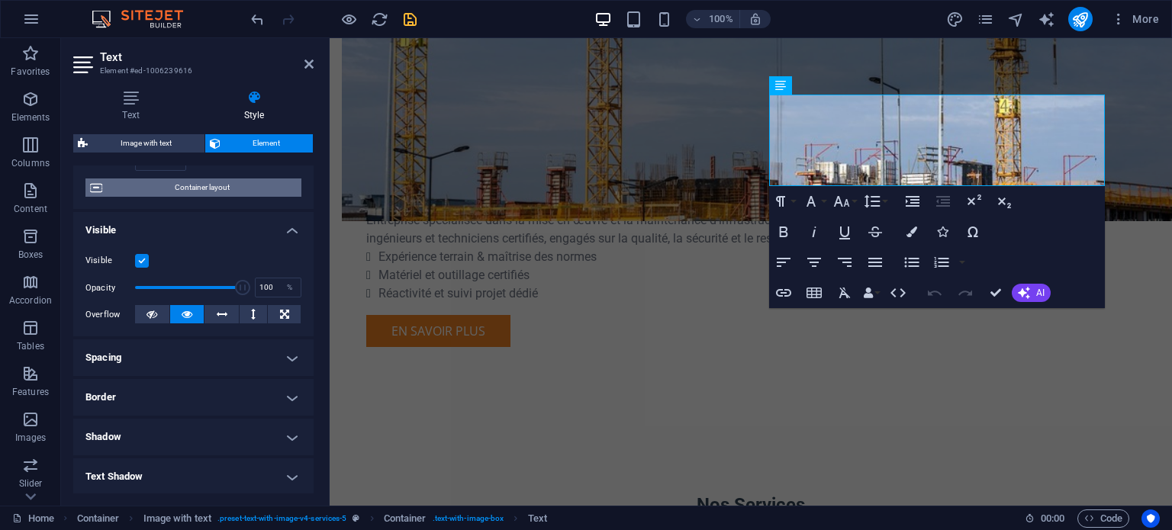
scroll to position [0, 0]
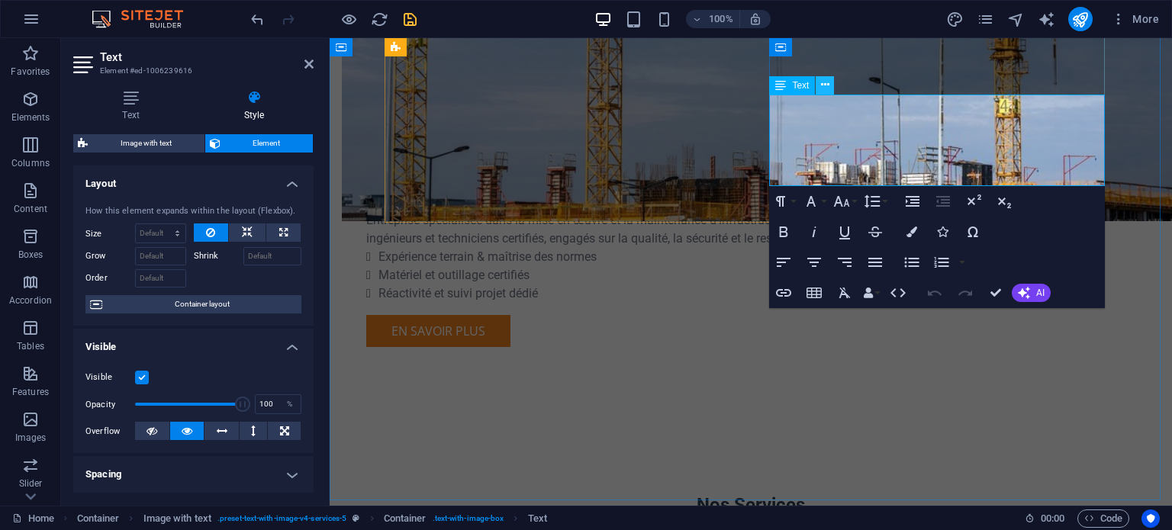
click at [825, 84] on icon at bounding box center [825, 85] width 8 height 16
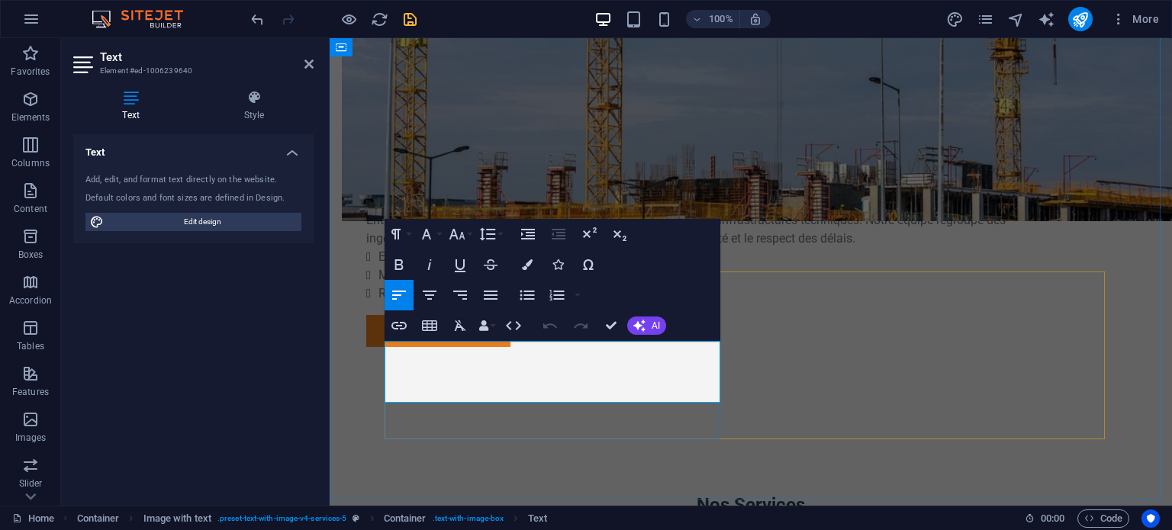
click at [245, 100] on icon at bounding box center [254, 97] width 119 height 15
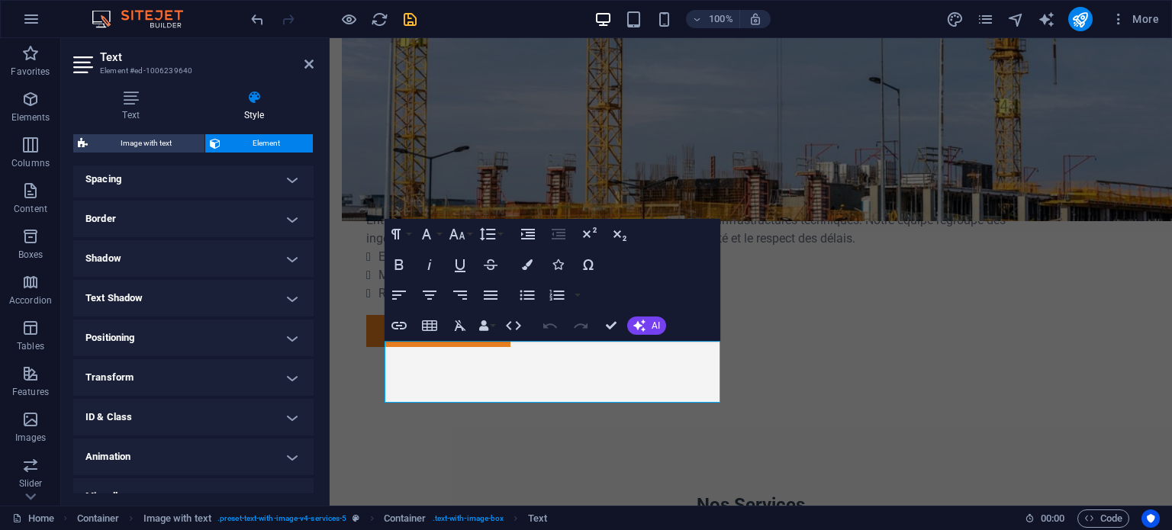
scroll to position [316, 0]
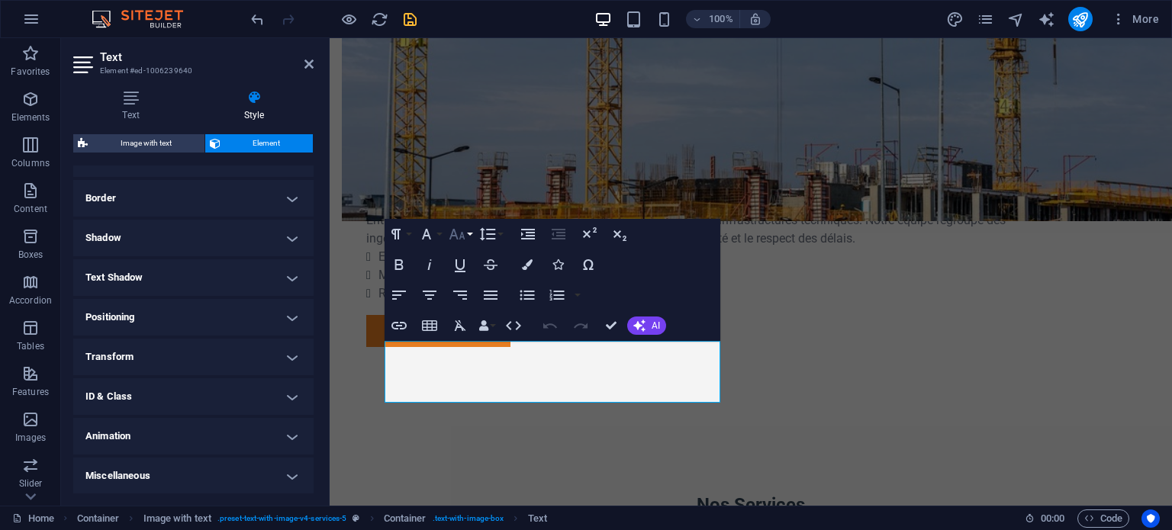
click at [465, 237] on icon "button" at bounding box center [457, 234] width 18 height 18
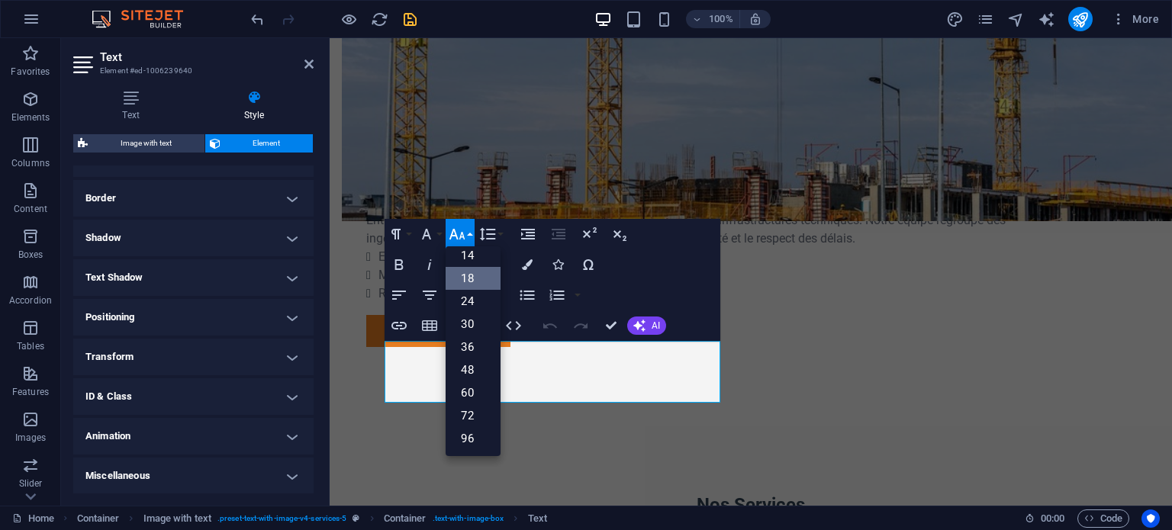
scroll to position [122, 0]
click at [465, 256] on link "14" at bounding box center [472, 256] width 55 height 23
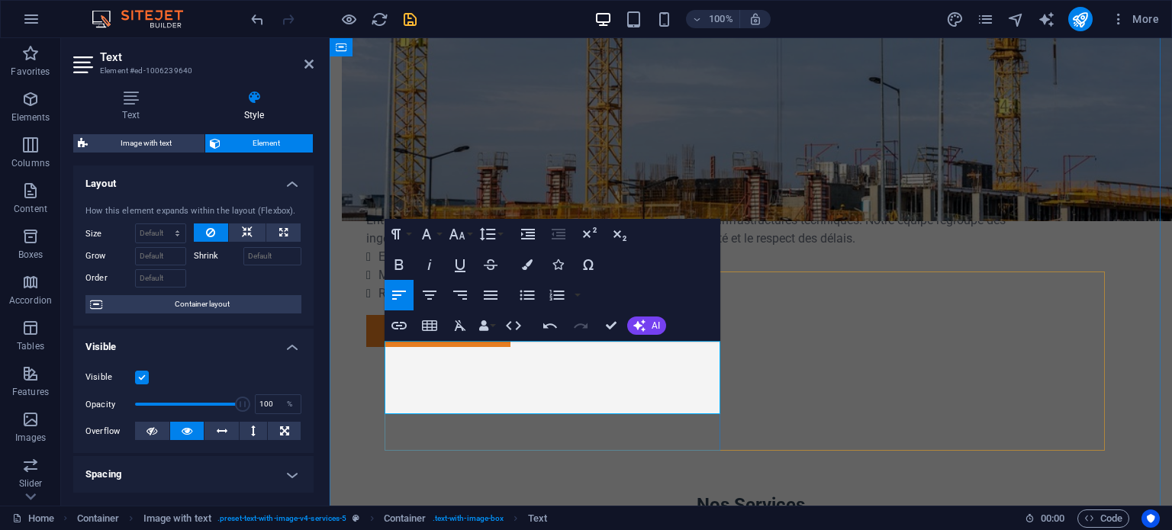
drag, startPoint x: 650, startPoint y: 407, endPoint x: 376, endPoint y: 384, distance: 274.8
click at [465, 238] on icon "button" at bounding box center [457, 234] width 18 height 18
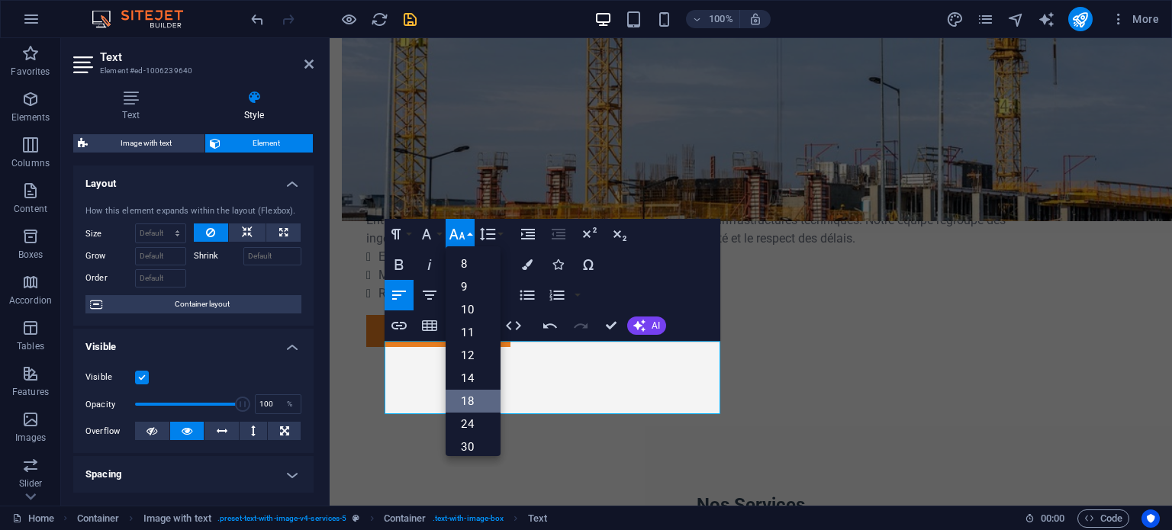
click at [467, 405] on link "18" at bounding box center [472, 401] width 55 height 23
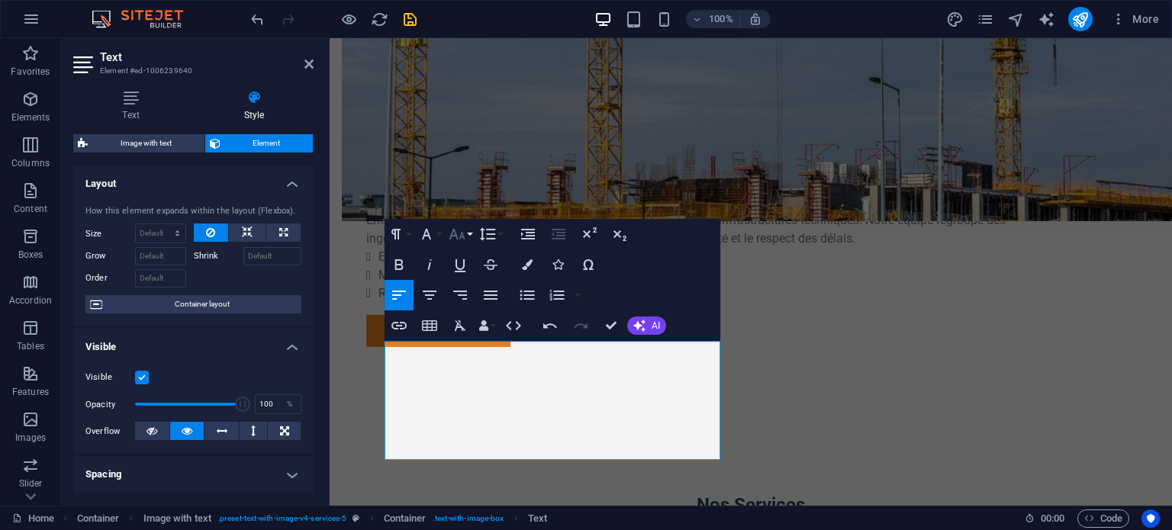
click at [461, 235] on icon "button" at bounding box center [457, 234] width 16 height 11
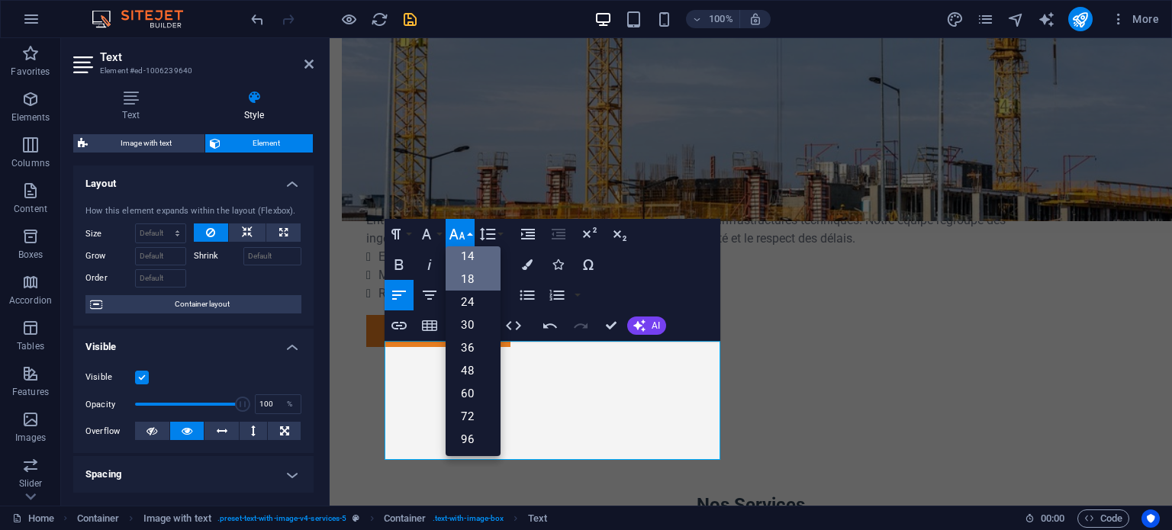
click at [466, 261] on link "14" at bounding box center [472, 256] width 55 height 23
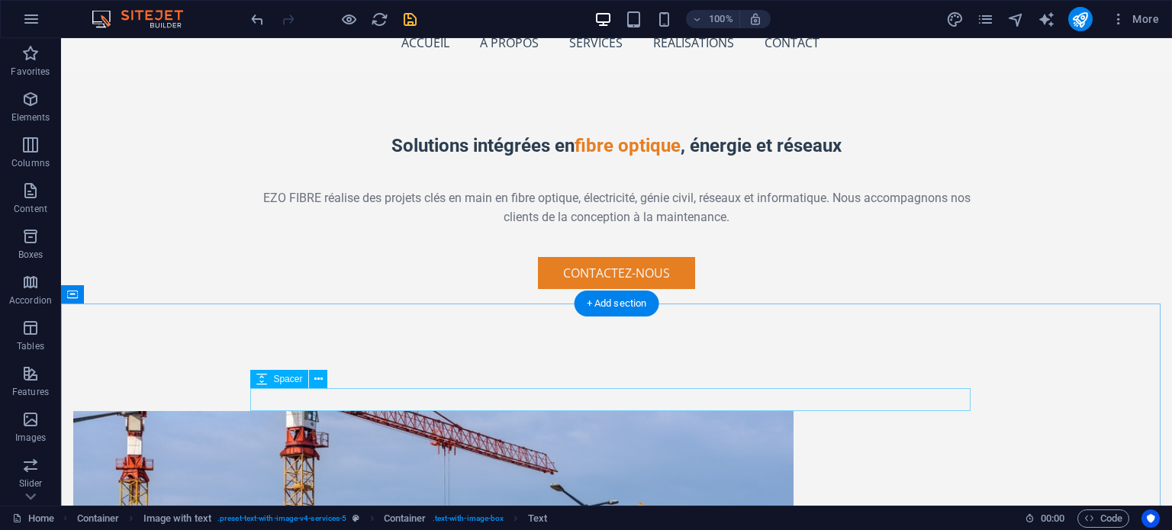
scroll to position [544, 0]
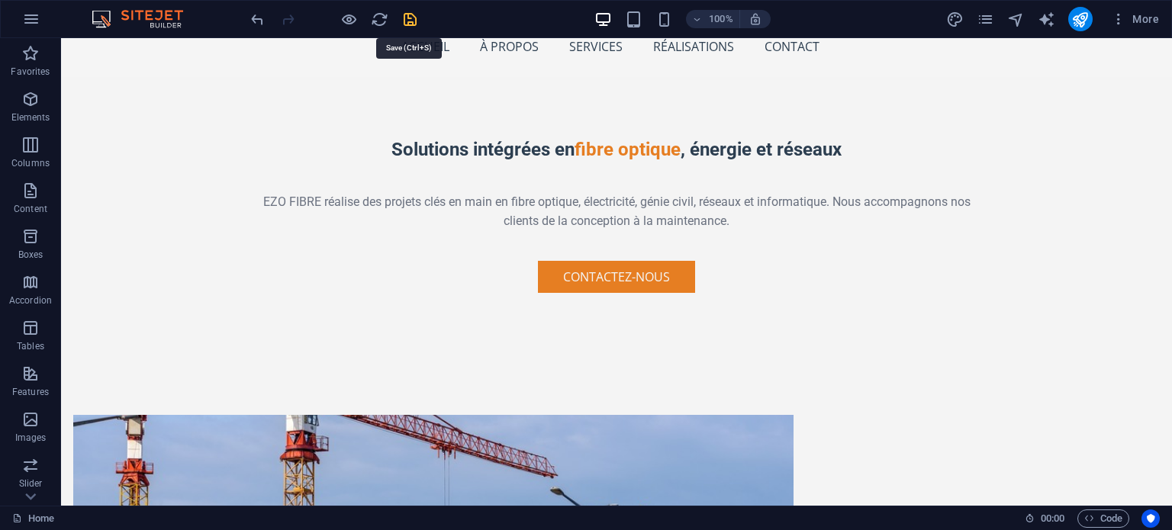
click at [405, 20] on icon "save" at bounding box center [410, 20] width 18 height 18
checkbox input "false"
click at [1077, 17] on icon "publish" at bounding box center [1080, 20] width 18 height 18
